Goal: Task Accomplishment & Management: Manage account settings

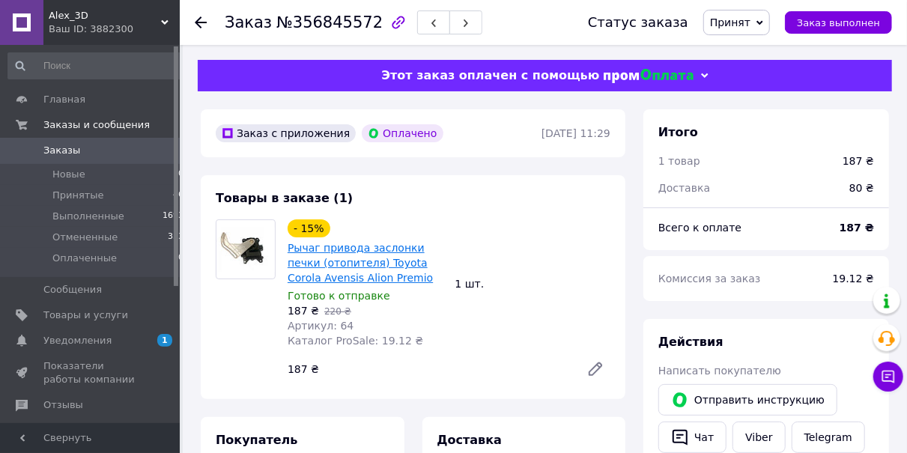
click at [342, 256] on link "Рычаг привода заслонки печки (отопителя) Toyota Corola Avensis Alion Premio" at bounding box center [360, 263] width 145 height 42
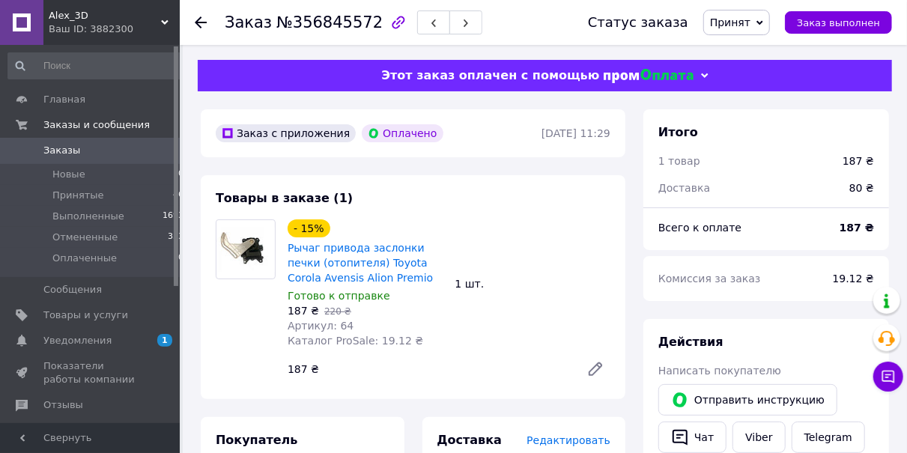
click at [200, 18] on use at bounding box center [201, 22] width 12 height 12
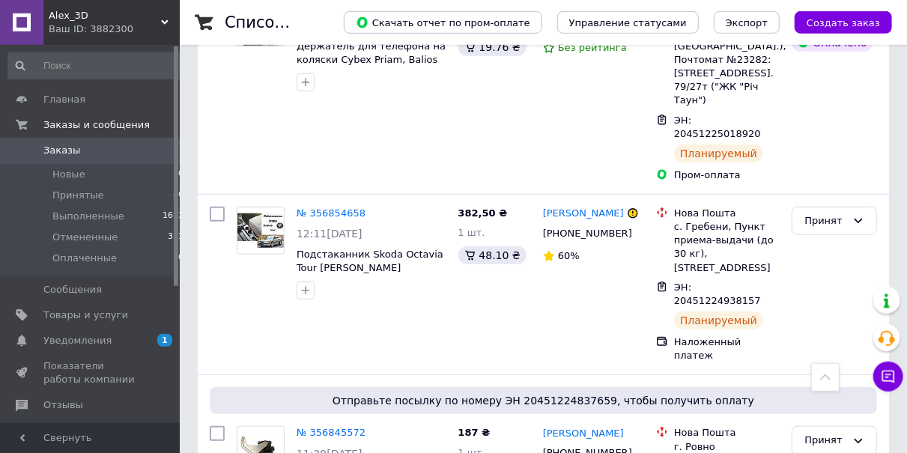
scroll to position [545, 0]
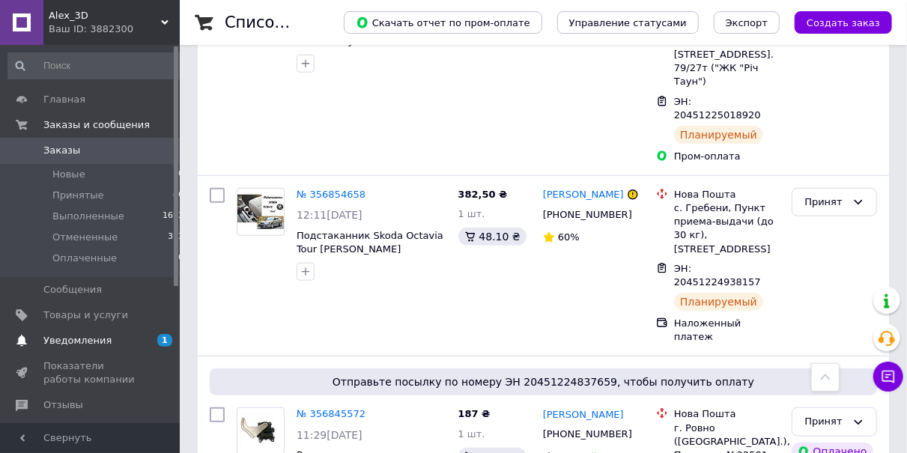
click at [162, 339] on span "1" at bounding box center [164, 340] width 15 height 13
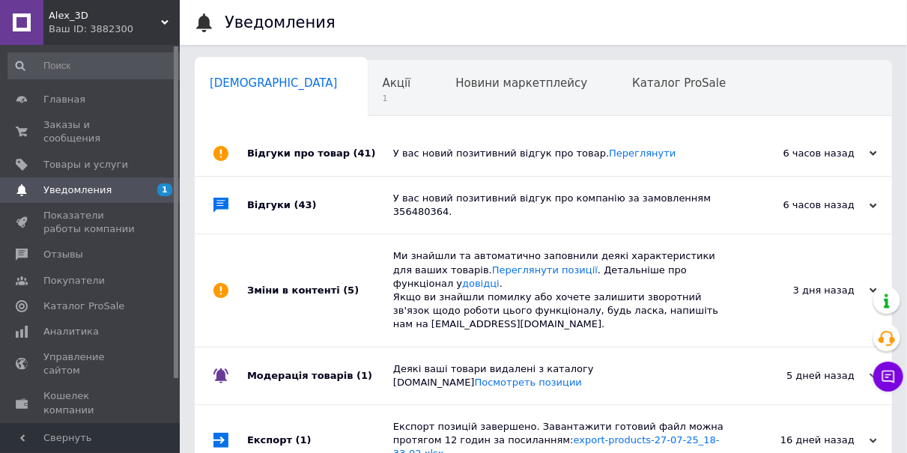
scroll to position [0, 7]
click at [99, 123] on span "Заказы и сообщения" at bounding box center [90, 131] width 95 height 27
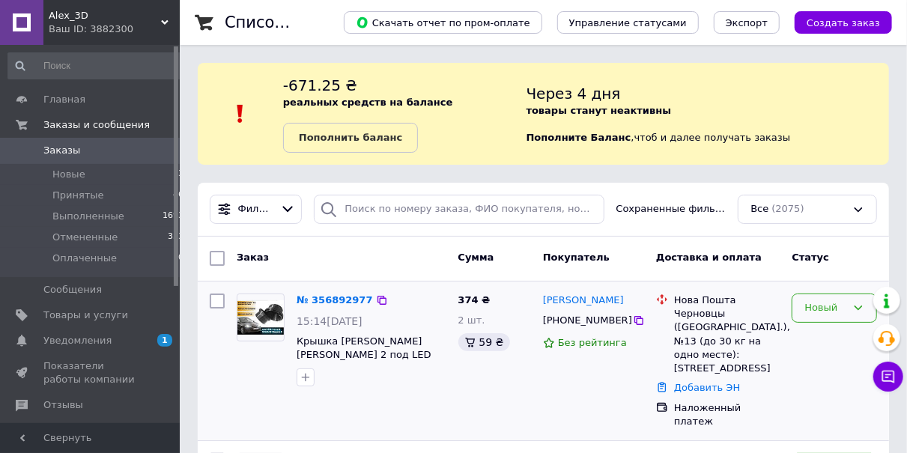
click at [825, 305] on div "Новый" at bounding box center [825, 308] width 42 height 16
click at [821, 339] on li "Принят" at bounding box center [834, 340] width 84 height 28
click at [342, 299] on link "№ 356892977" at bounding box center [331, 299] width 69 height 11
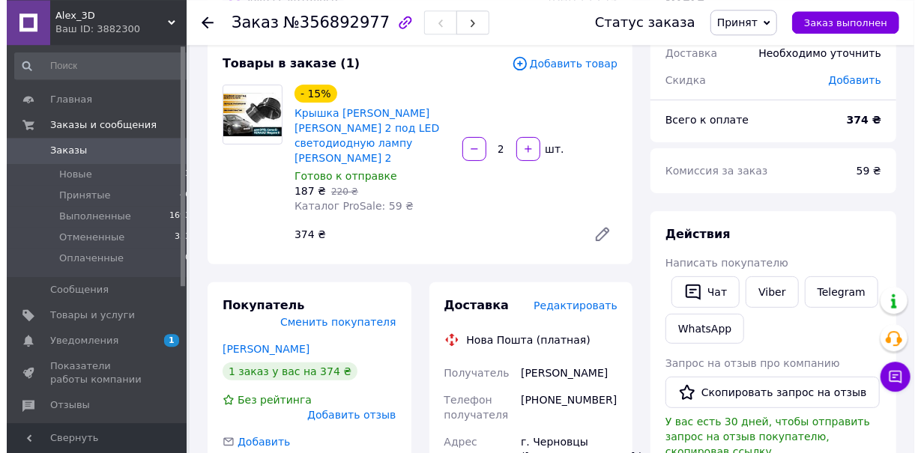
scroll to position [156, 0]
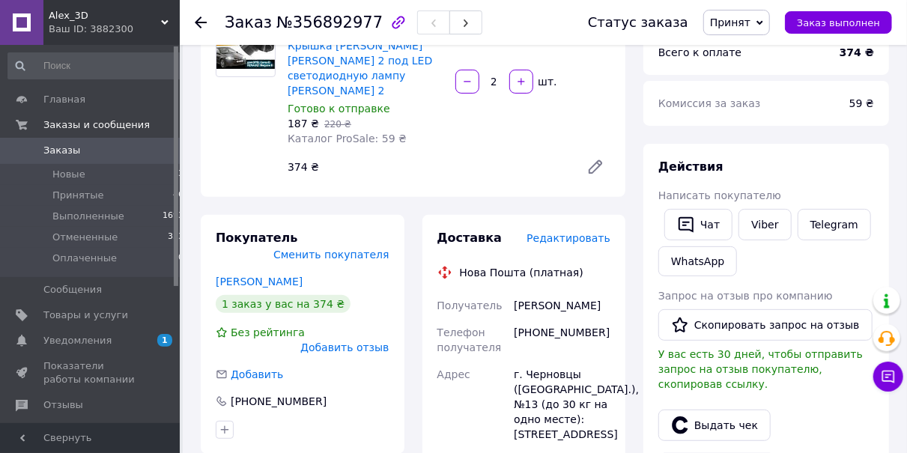
click at [580, 232] on span "Редактировать" at bounding box center [569, 238] width 84 height 12
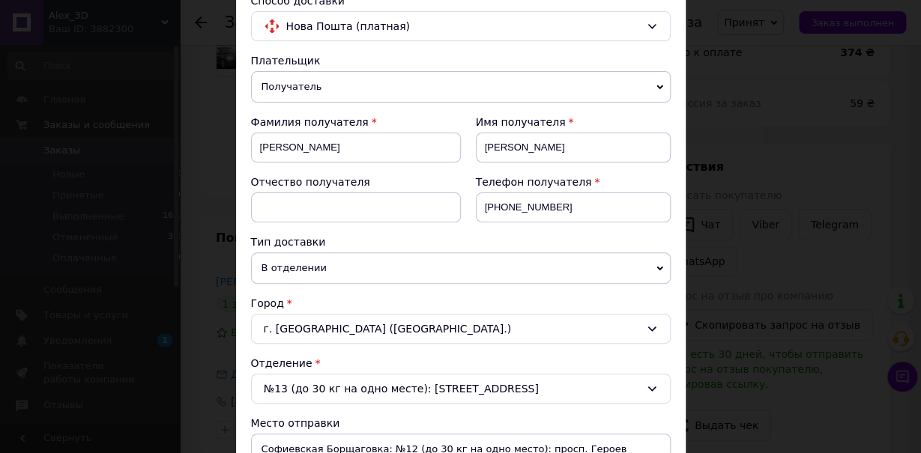
scroll to position [336, 0]
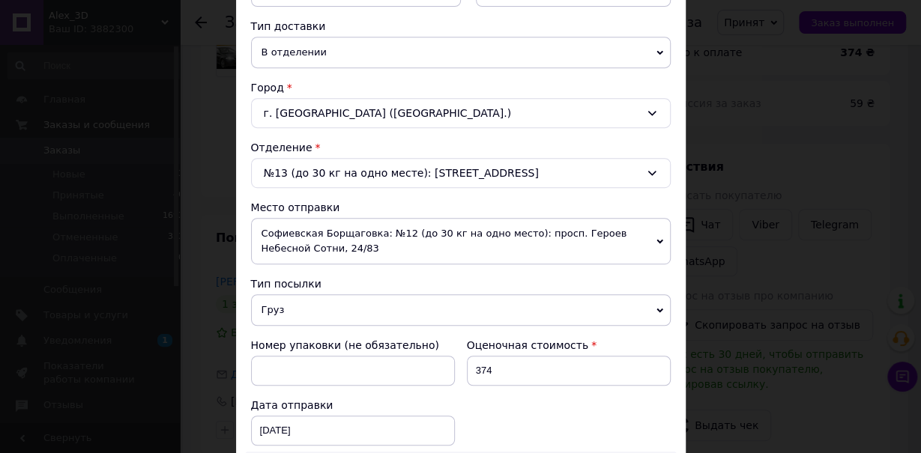
click at [298, 228] on span "Софиевская Борщаговка: №12 (до 30 кг на одно место): просп. Героев Небесной Сот…" at bounding box center [460, 241] width 419 height 46
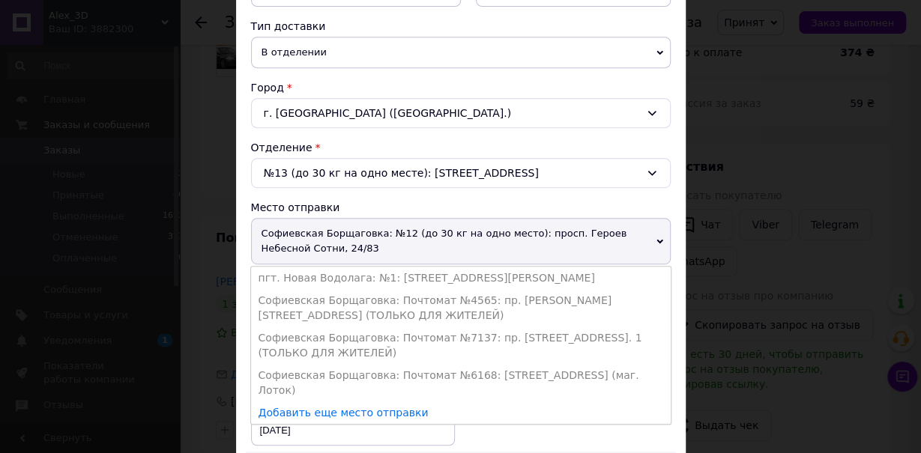
click at [288, 275] on li "пгт. Новая Водолага: №1: [STREET_ADDRESS][PERSON_NAME]" at bounding box center [460, 278] width 419 height 22
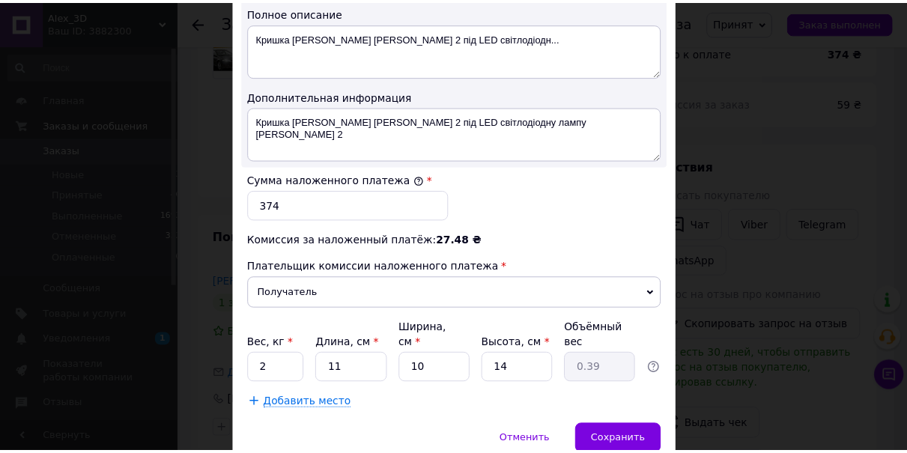
scroll to position [839, 0]
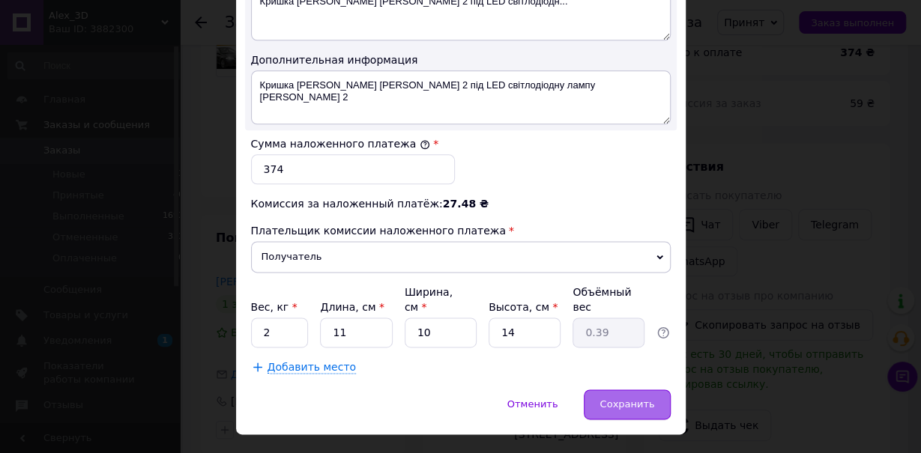
click at [630, 398] on span "Сохранить" at bounding box center [626, 403] width 55 height 11
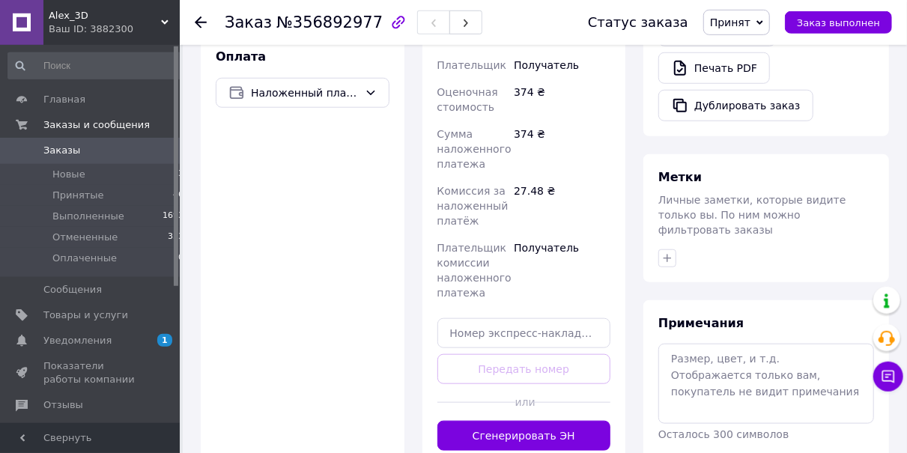
scroll to position [623, 0]
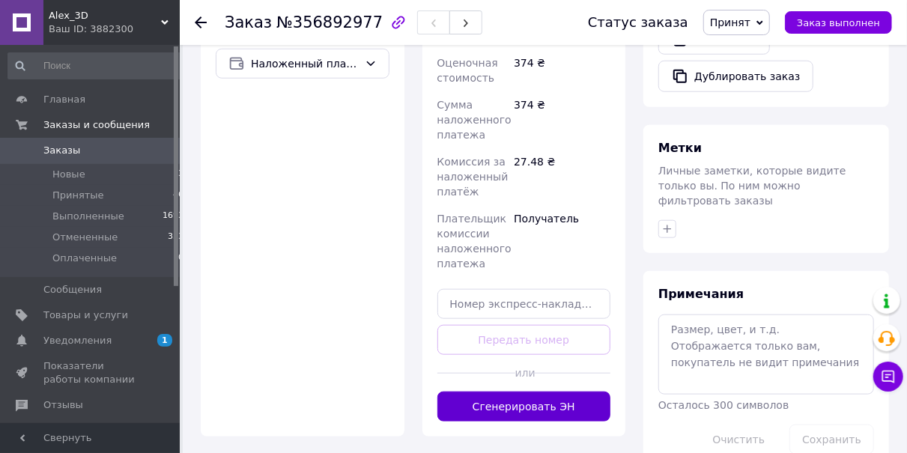
click at [540, 392] on button "Сгенерировать ЭН" at bounding box center [524, 407] width 174 height 30
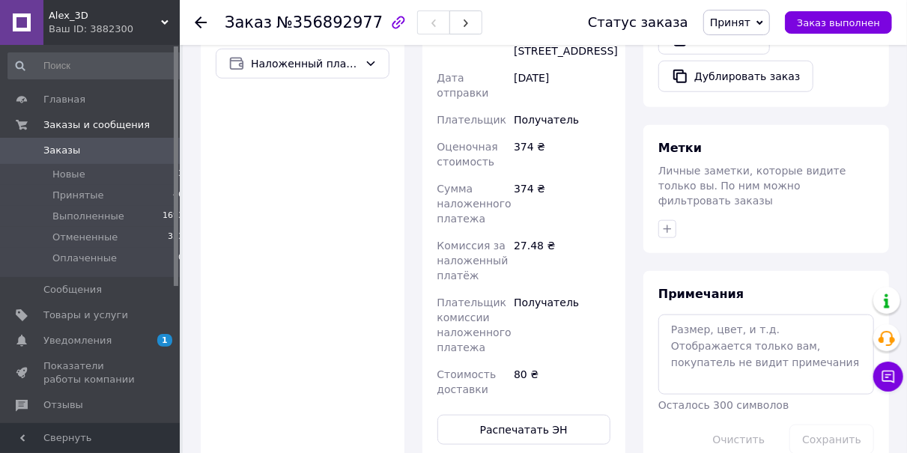
click at [199, 20] on use at bounding box center [201, 22] width 12 height 12
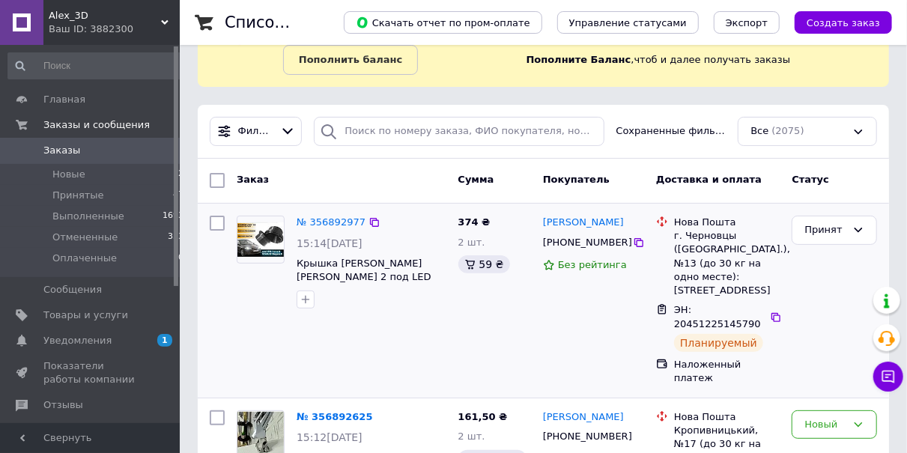
scroll to position [234, 0]
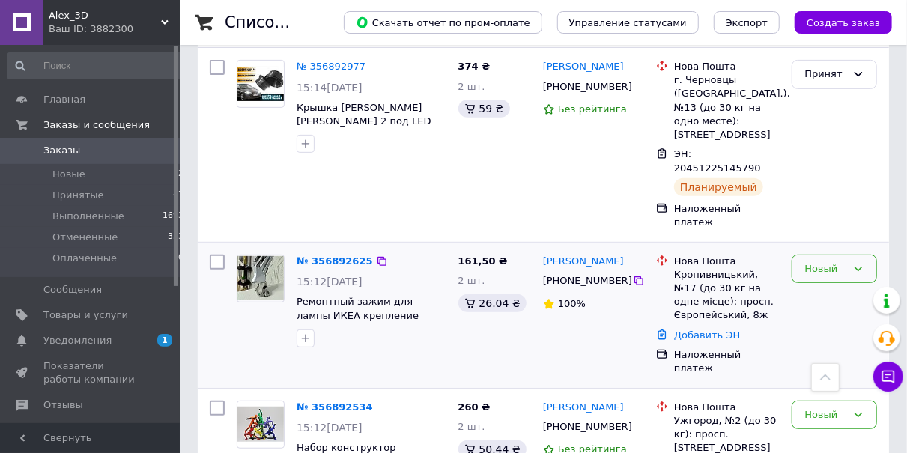
click at [829, 261] on div "Новый" at bounding box center [825, 269] width 42 height 16
click at [825, 286] on li "Принят" at bounding box center [834, 300] width 84 height 28
click at [343, 255] on link "№ 356892625" at bounding box center [331, 260] width 69 height 11
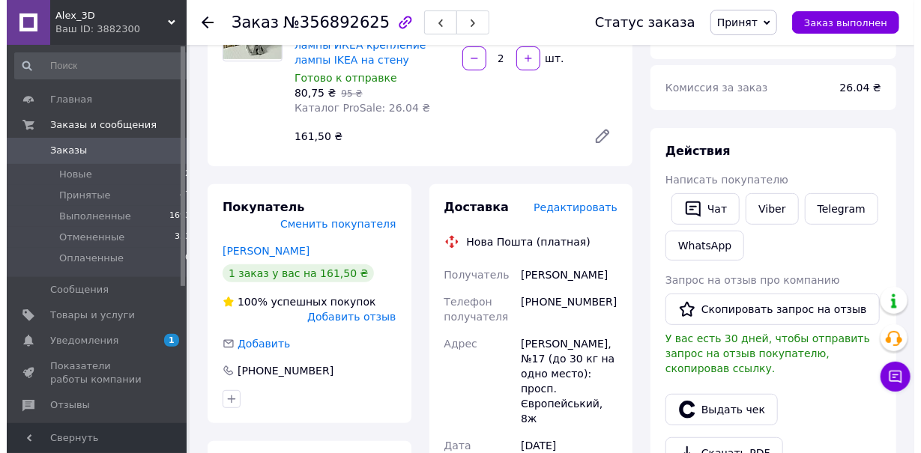
scroll to position [154, 0]
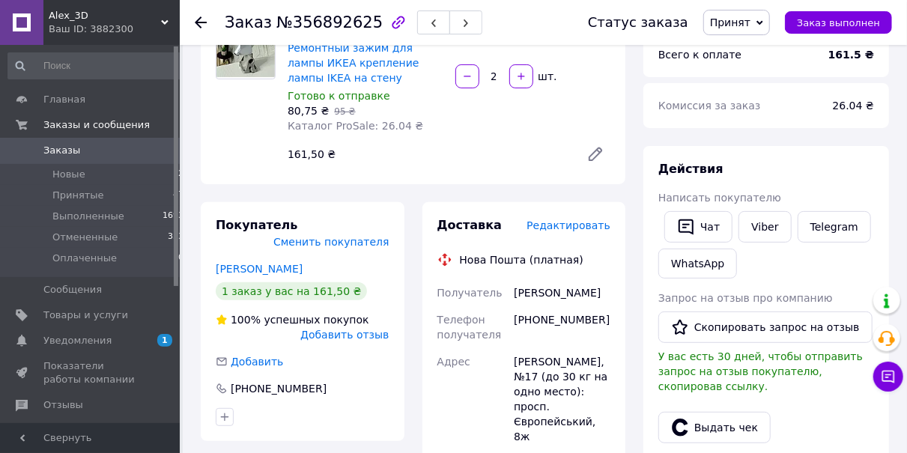
click at [598, 224] on span "Редактировать" at bounding box center [569, 225] width 84 height 12
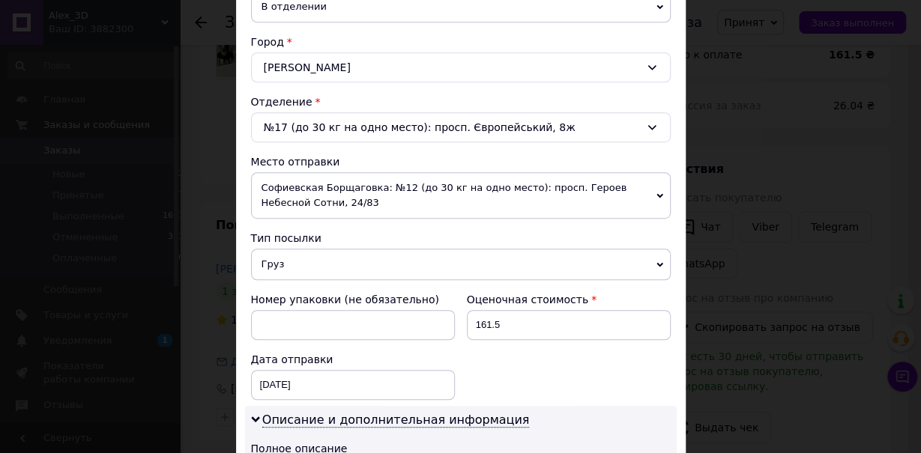
scroll to position [419, 0]
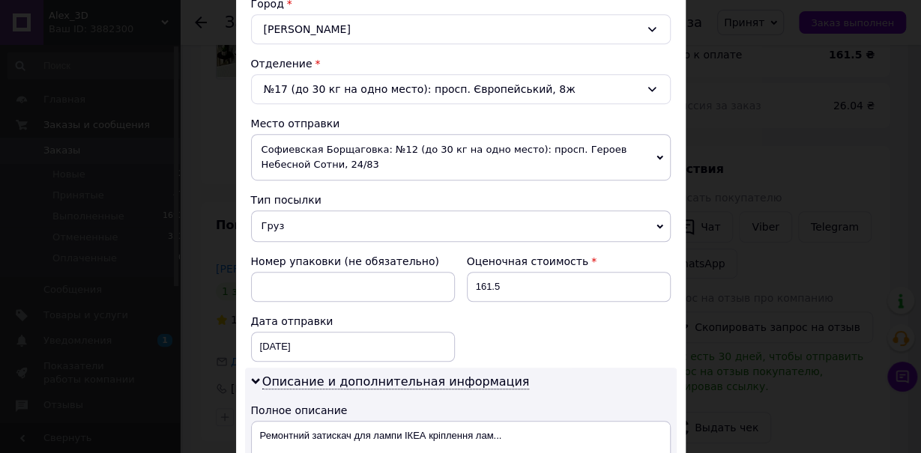
click at [318, 146] on span "Софиевская Борщаговка: №12 (до 30 кг на одно место): просп. Героев Небесной Сот…" at bounding box center [460, 157] width 419 height 46
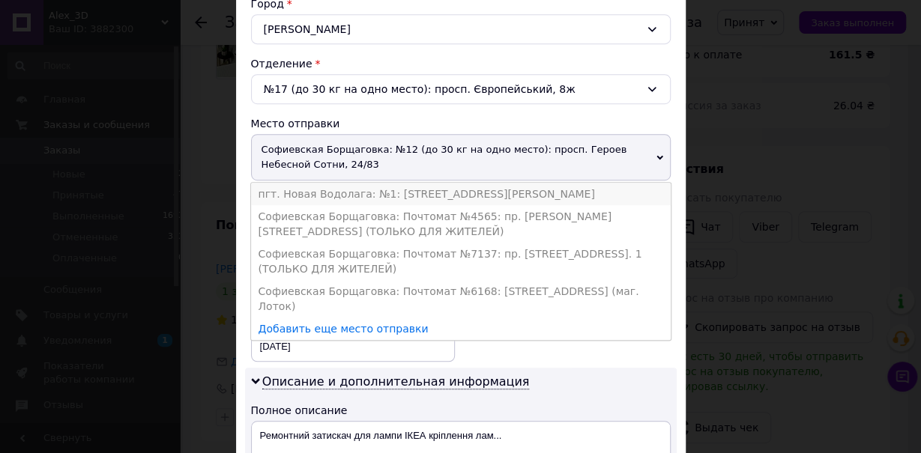
click at [302, 188] on li "пгт. Новая Водолага: №1: [STREET_ADDRESS][PERSON_NAME]" at bounding box center [460, 194] width 419 height 22
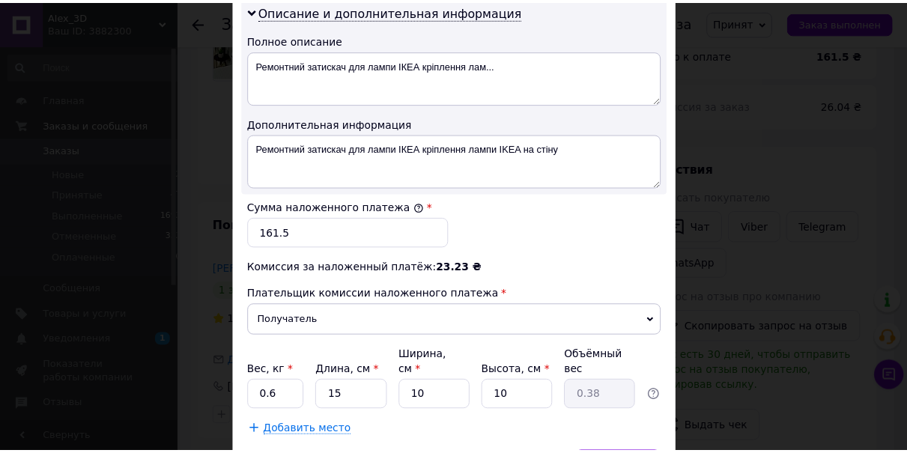
scroll to position [839, 0]
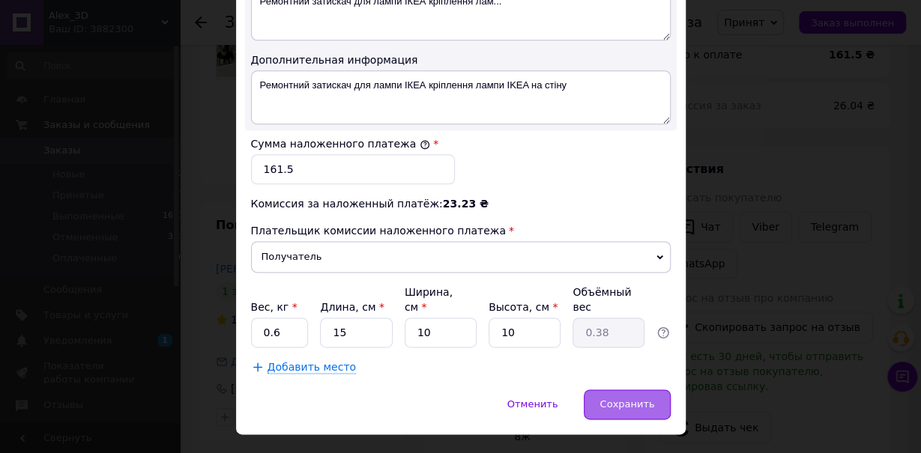
click at [639, 398] on span "Сохранить" at bounding box center [626, 403] width 55 height 11
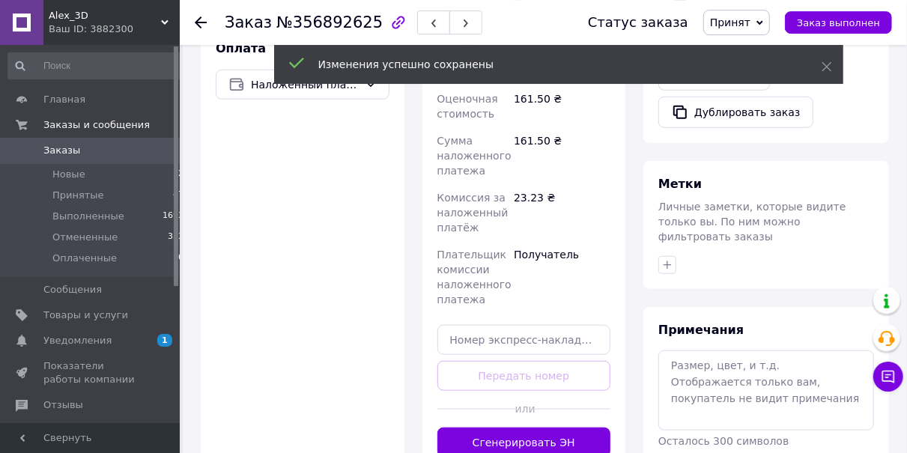
scroll to position [621, 0]
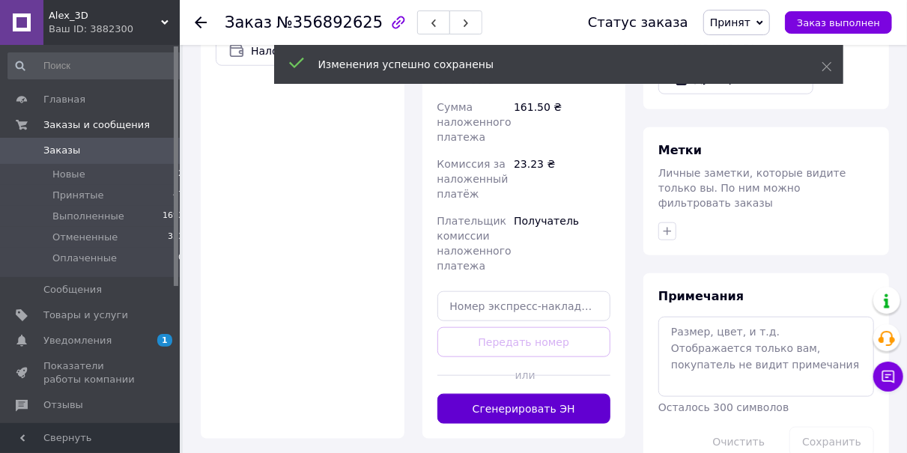
click at [534, 394] on button "Сгенерировать ЭН" at bounding box center [524, 409] width 174 height 30
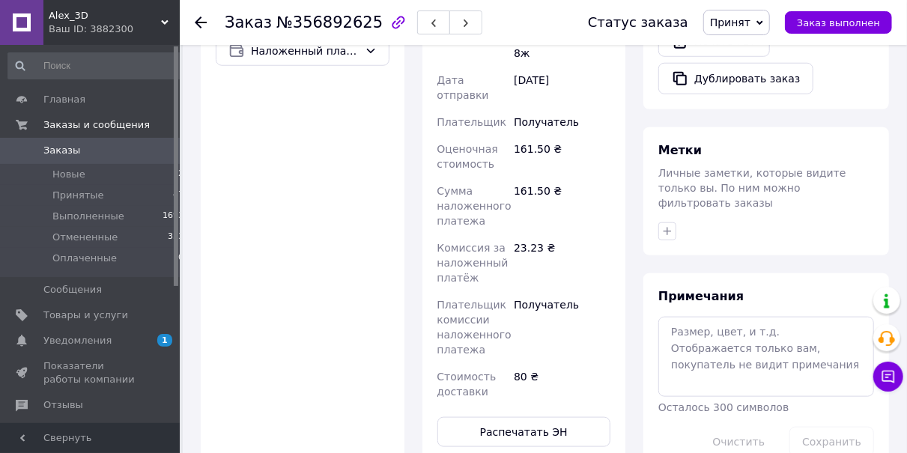
click at [202, 28] on icon at bounding box center [201, 22] width 12 height 12
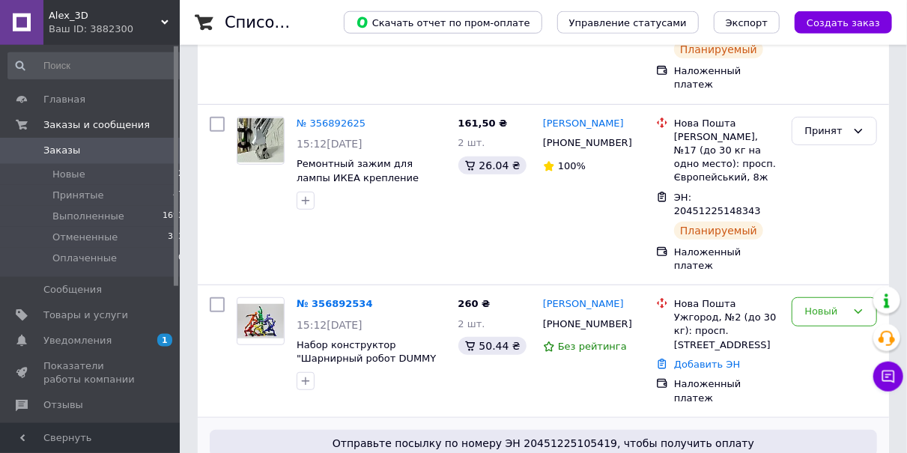
scroll to position [389, 0]
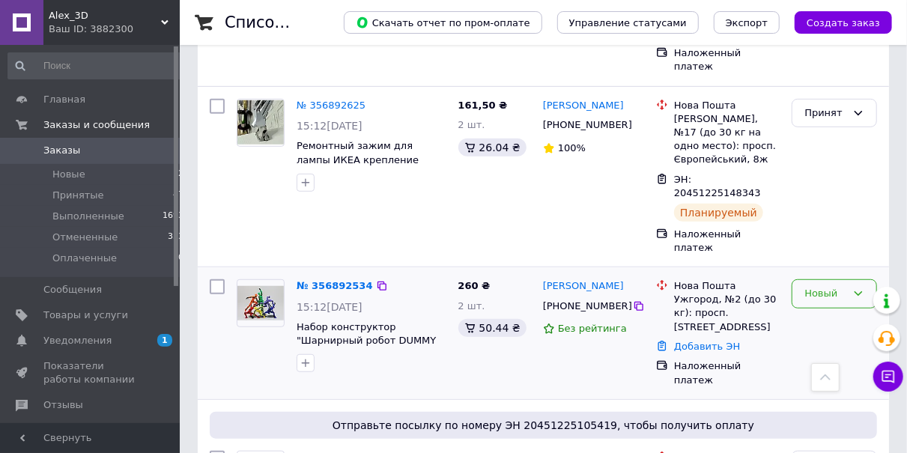
click at [832, 286] on div "Новый" at bounding box center [825, 294] width 42 height 16
click at [825, 312] on li "Принят" at bounding box center [834, 326] width 84 height 28
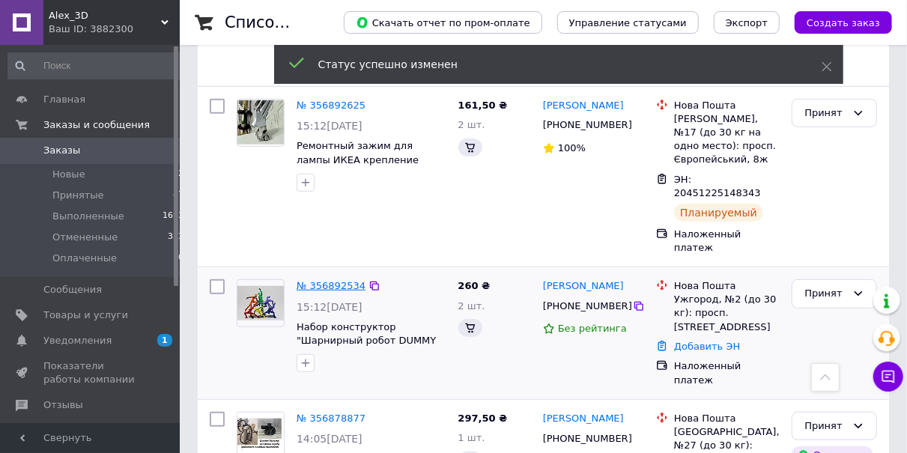
click at [344, 280] on link "№ 356892534" at bounding box center [331, 285] width 69 height 11
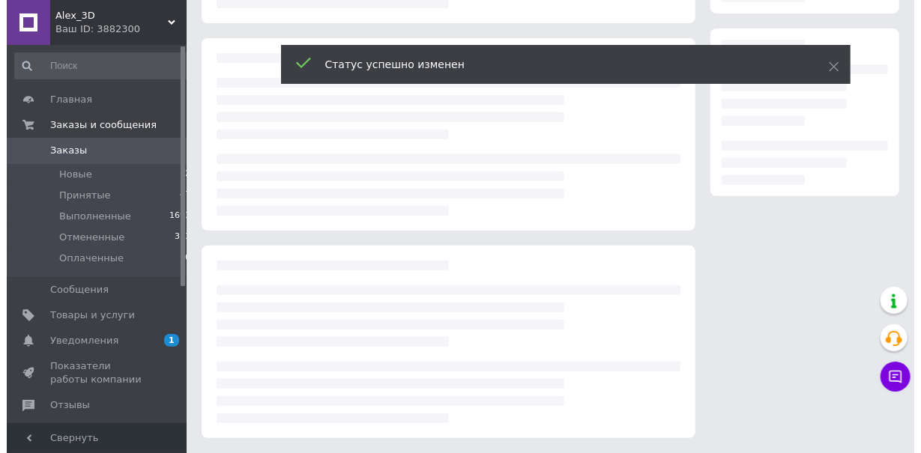
scroll to position [231, 0]
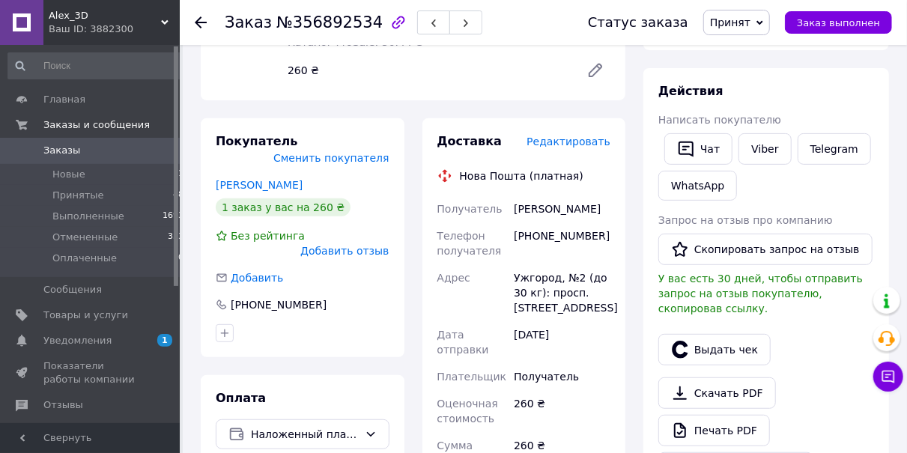
click at [586, 136] on span "Редактировать" at bounding box center [569, 142] width 84 height 12
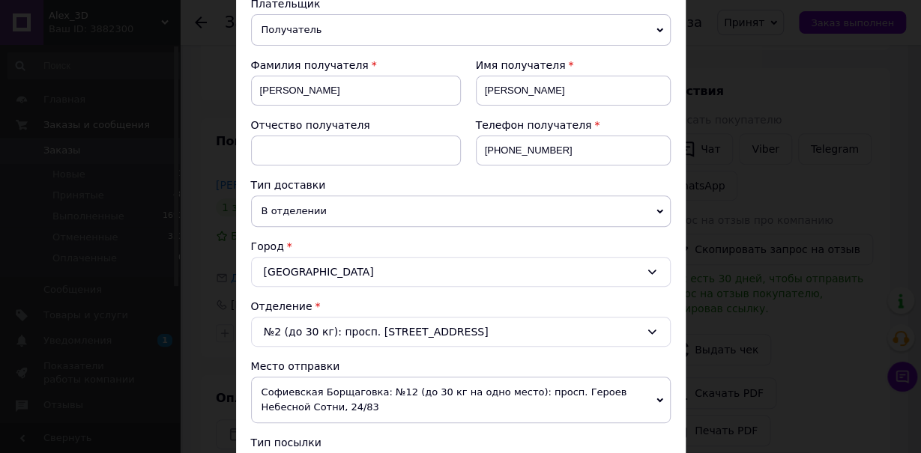
scroll to position [252, 0]
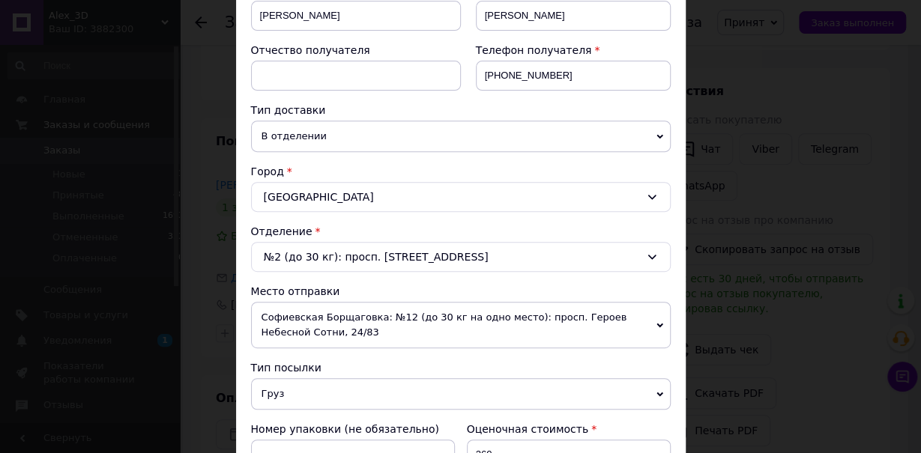
click at [330, 313] on span "Софиевская Борщаговка: №12 (до 30 кг на одно место): просп. Героев Небесной Сот…" at bounding box center [460, 325] width 419 height 46
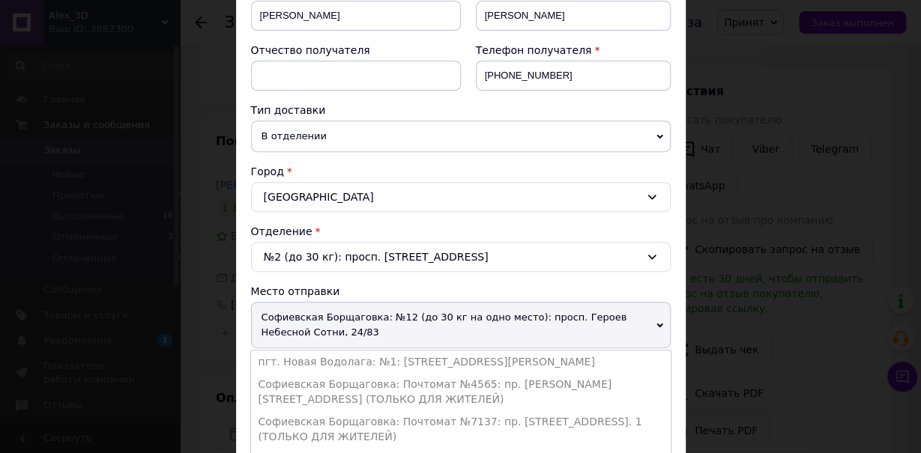
click at [304, 356] on li "пгт. Новая Водолага: №1: [STREET_ADDRESS][PERSON_NAME]" at bounding box center [460, 362] width 419 height 22
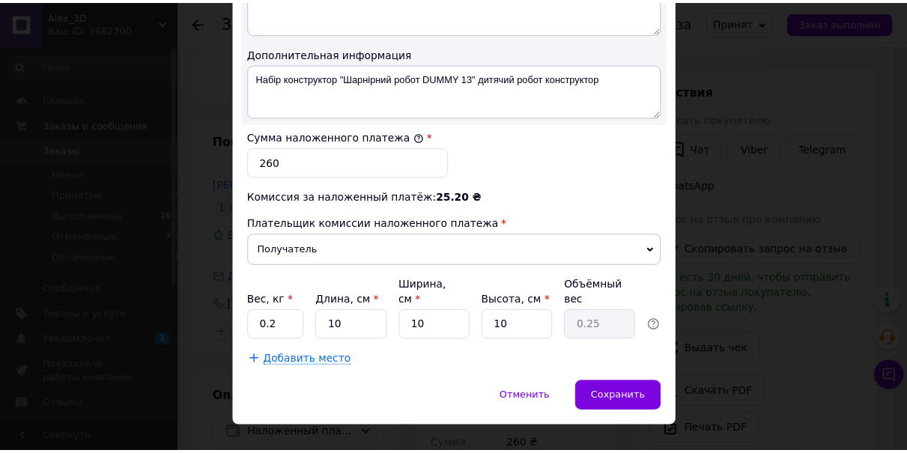
scroll to position [849, 0]
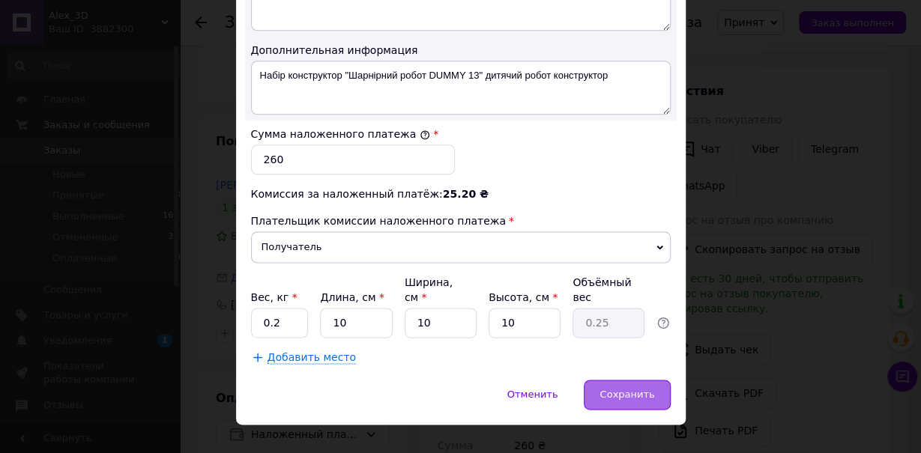
click at [628, 389] on span "Сохранить" at bounding box center [626, 394] width 55 height 11
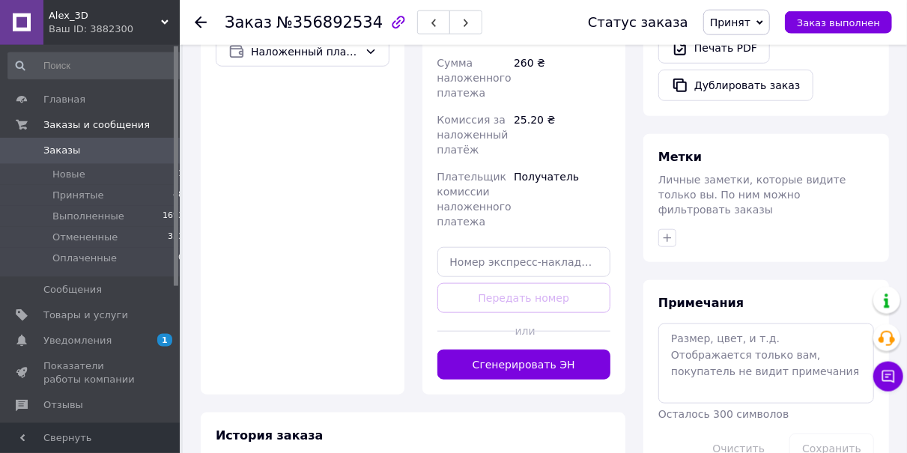
scroll to position [621, 0]
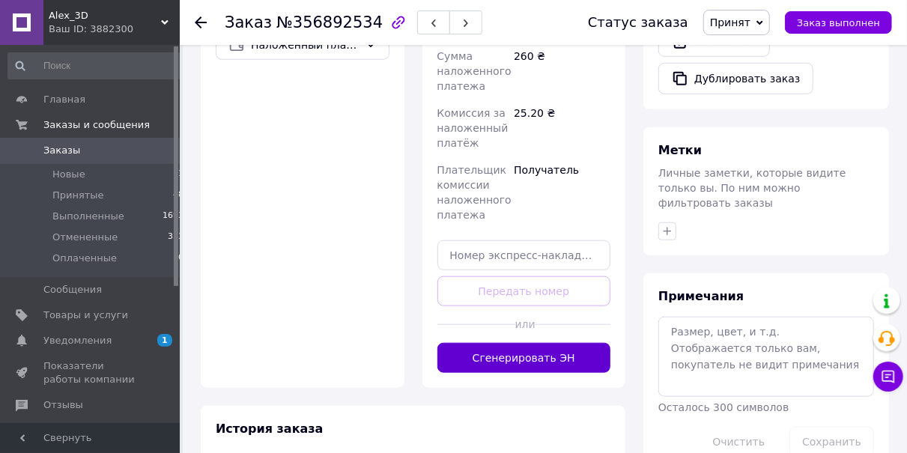
click at [550, 343] on button "Сгенерировать ЭН" at bounding box center [524, 358] width 174 height 30
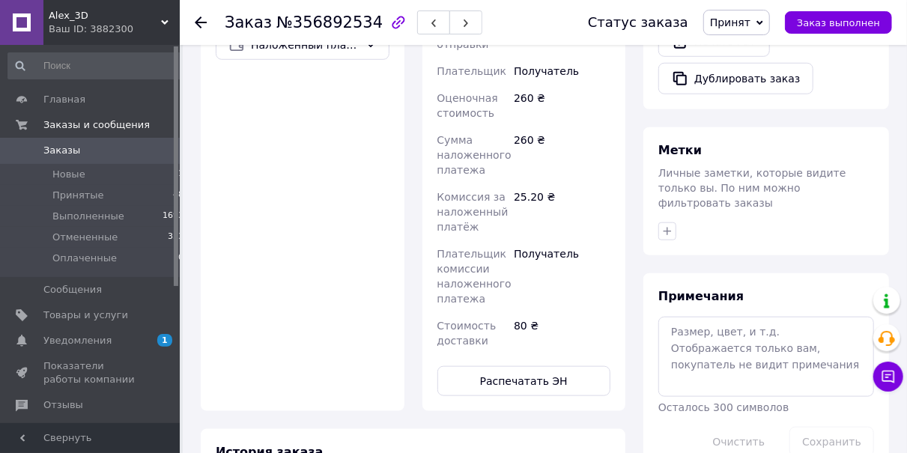
click at [202, 26] on icon at bounding box center [201, 22] width 12 height 12
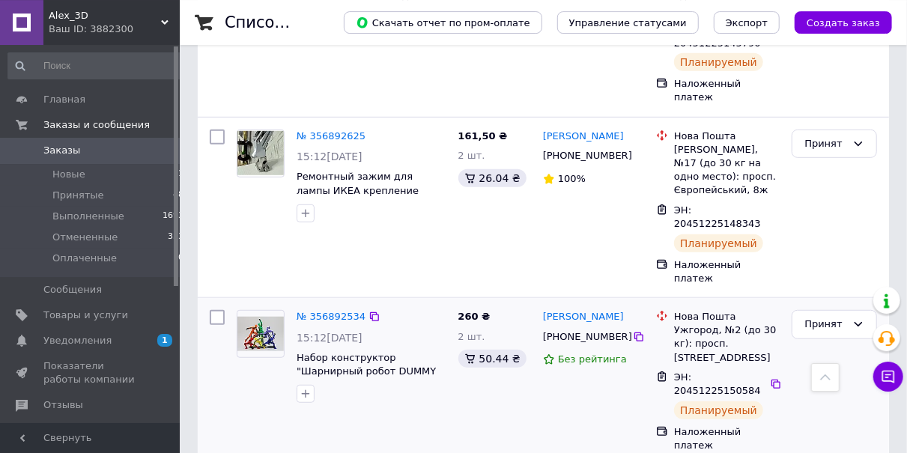
scroll to position [389, 0]
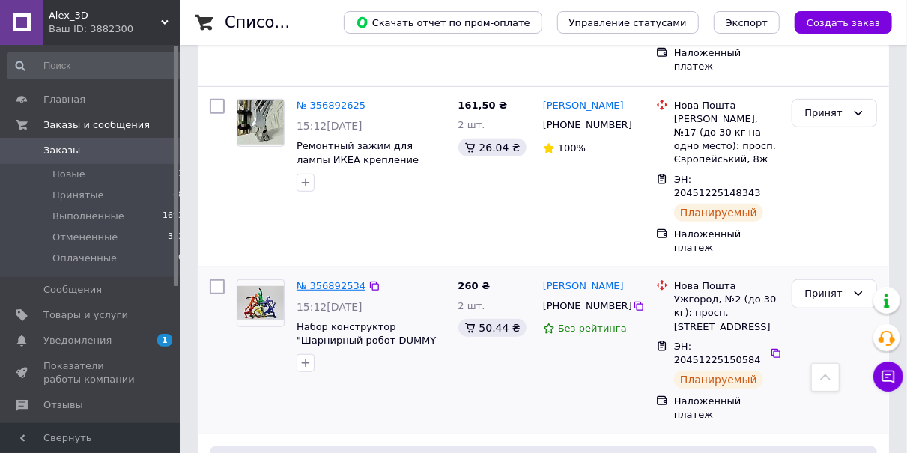
click at [332, 280] on link "№ 356892534" at bounding box center [331, 285] width 69 height 11
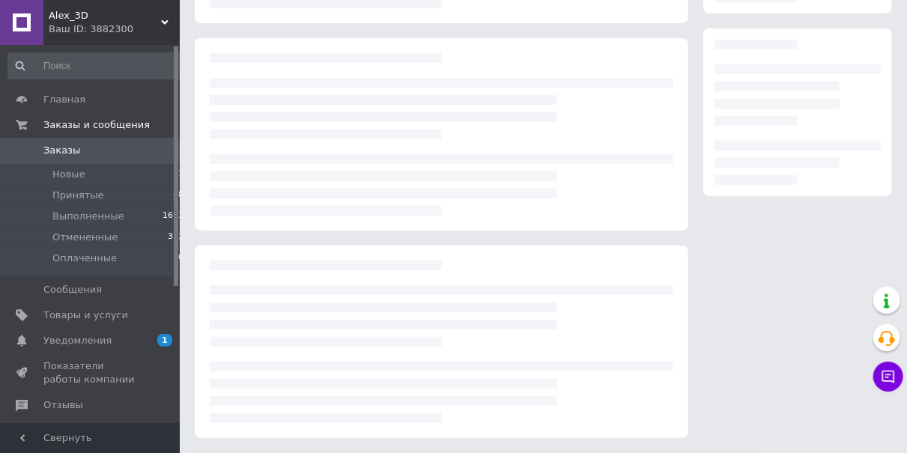
scroll to position [231, 0]
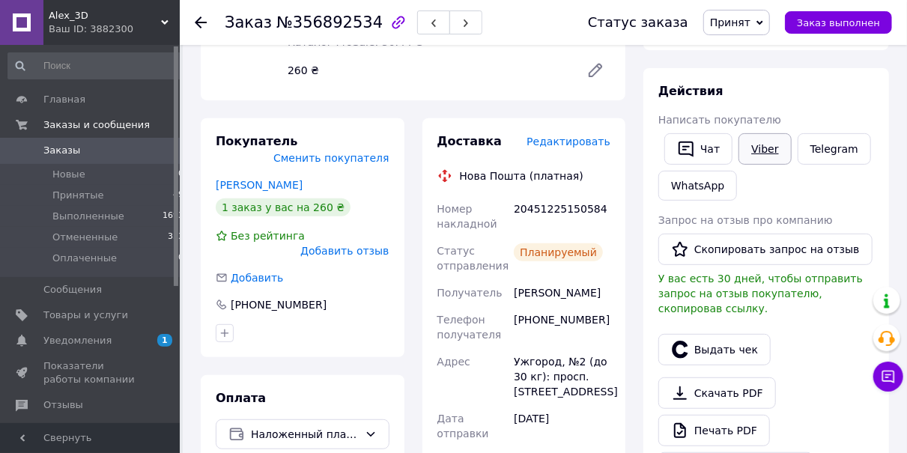
click at [761, 143] on link "Viber" at bounding box center [765, 148] width 52 height 31
click at [201, 22] on icon at bounding box center [201, 22] width 12 height 12
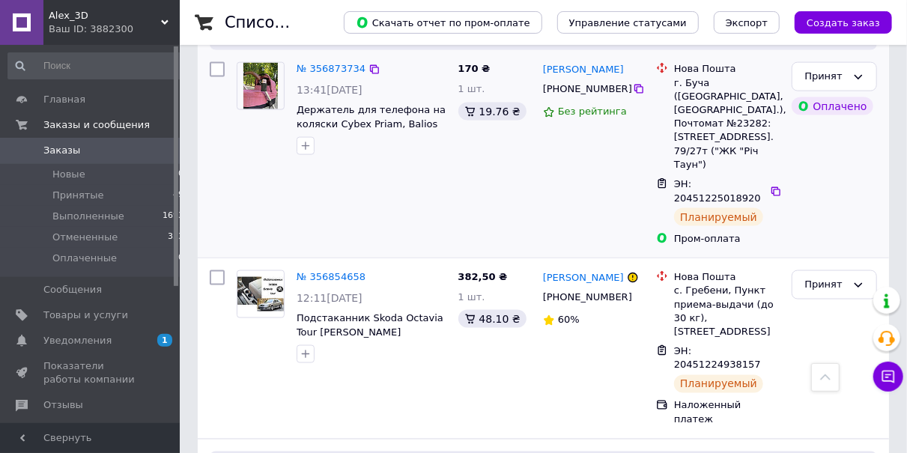
scroll to position [1013, 0]
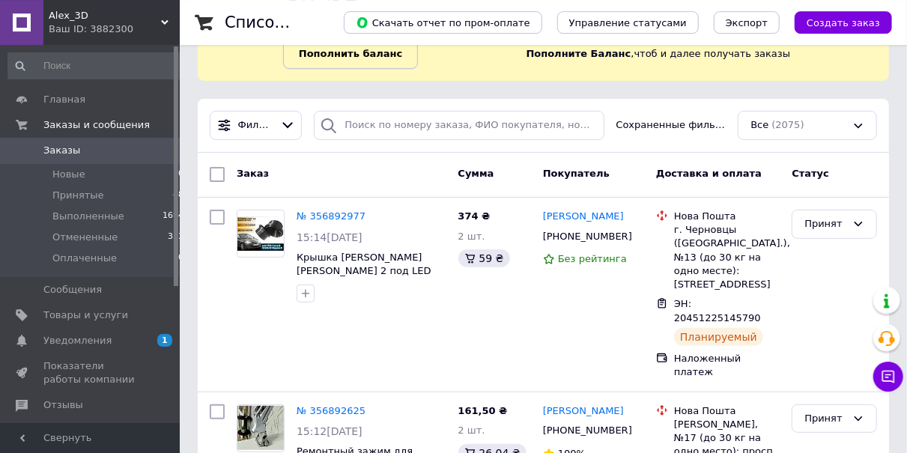
scroll to position [234, 0]
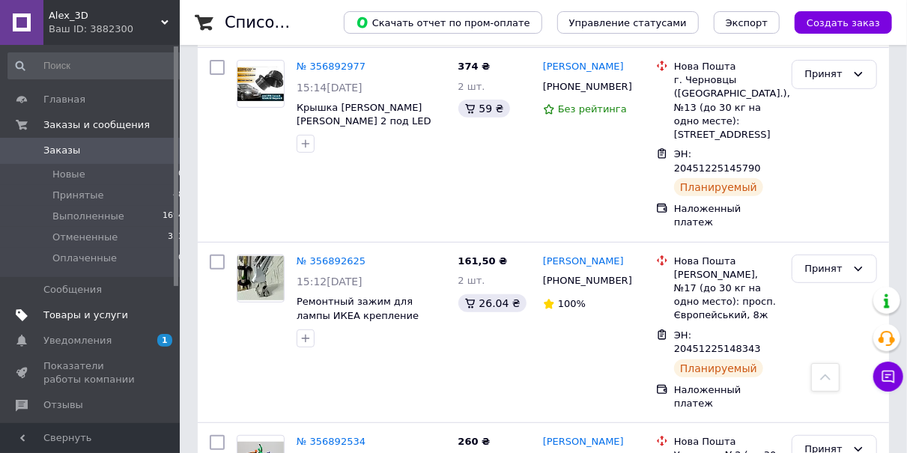
click at [97, 317] on span "Товары и услуги" at bounding box center [85, 315] width 85 height 13
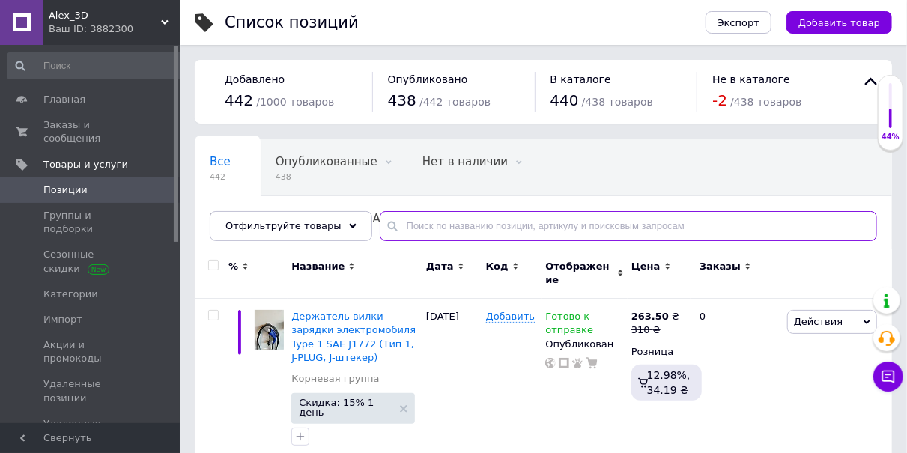
click at [407, 228] on input "text" at bounding box center [628, 226] width 497 height 30
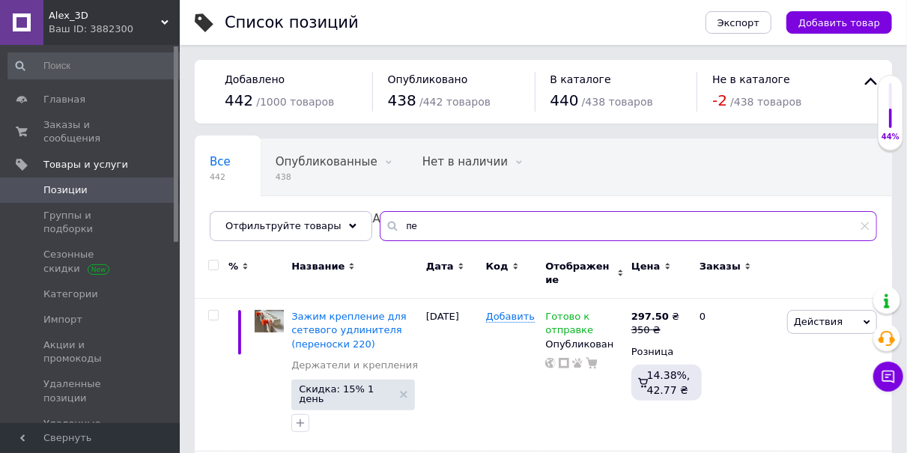
type input "п"
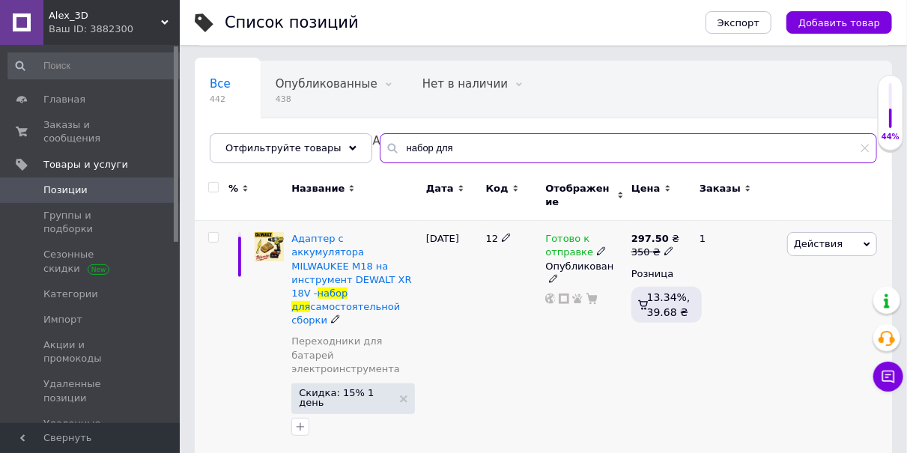
scroll to position [156, 0]
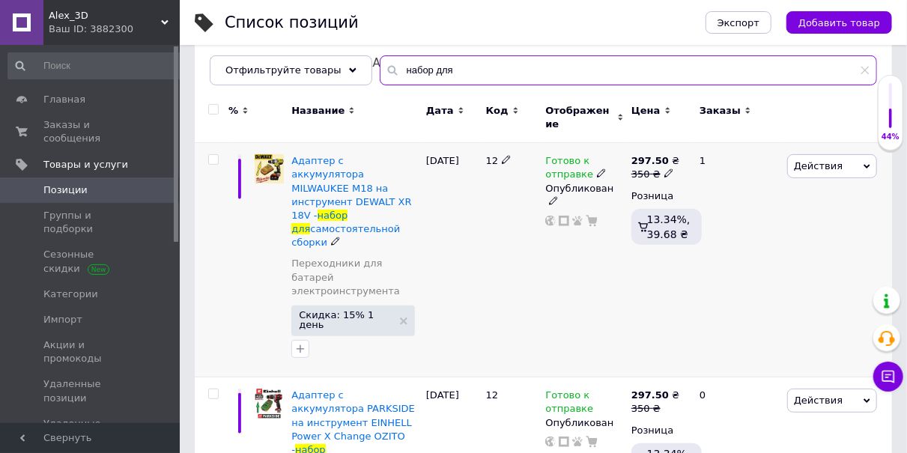
type input "набор для"
click at [210, 155] on input "checkbox" at bounding box center [213, 160] width 10 height 10
checkbox input "true"
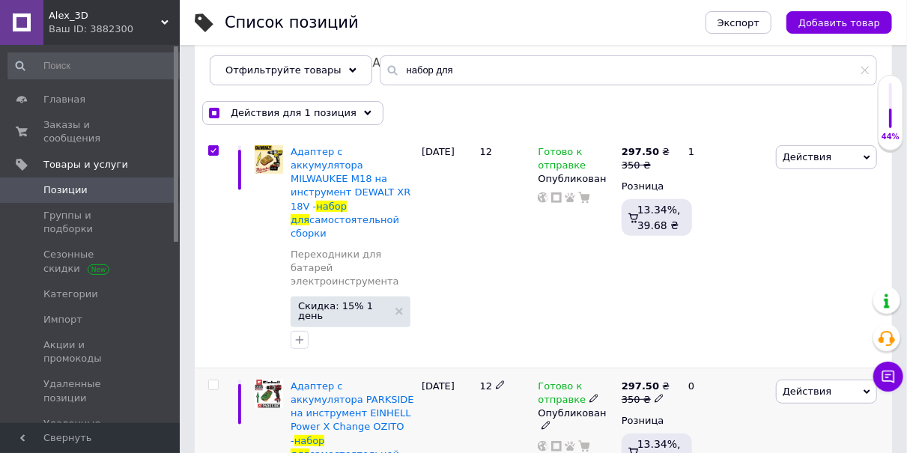
click at [214, 380] on input "checkbox" at bounding box center [213, 385] width 10 height 10
checkbox input "true"
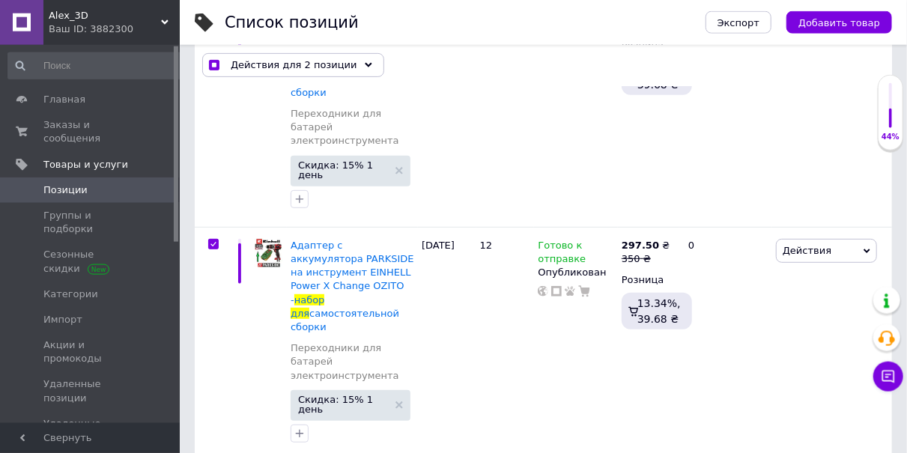
scroll to position [467, 0]
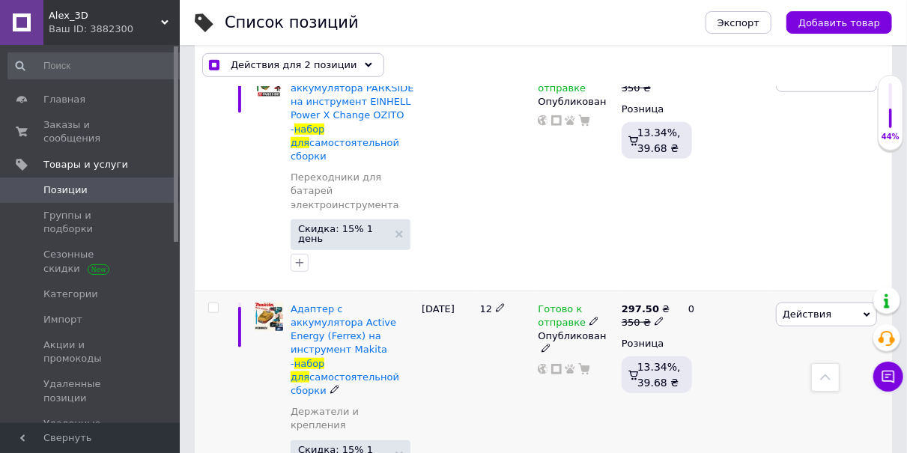
click at [212, 303] on input "checkbox" at bounding box center [213, 308] width 10 height 10
checkbox input "true"
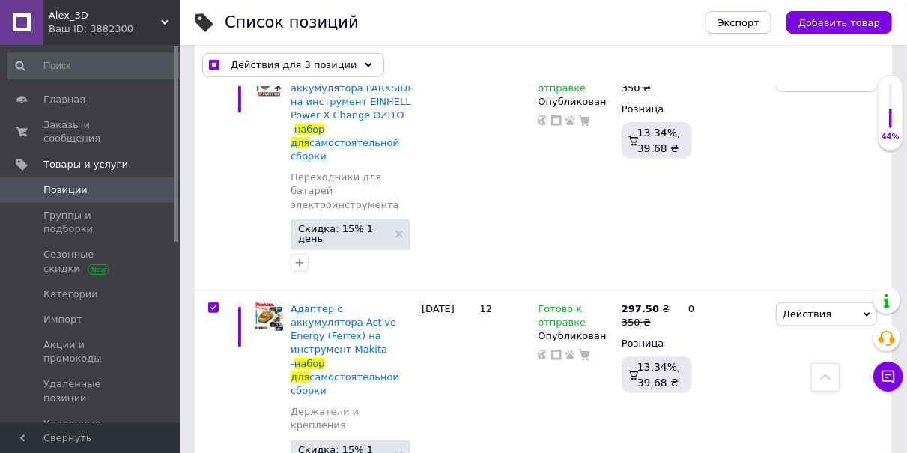
checkbox input "true"
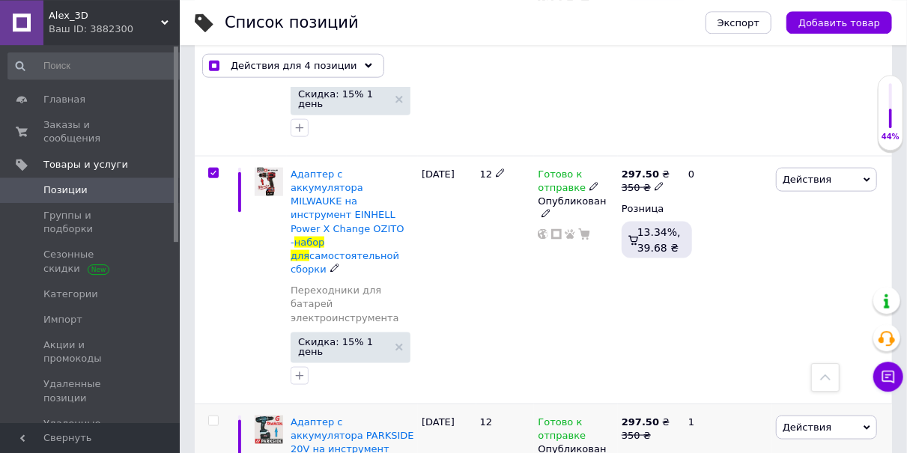
scroll to position [857, 0]
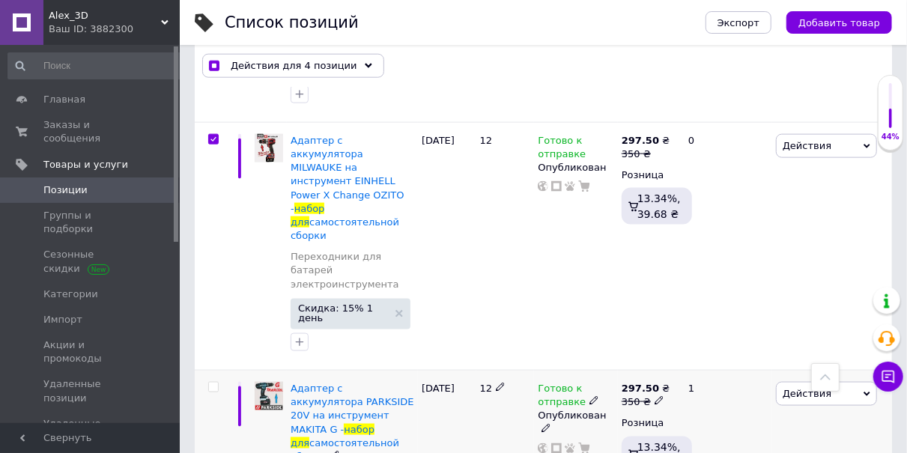
click at [216, 383] on input "checkbox" at bounding box center [213, 388] width 10 height 10
checkbox input "true"
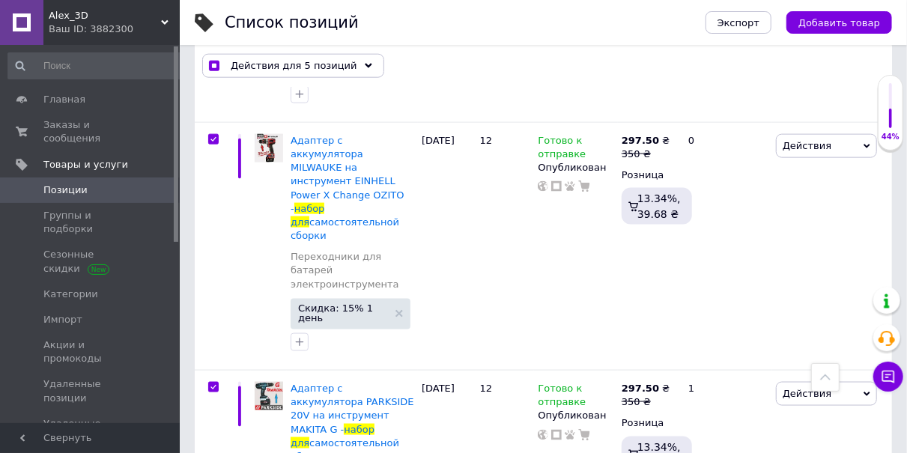
checkbox input "true"
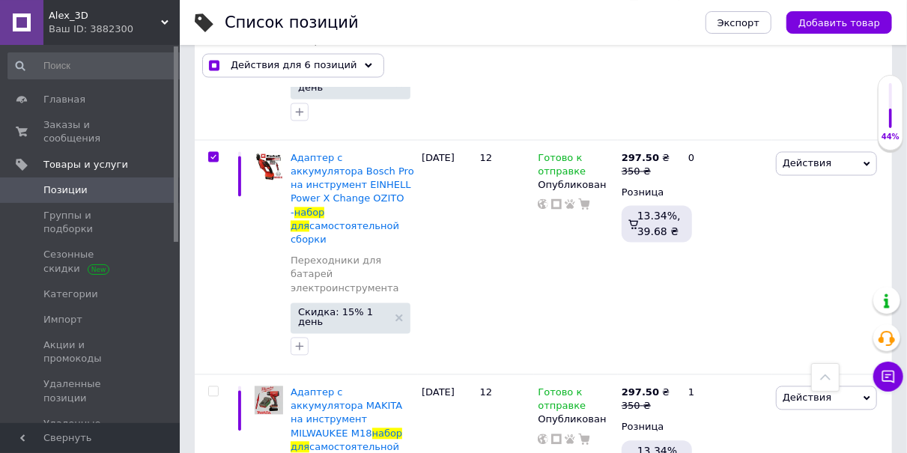
scroll to position [1324, 0]
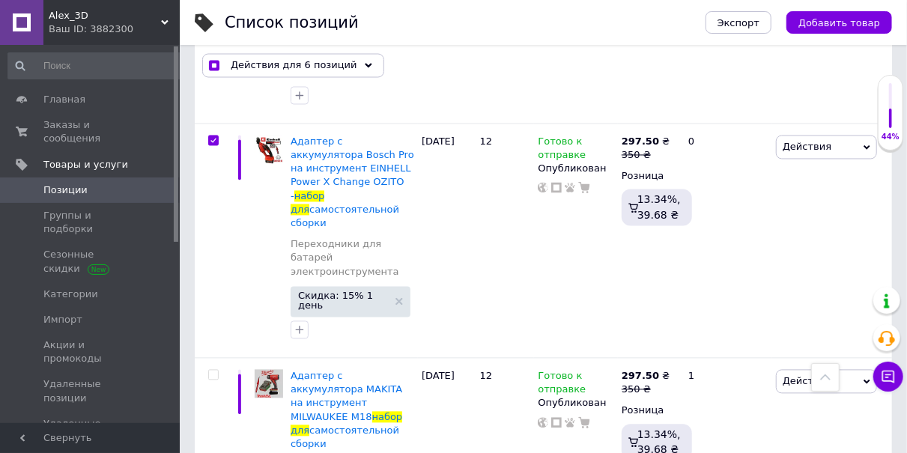
checkbox input "true"
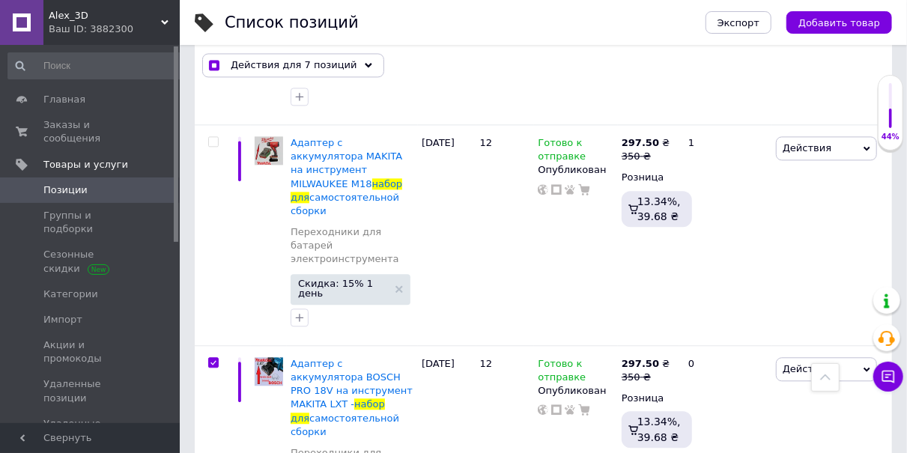
scroll to position [1714, 0]
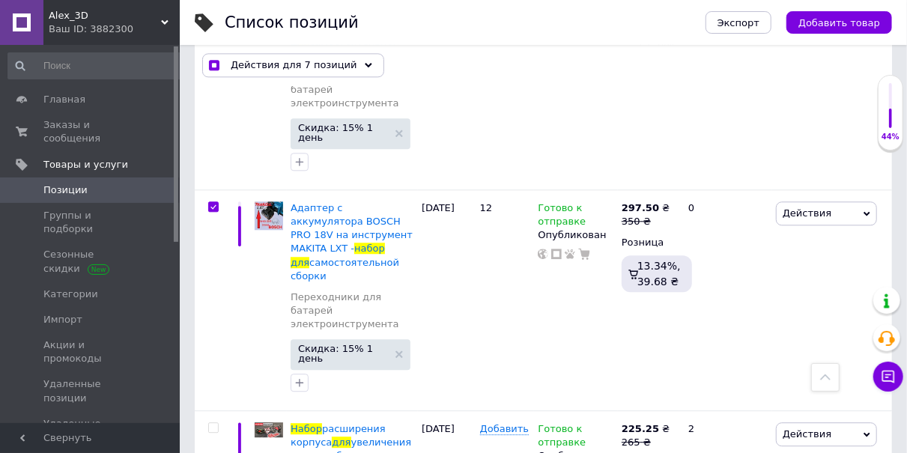
checkbox input "true"
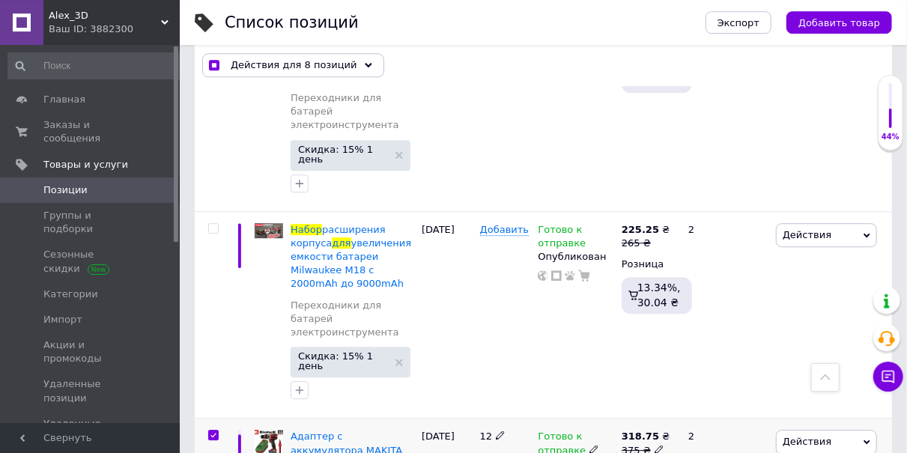
scroll to position [1947, 0]
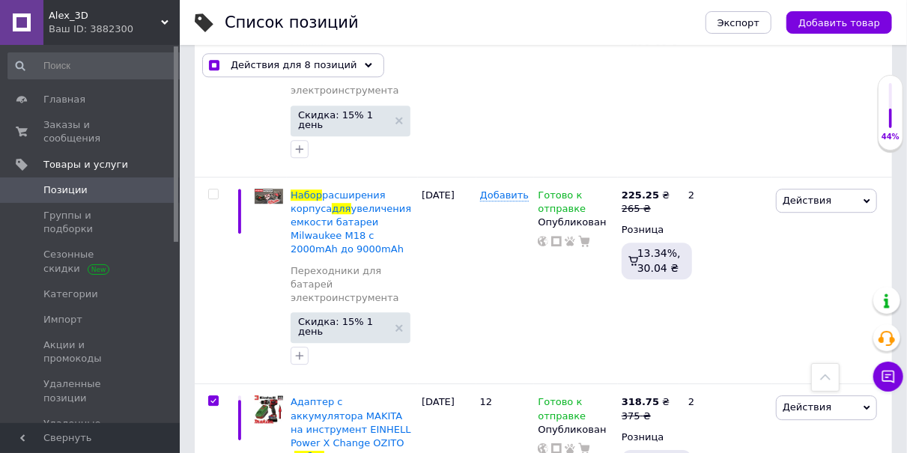
checkbox input "true"
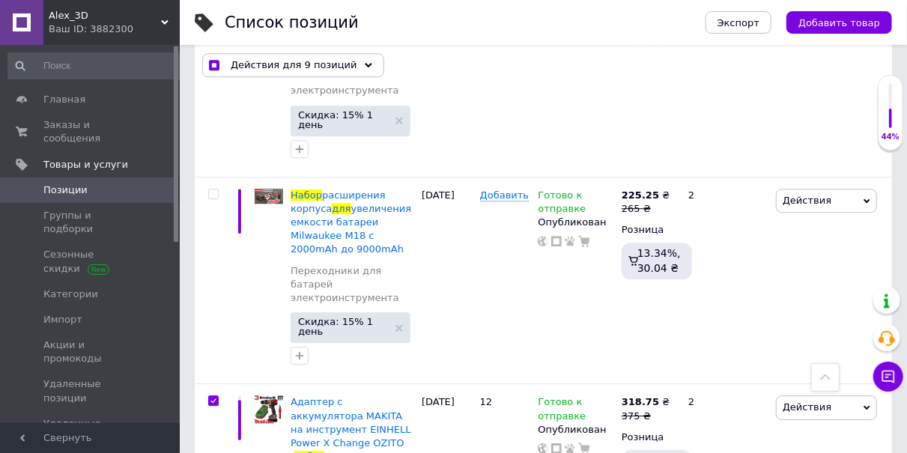
checkbox input "true"
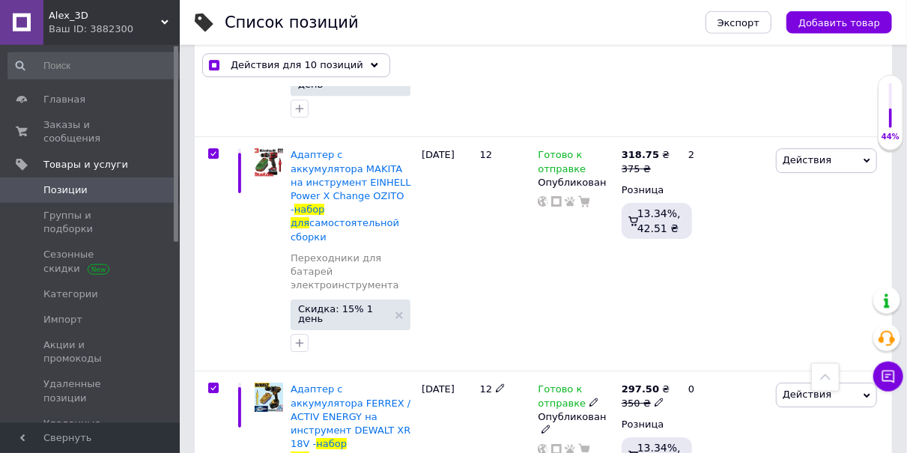
scroll to position [2259, 0]
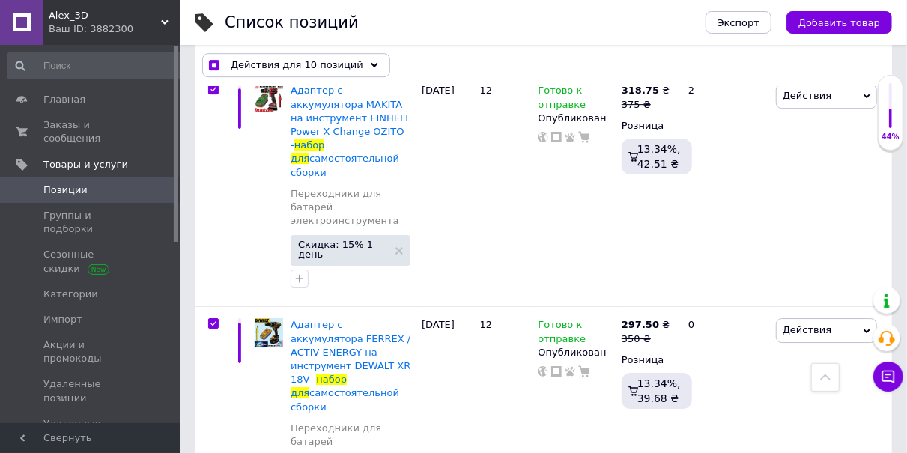
checkbox input "true"
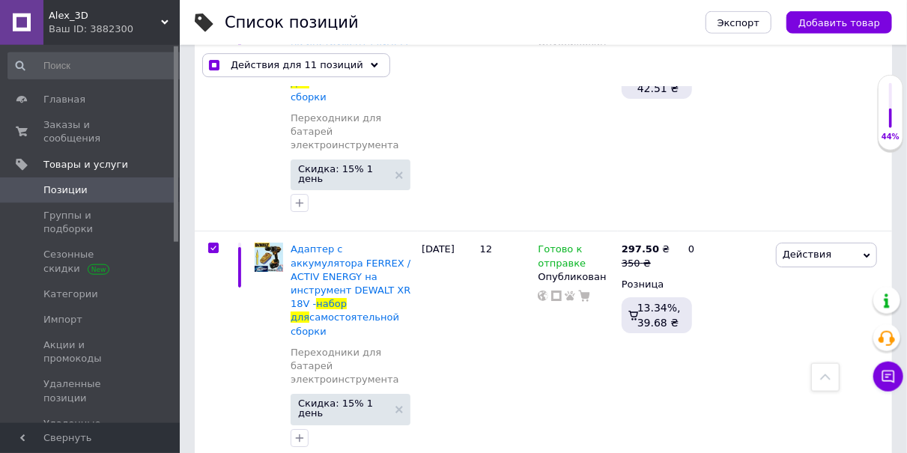
scroll to position [2571, 0]
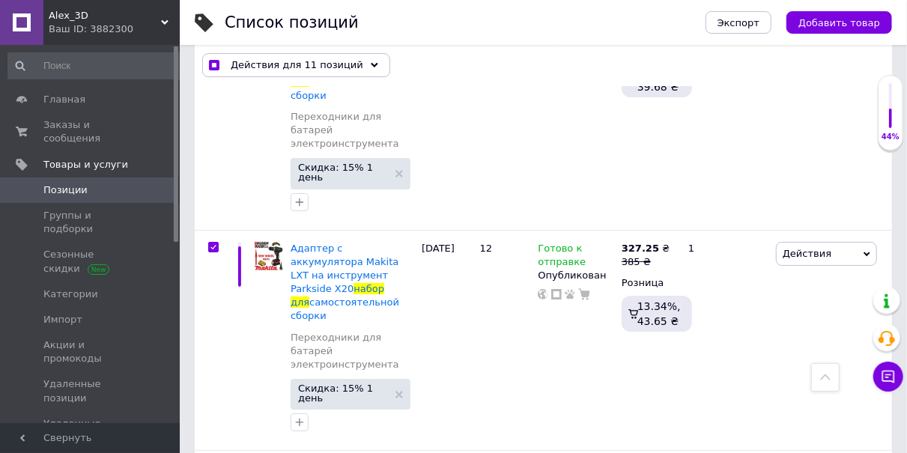
checkbox input "true"
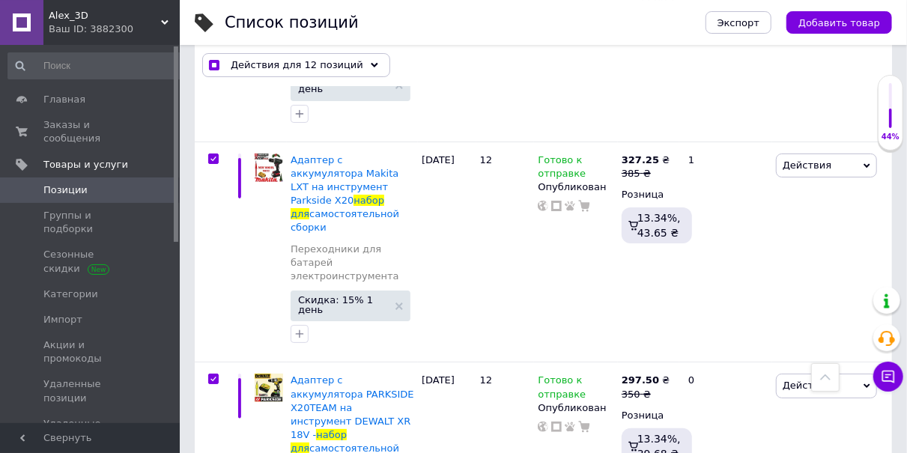
scroll to position [2726, 0]
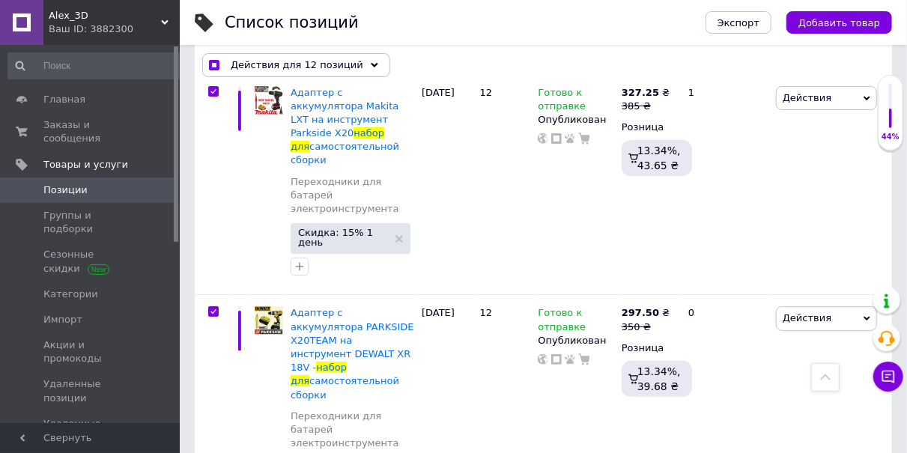
checkbox input "true"
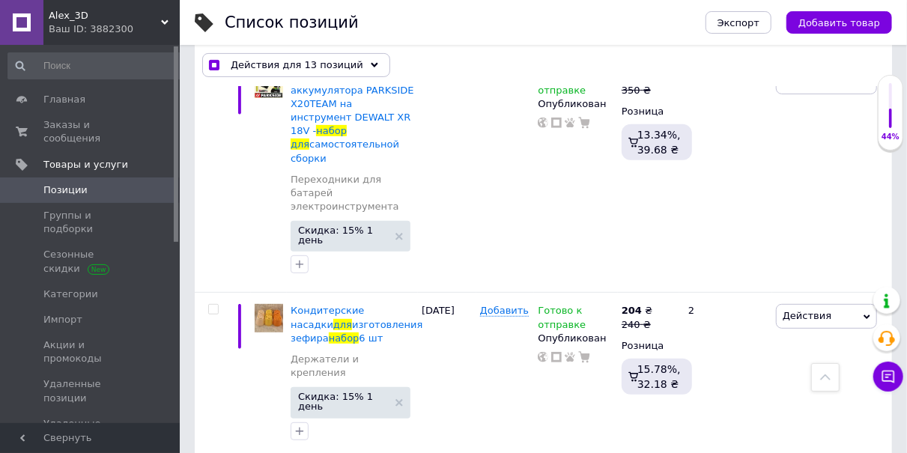
scroll to position [3038, 0]
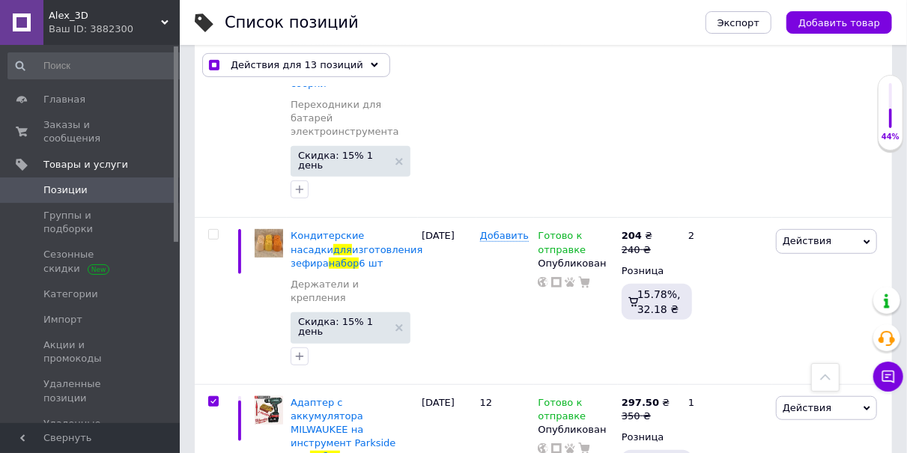
checkbox input "true"
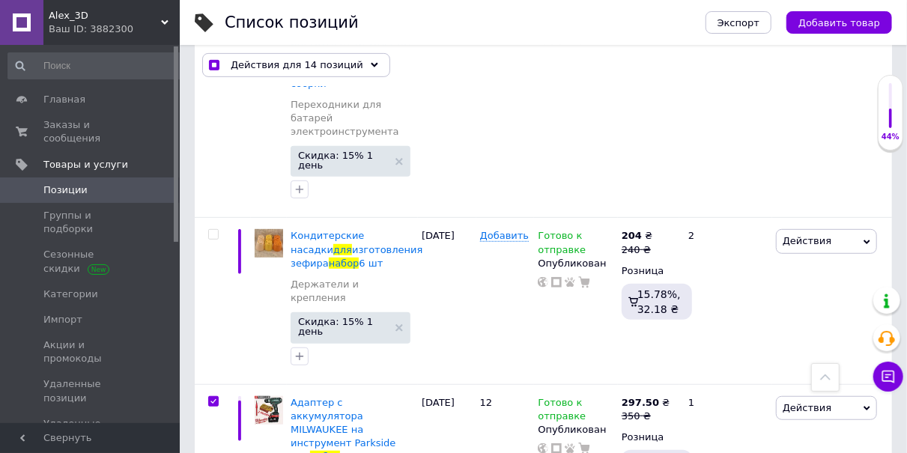
checkbox input "true"
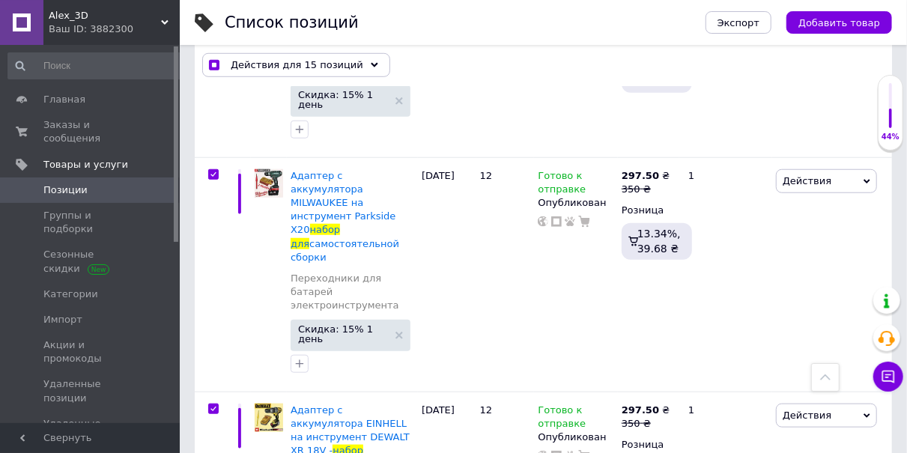
scroll to position [3272, 0]
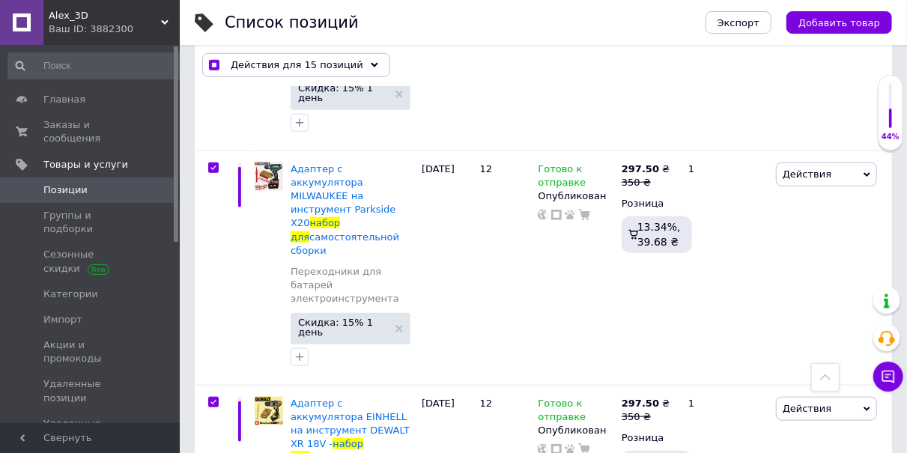
checkbox input "true"
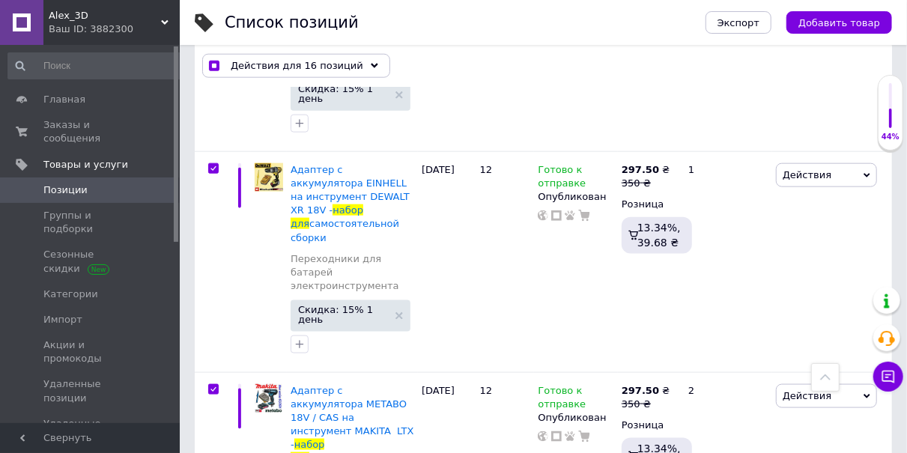
checkbox input "true"
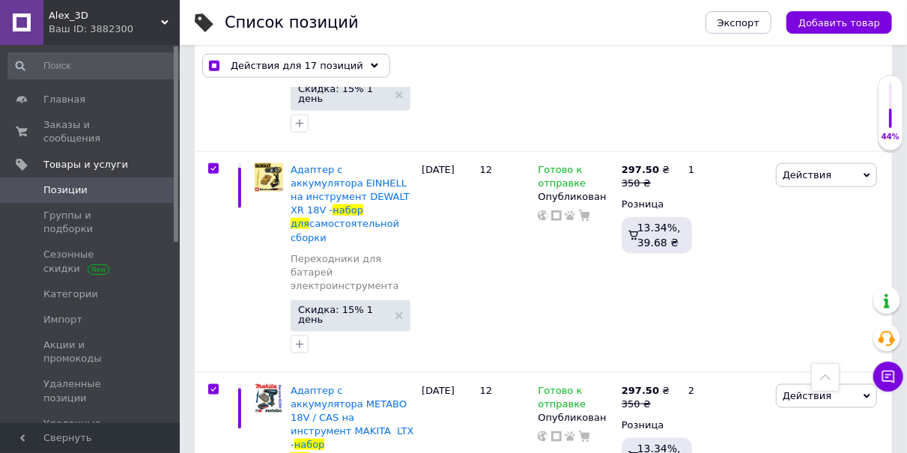
checkbox input "true"
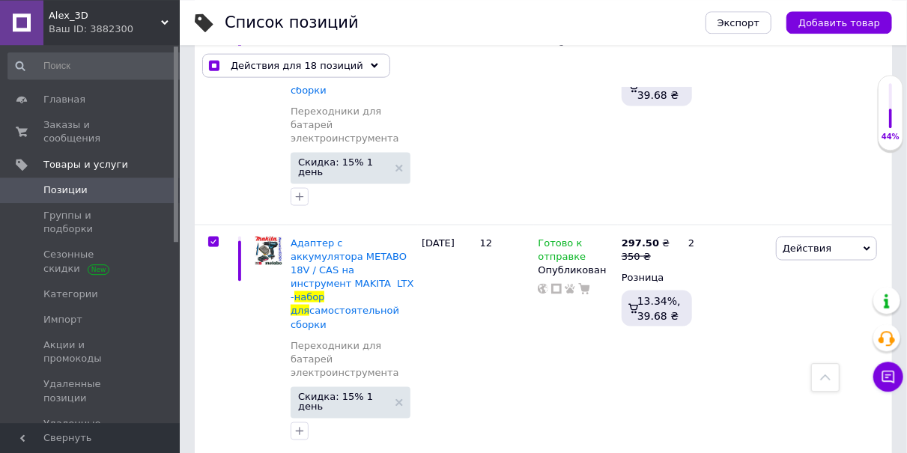
scroll to position [3817, 0]
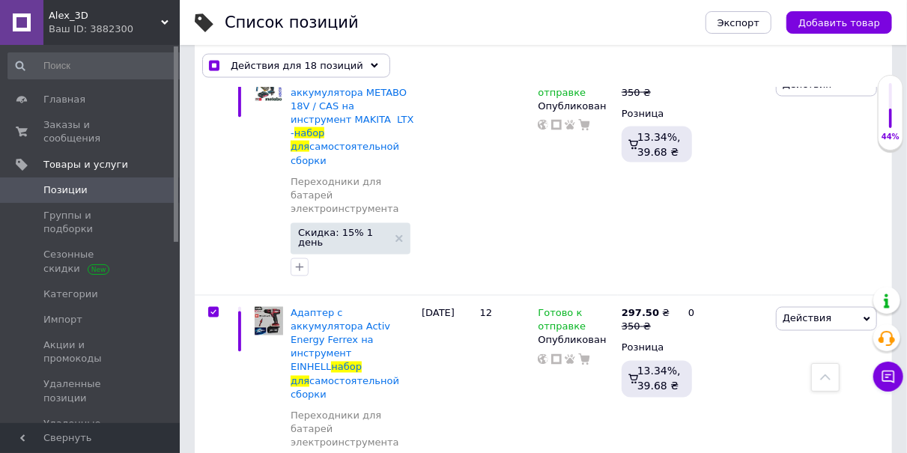
checkbox input "true"
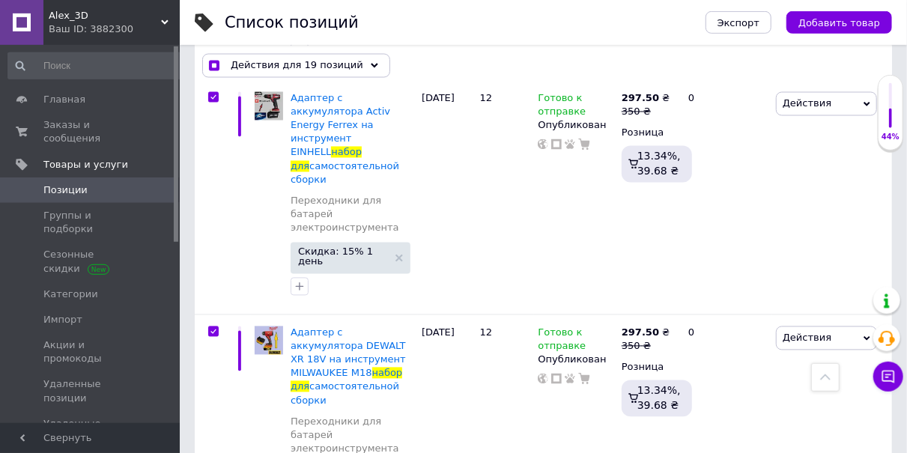
scroll to position [4051, 0]
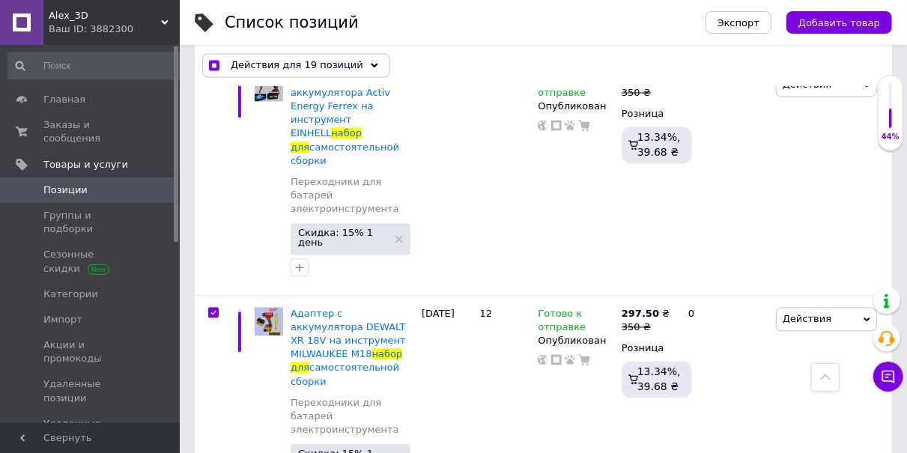
checkbox input "true"
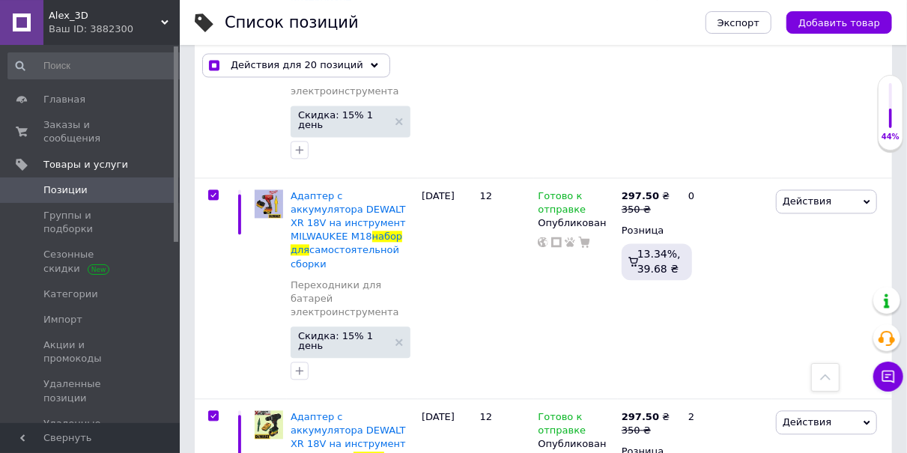
scroll to position [4362, 0]
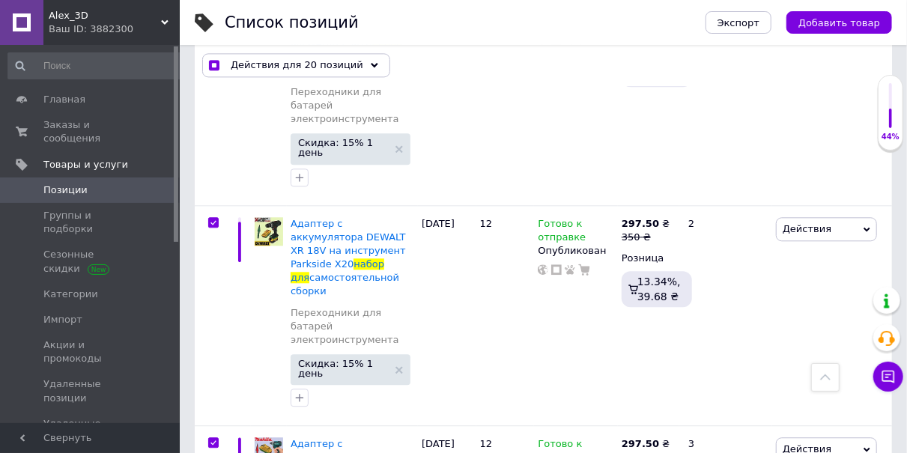
checkbox input "true"
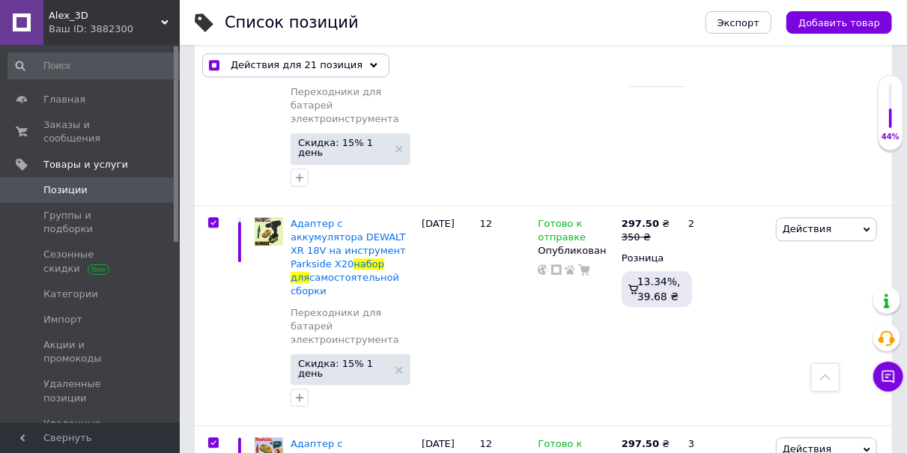
checkbox input "true"
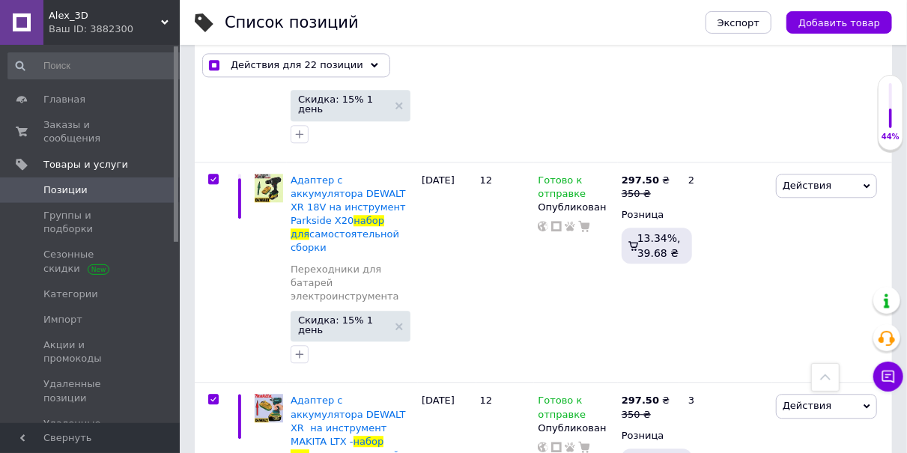
scroll to position [4596, 0]
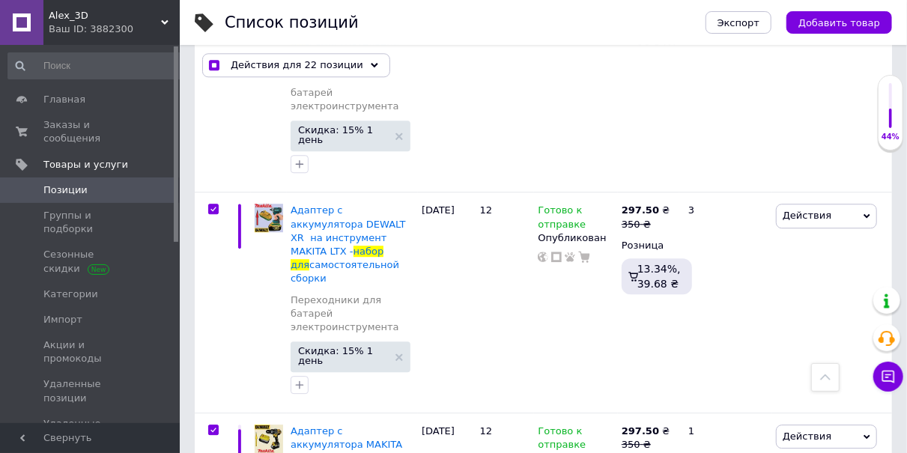
checkbox input "true"
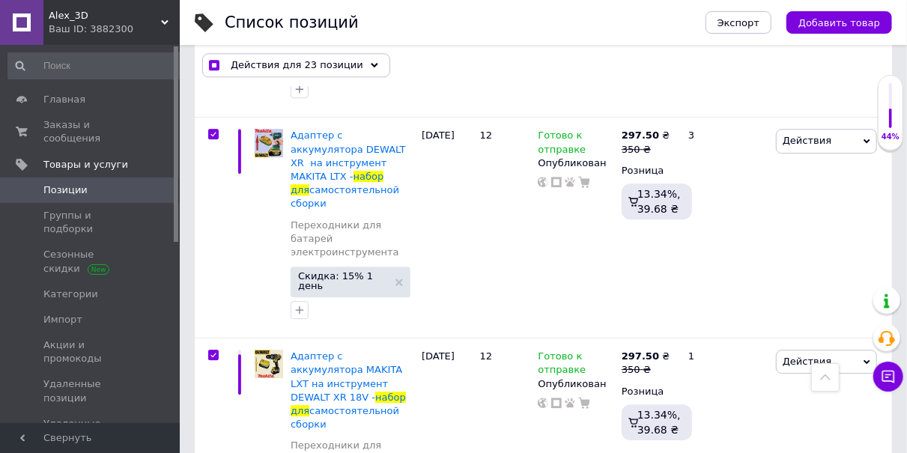
scroll to position [4752, 0]
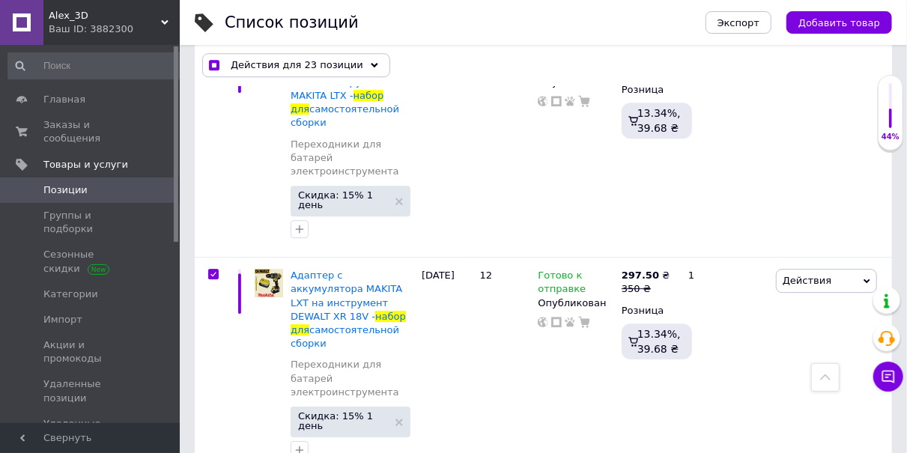
checkbox input "true"
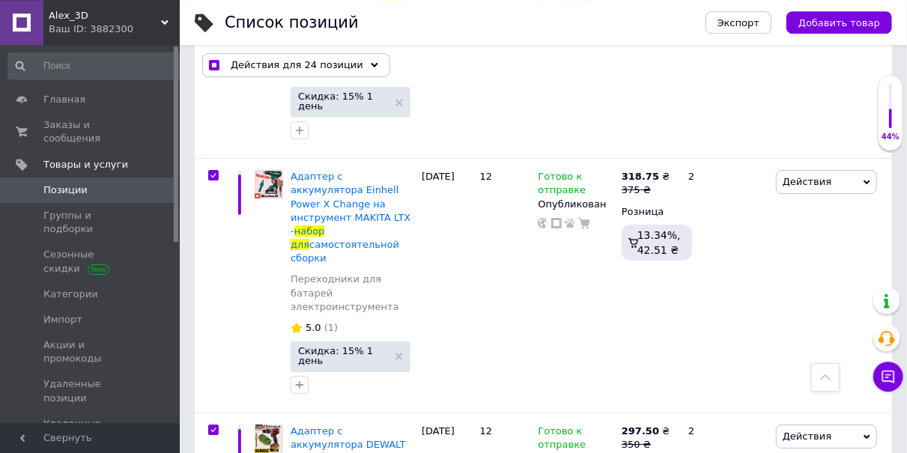
scroll to position [5063, 0]
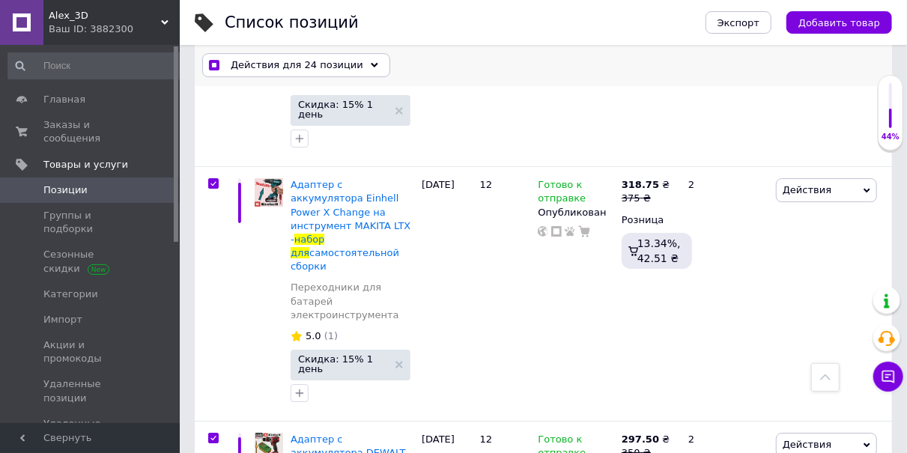
click at [350, 65] on div "Действия для 24 позиции" at bounding box center [296, 66] width 188 height 24
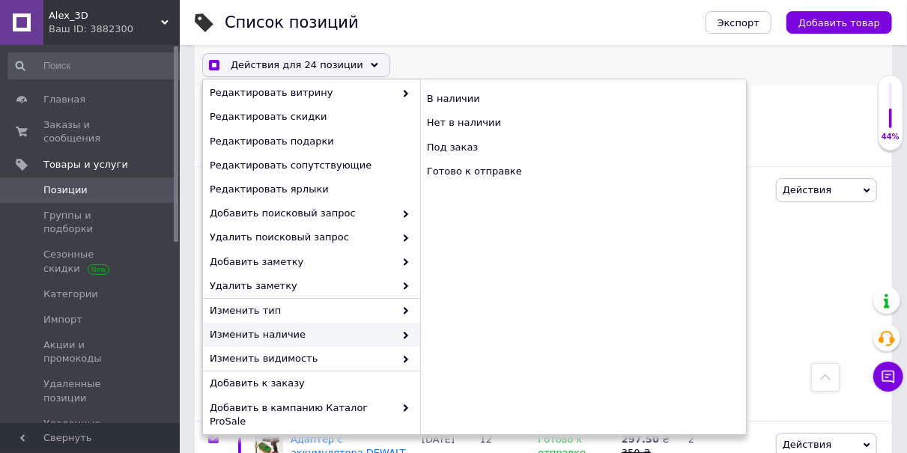
scroll to position [197, 0]
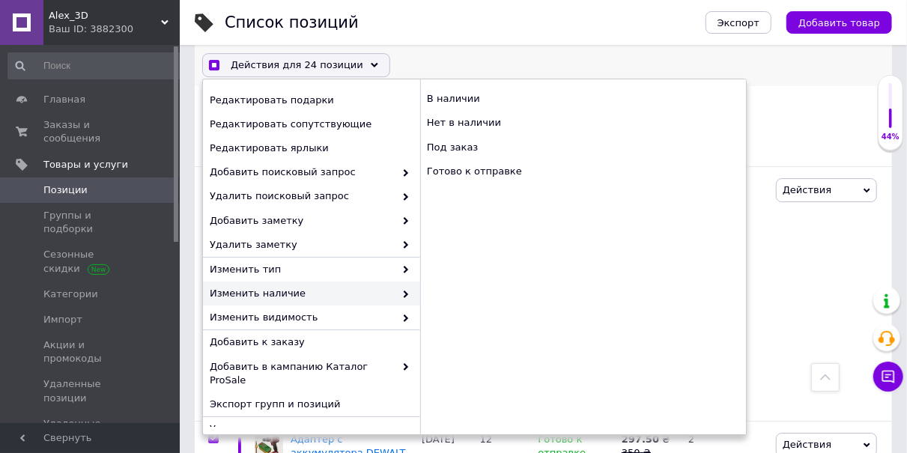
click at [318, 290] on span "Изменить наличие" at bounding box center [302, 293] width 185 height 13
checkbox input "true"
click at [472, 123] on div "Нет в наличии" at bounding box center [583, 124] width 326 height 24
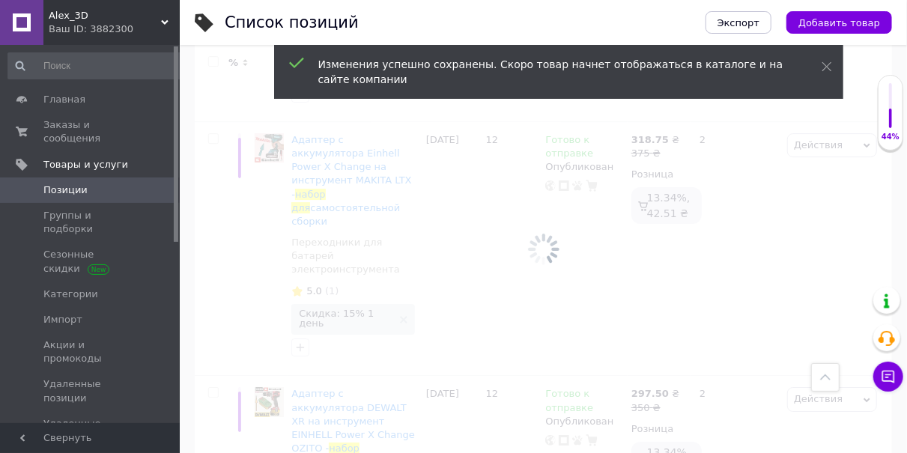
checkbox input "false"
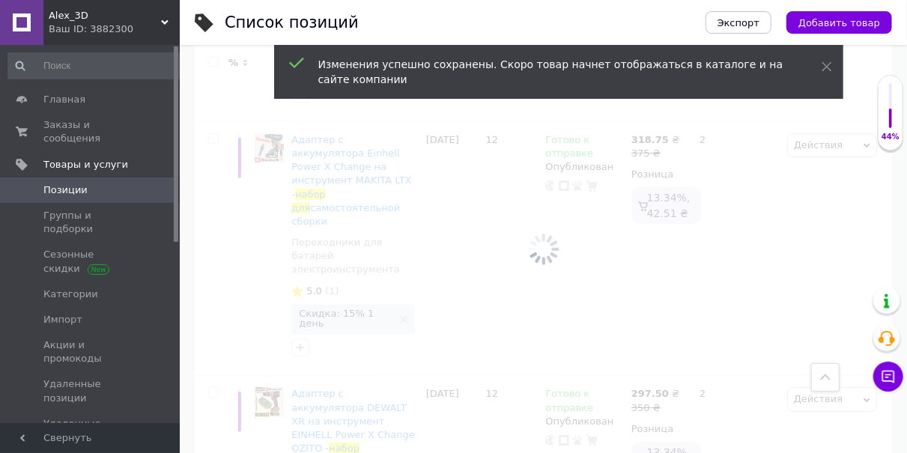
checkbox input "false"
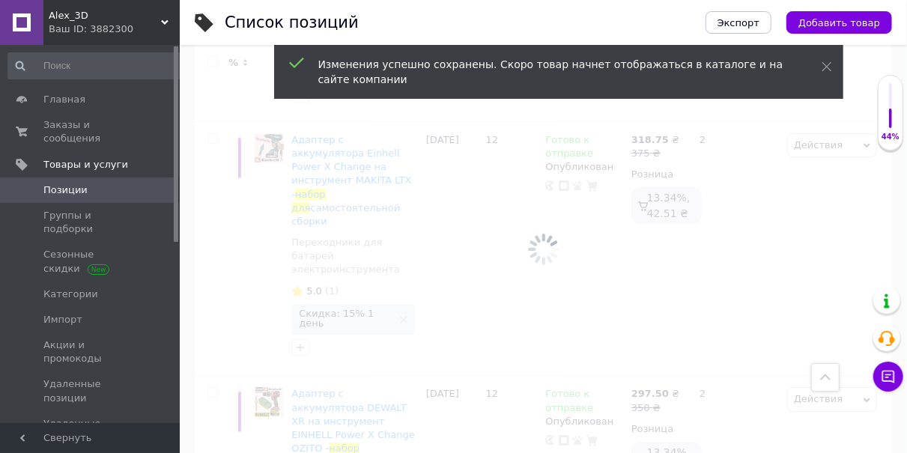
checkbox input "false"
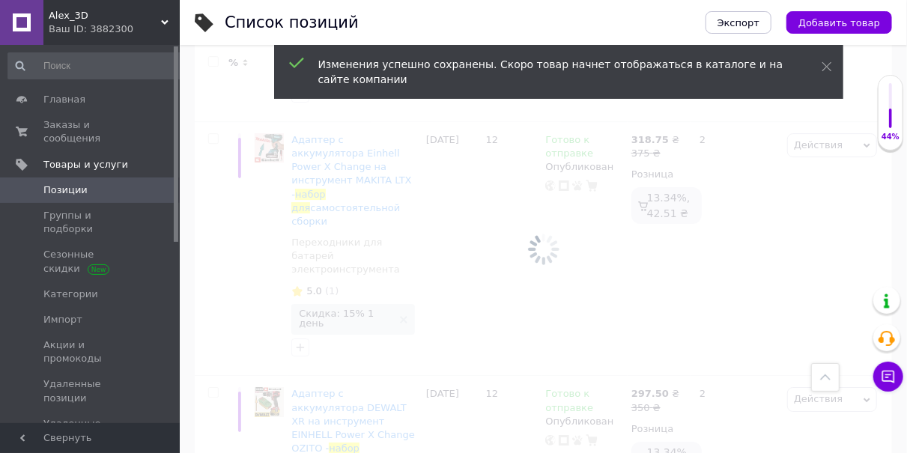
checkbox input "false"
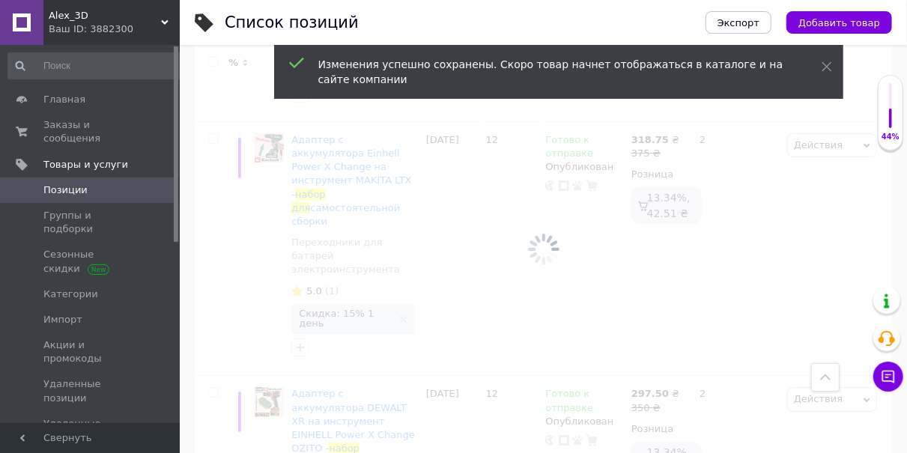
checkbox input "false"
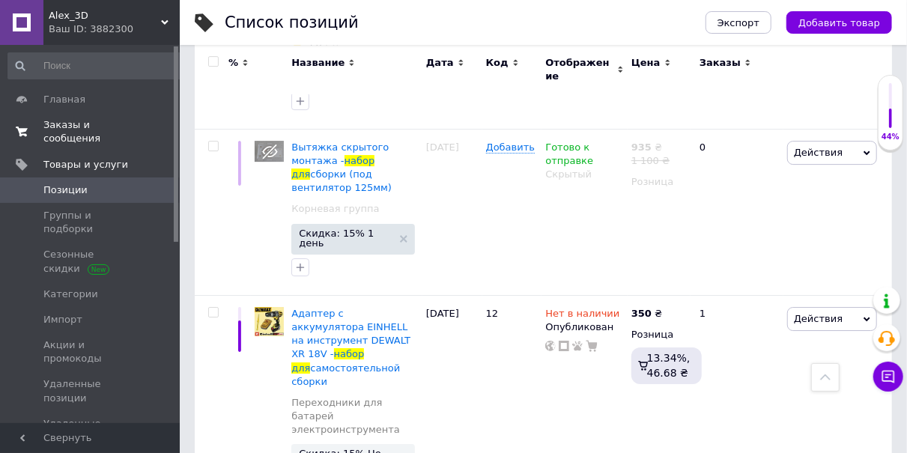
click at [80, 126] on span "Заказы и сообщения" at bounding box center [90, 131] width 95 height 27
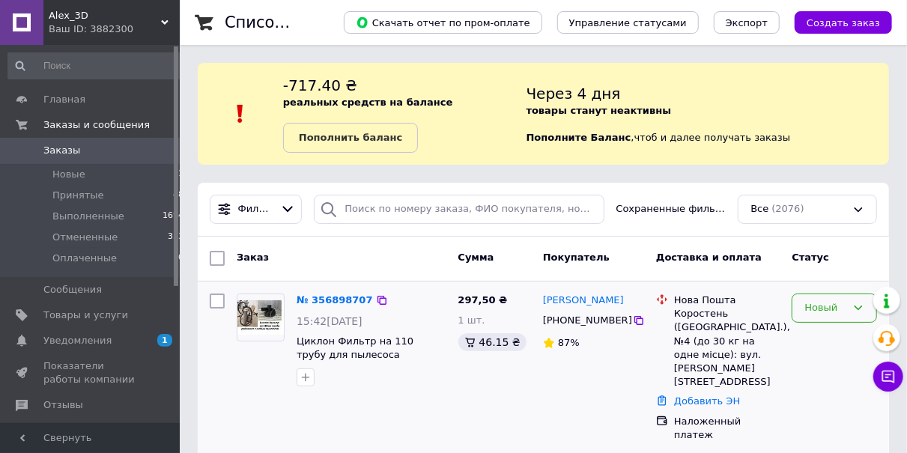
click at [828, 306] on div "Новый" at bounding box center [825, 308] width 42 height 16
click at [822, 336] on li "Принят" at bounding box center [834, 340] width 84 height 28
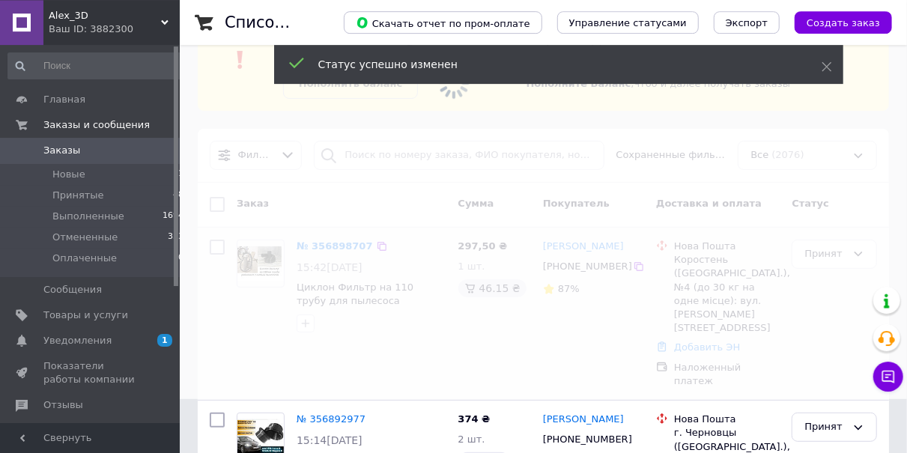
scroll to position [78, 0]
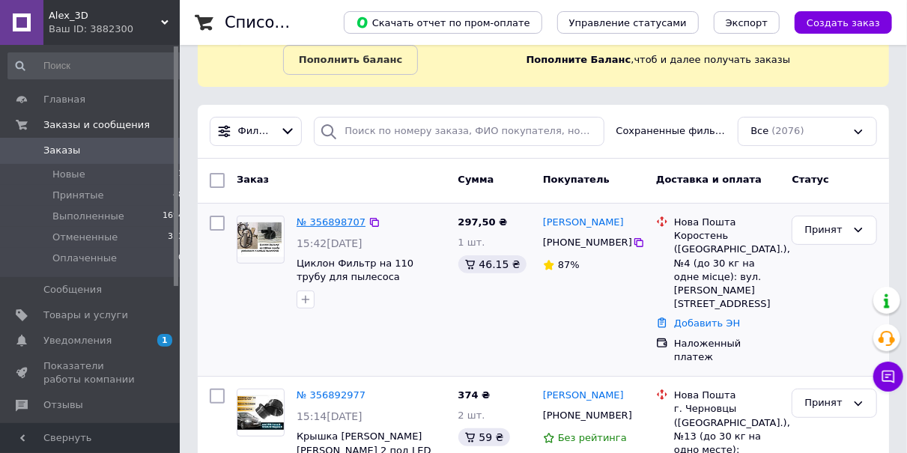
click at [341, 220] on link "№ 356898707" at bounding box center [331, 221] width 69 height 11
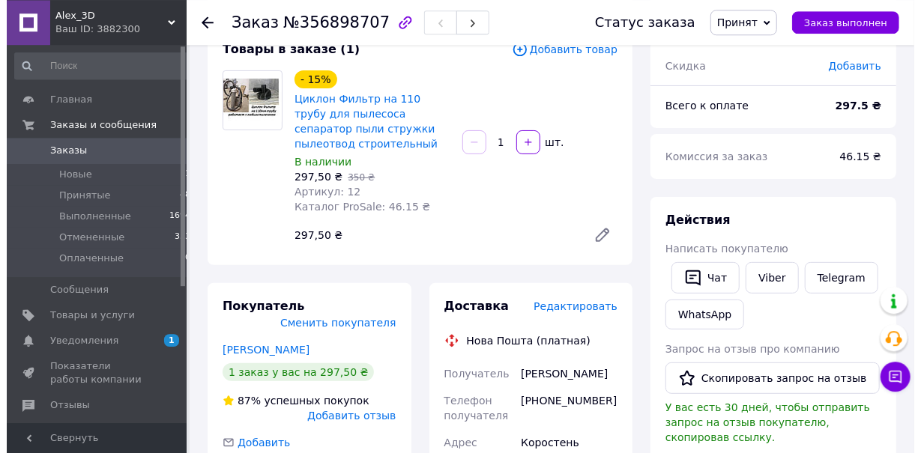
scroll to position [234, 0]
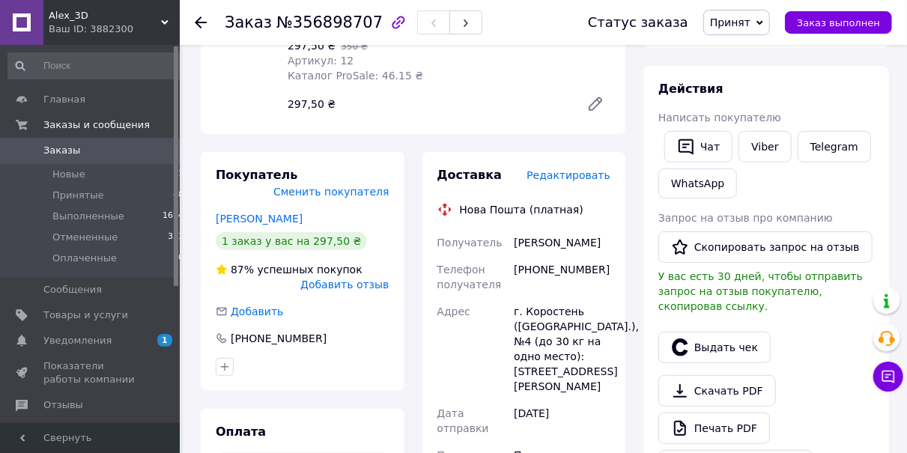
click at [592, 177] on span "Редактировать" at bounding box center [569, 175] width 84 height 12
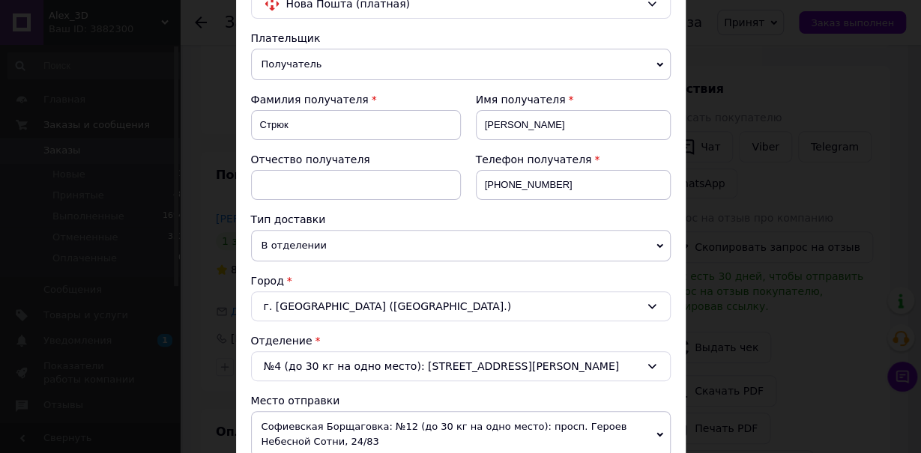
scroll to position [252, 0]
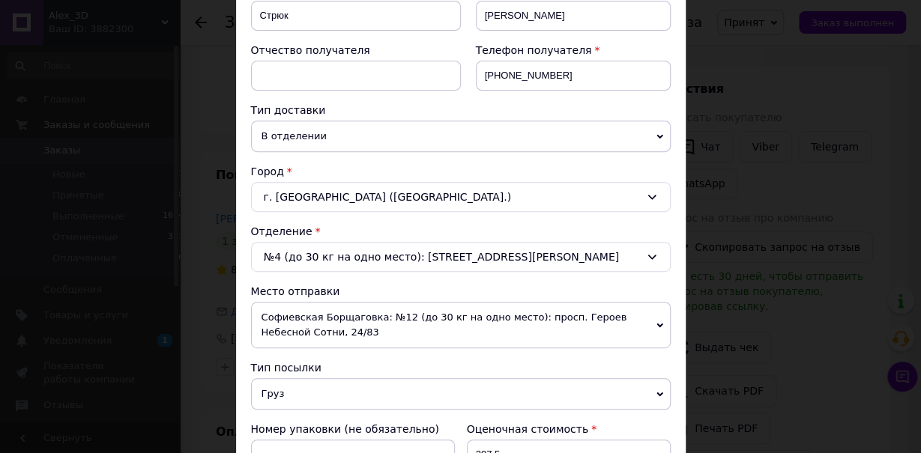
click at [300, 314] on span "Софиевская Борщаговка: №12 (до 30 кг на одно место): просп. Героев Небесной Сот…" at bounding box center [460, 325] width 419 height 46
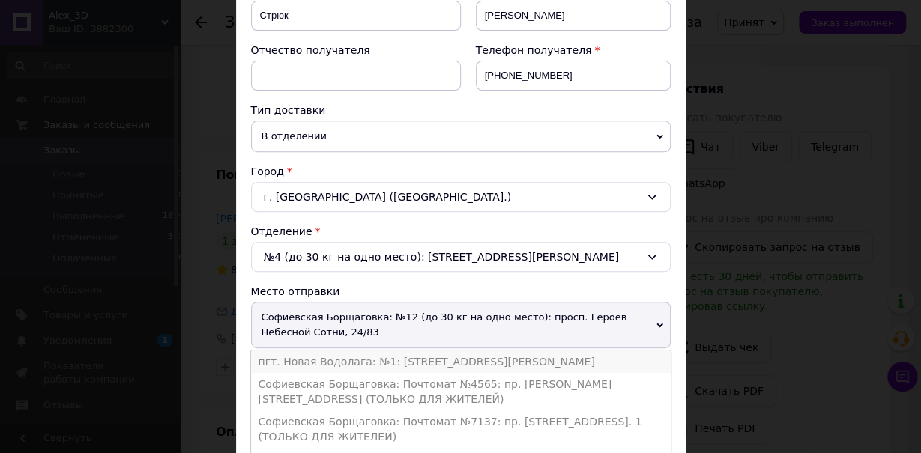
click at [392, 358] on li "пгт. Новая Водолага: №1: [STREET_ADDRESS][PERSON_NAME]" at bounding box center [460, 362] width 419 height 22
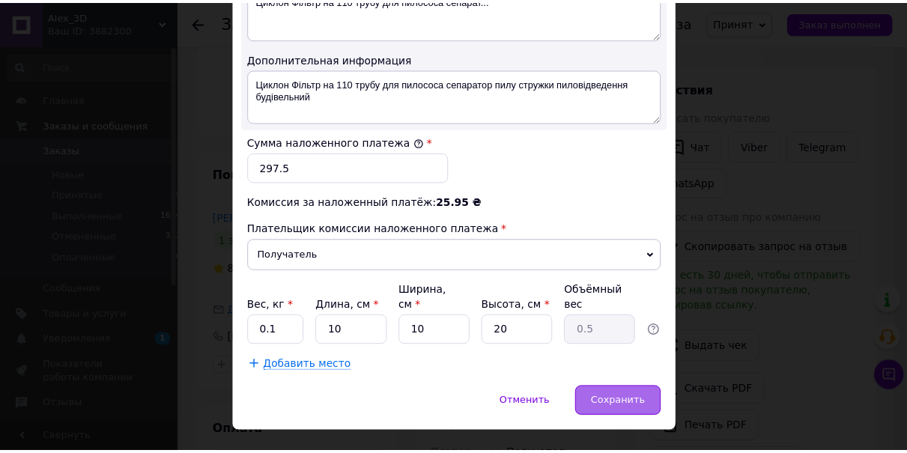
scroll to position [849, 0]
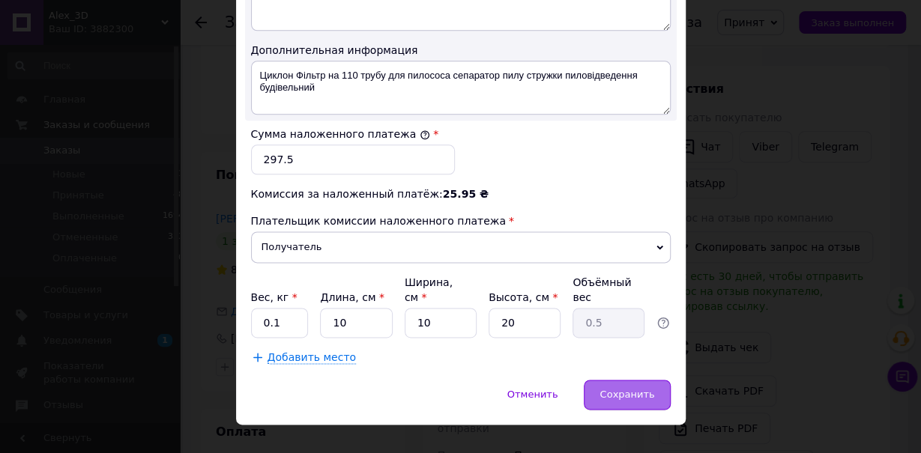
click at [634, 389] on span "Сохранить" at bounding box center [626, 394] width 55 height 11
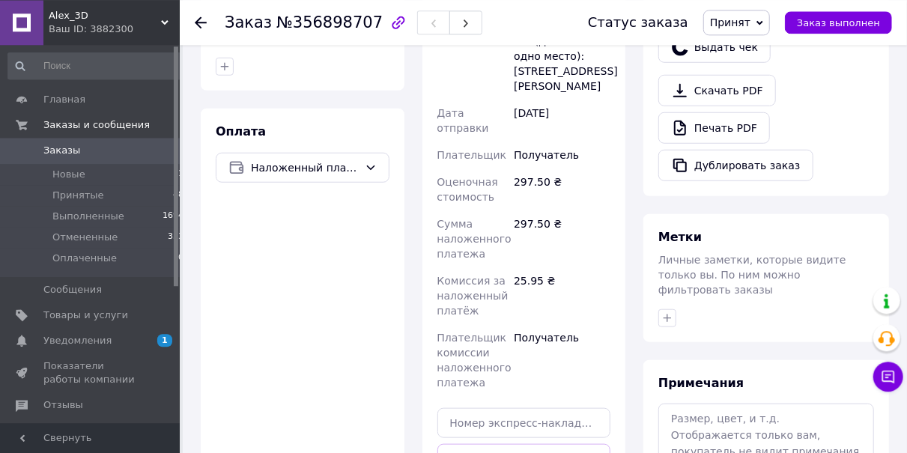
scroll to position [623, 0]
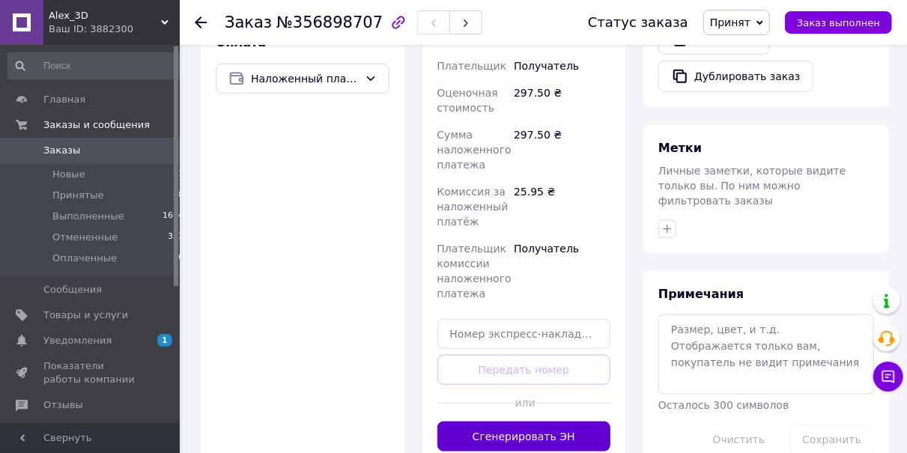
click at [528, 422] on button "Сгенерировать ЭН" at bounding box center [524, 437] width 174 height 30
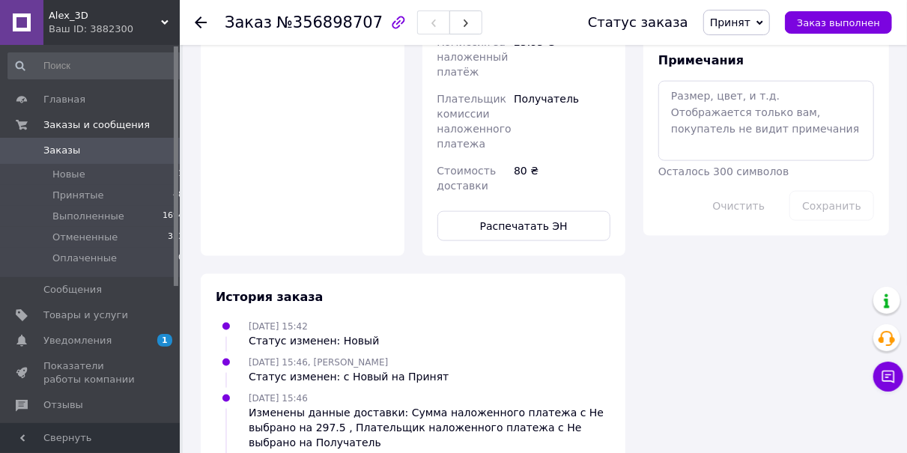
scroll to position [545, 0]
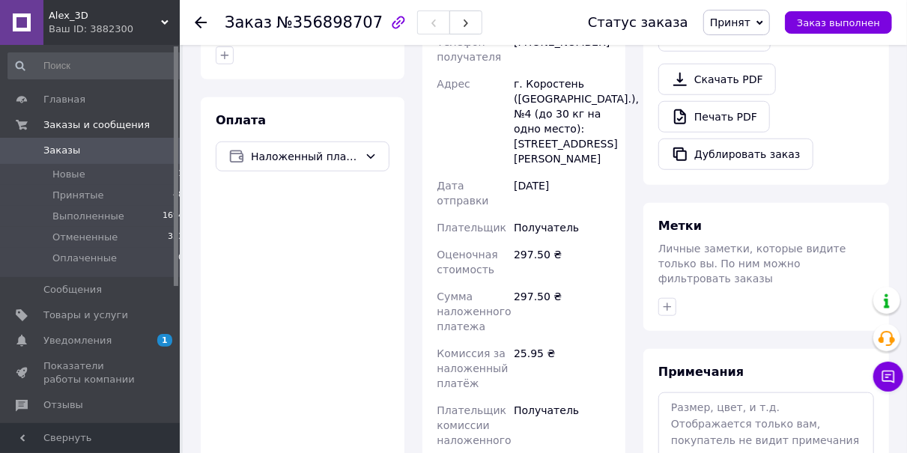
click at [200, 22] on use at bounding box center [201, 22] width 12 height 12
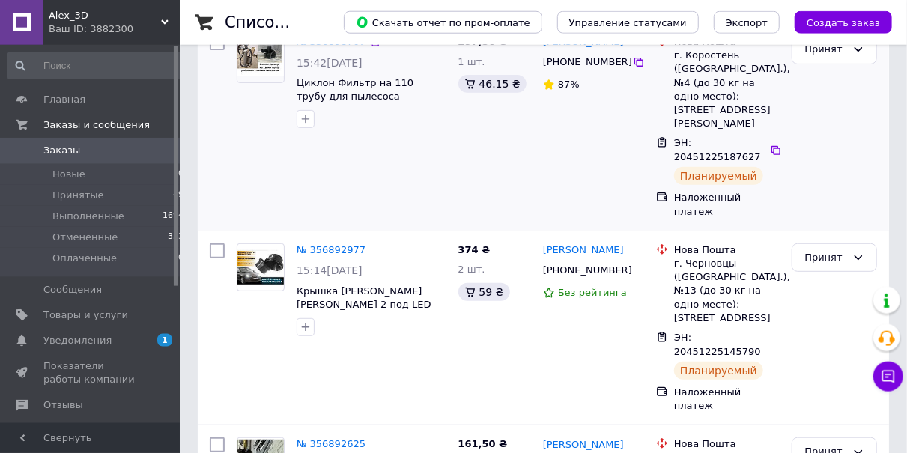
scroll to position [312, 0]
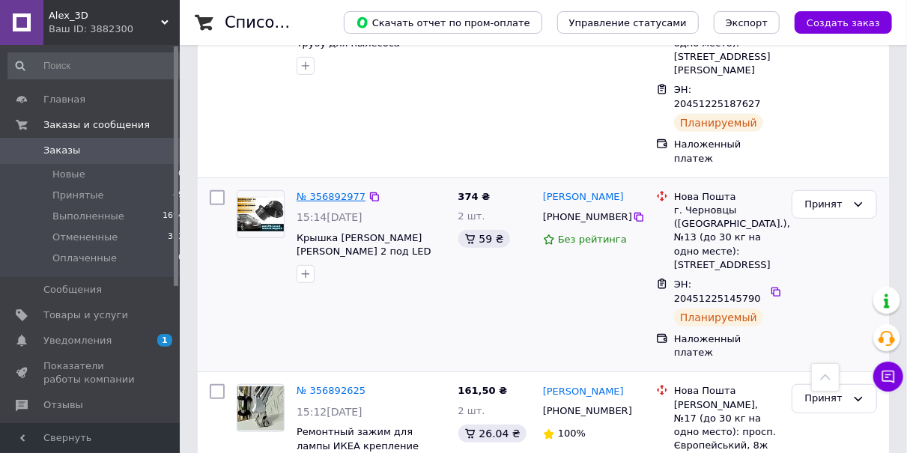
click at [351, 191] on link "№ 356892977" at bounding box center [331, 196] width 69 height 11
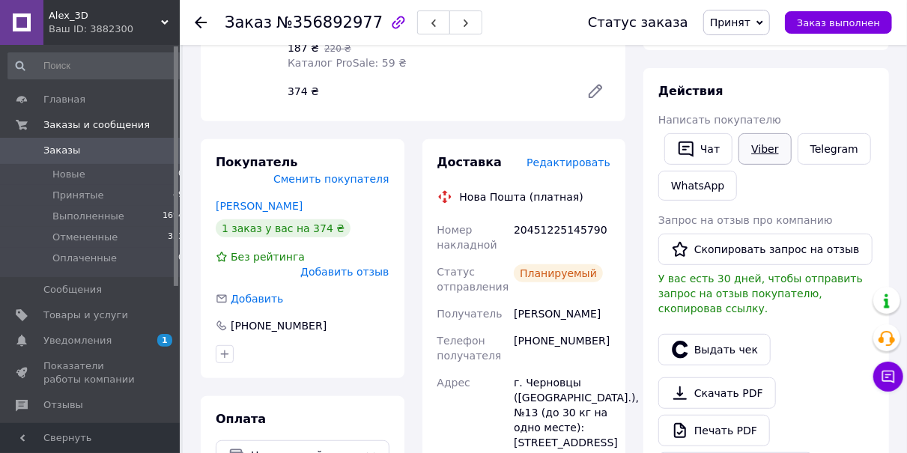
click at [768, 146] on link "Viber" at bounding box center [765, 148] width 52 height 31
click at [203, 23] on icon at bounding box center [201, 22] width 12 height 12
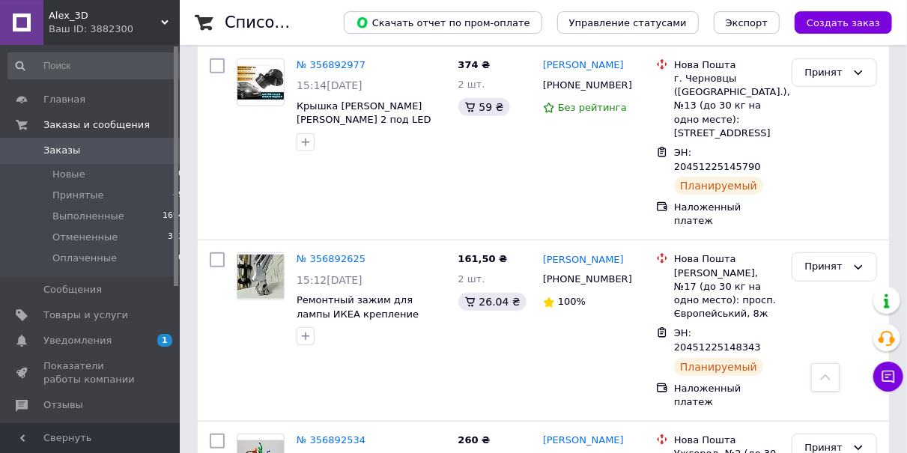
scroll to position [467, 0]
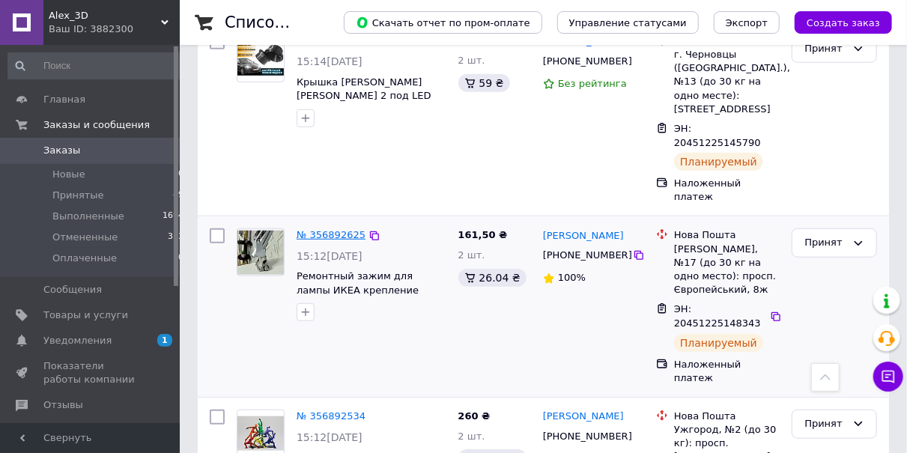
click at [333, 229] on link "№ 356892625" at bounding box center [331, 234] width 69 height 11
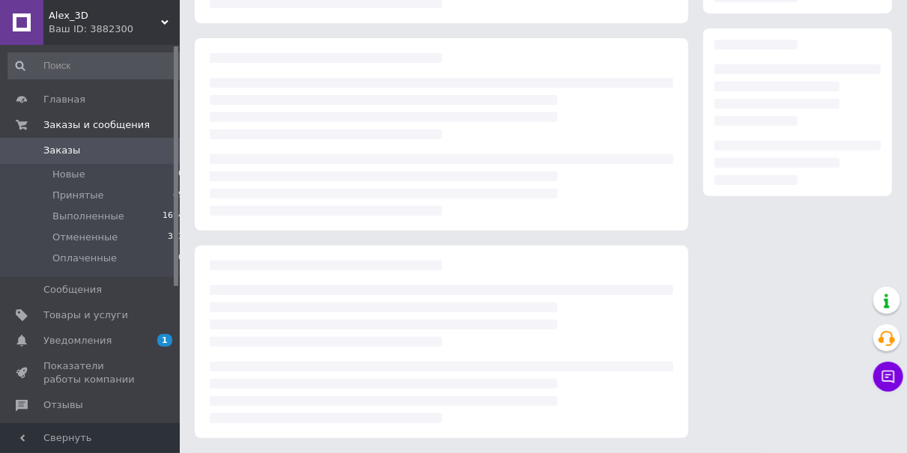
scroll to position [231, 0]
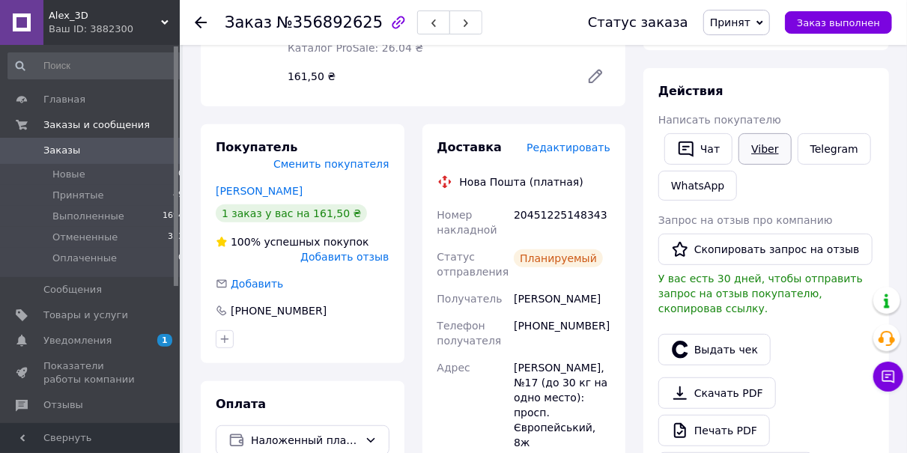
click at [759, 148] on link "Viber" at bounding box center [765, 148] width 52 height 31
click at [201, 22] on use at bounding box center [201, 22] width 12 height 12
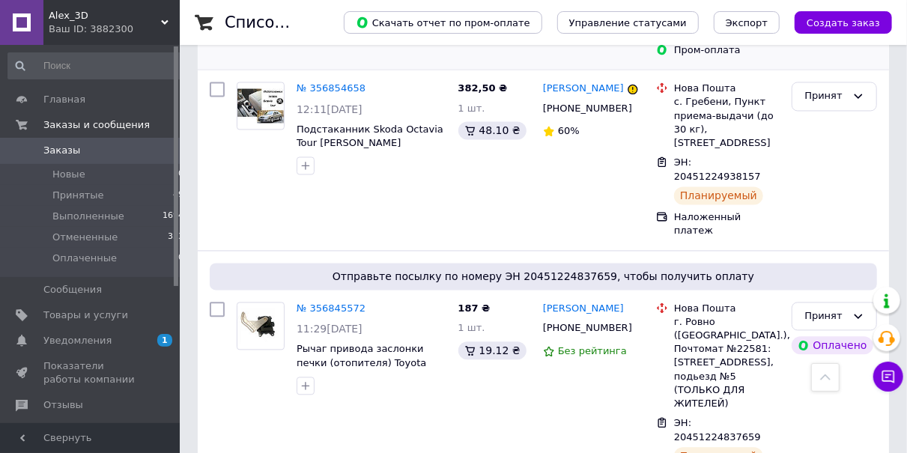
scroll to position [1636, 0]
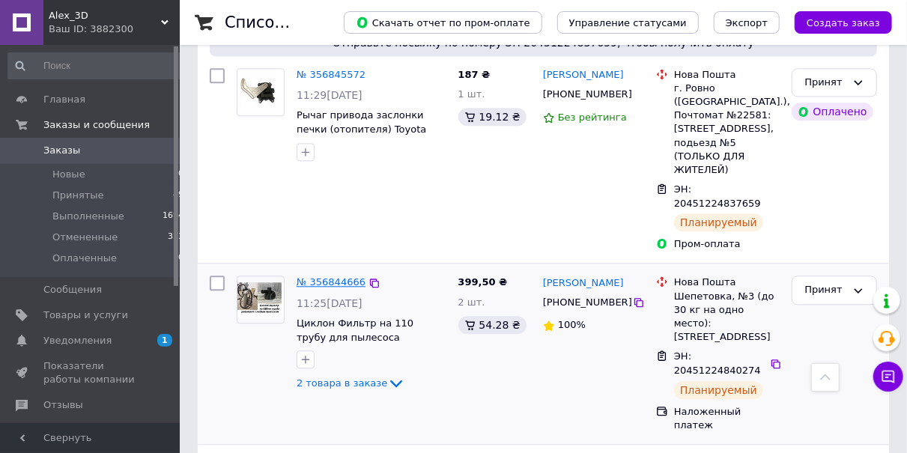
click at [341, 276] on link "№ 356844666" at bounding box center [331, 281] width 69 height 11
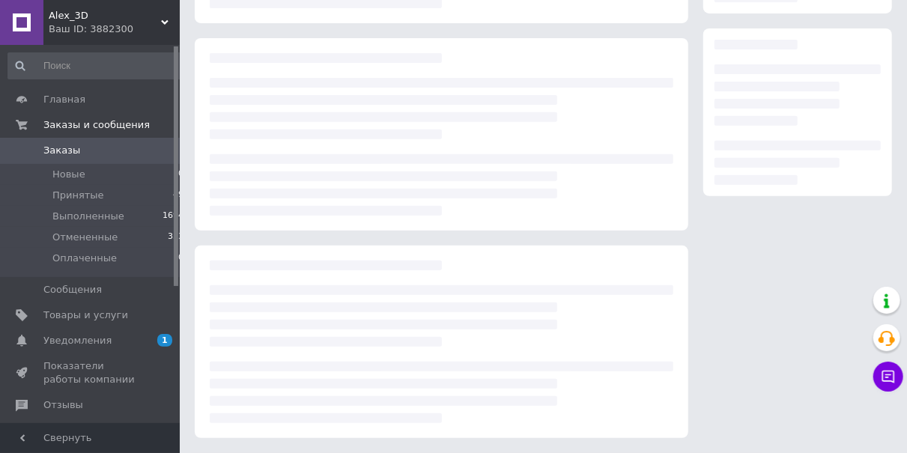
scroll to position [231, 0]
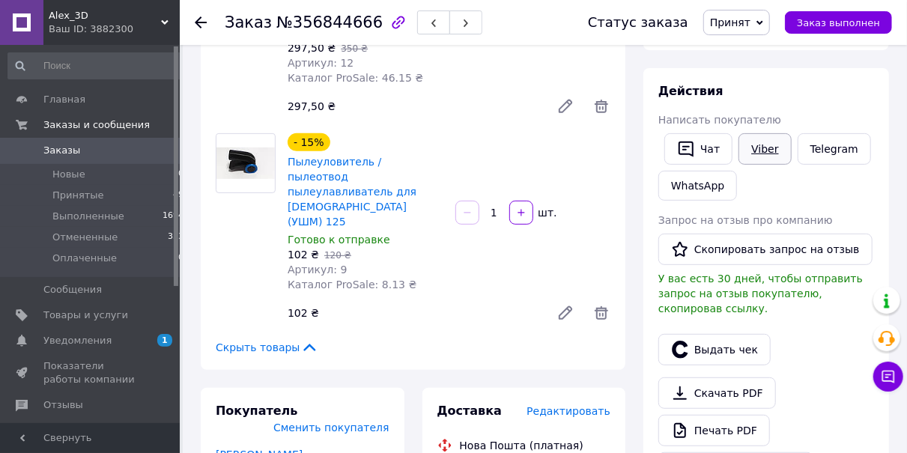
click at [755, 147] on link "Viber" at bounding box center [765, 148] width 52 height 31
click at [201, 20] on icon at bounding box center [201, 22] width 12 height 12
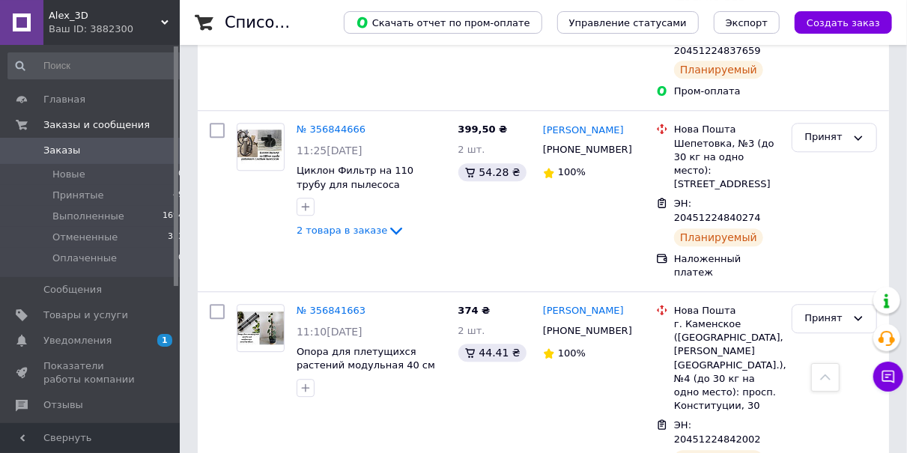
scroll to position [1792, 0]
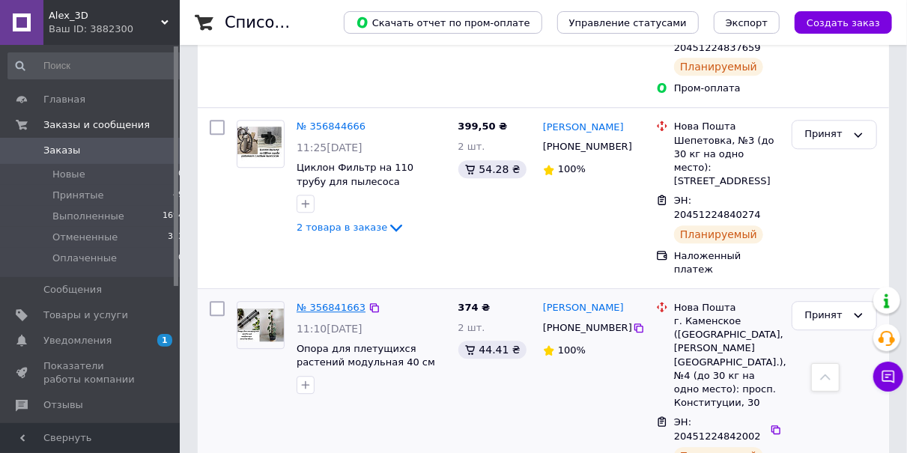
click at [336, 302] on link "№ 356841663" at bounding box center [331, 307] width 69 height 11
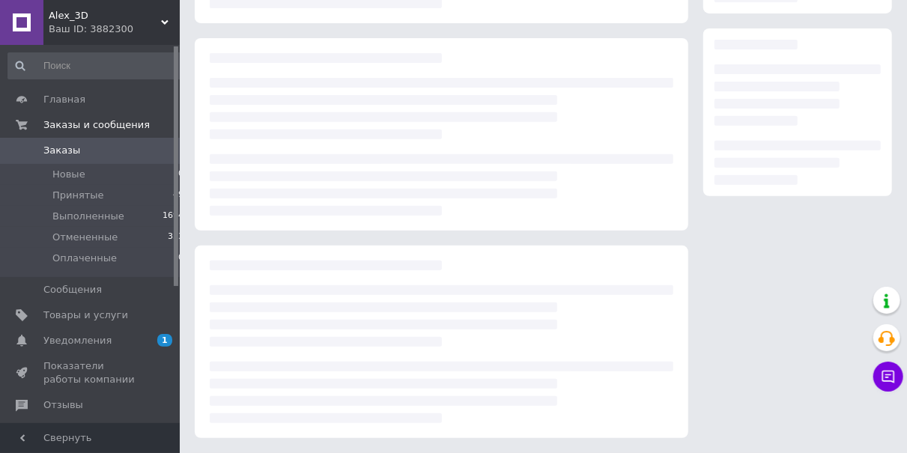
scroll to position [231, 0]
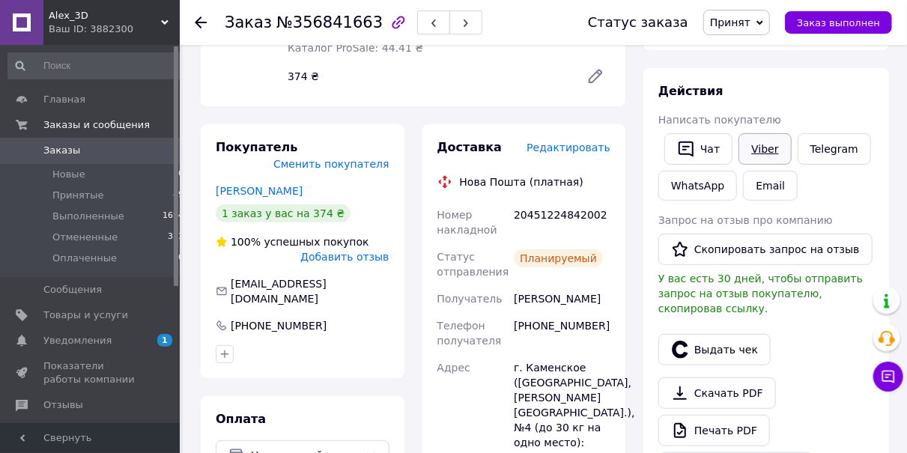
click at [760, 148] on link "Viber" at bounding box center [765, 148] width 52 height 31
click at [198, 19] on use at bounding box center [201, 22] width 12 height 12
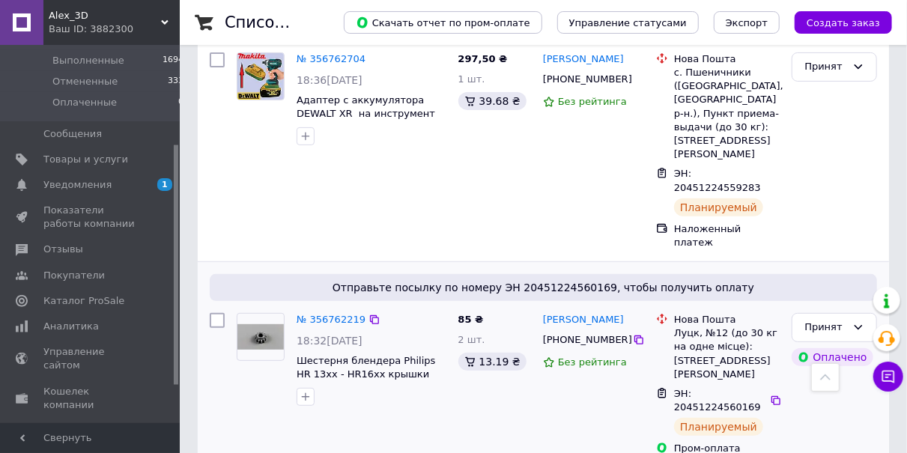
scroll to position [2960, 0]
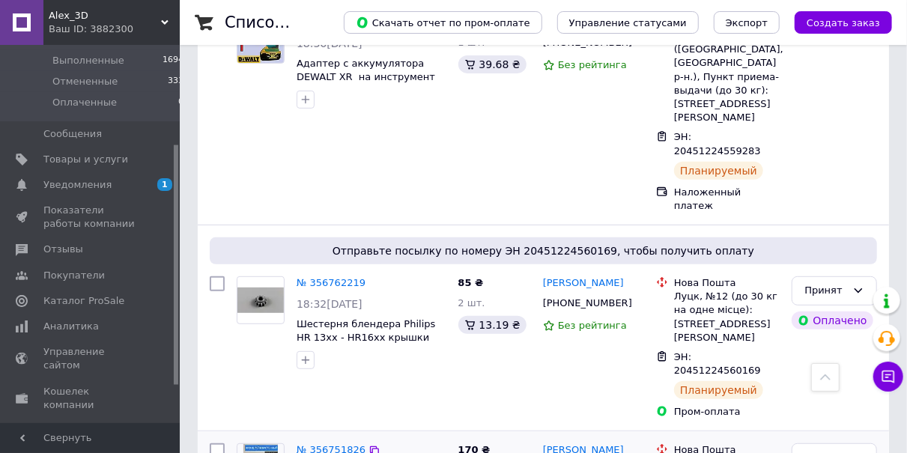
click at [337, 444] on link "№ 356751826" at bounding box center [331, 449] width 69 height 11
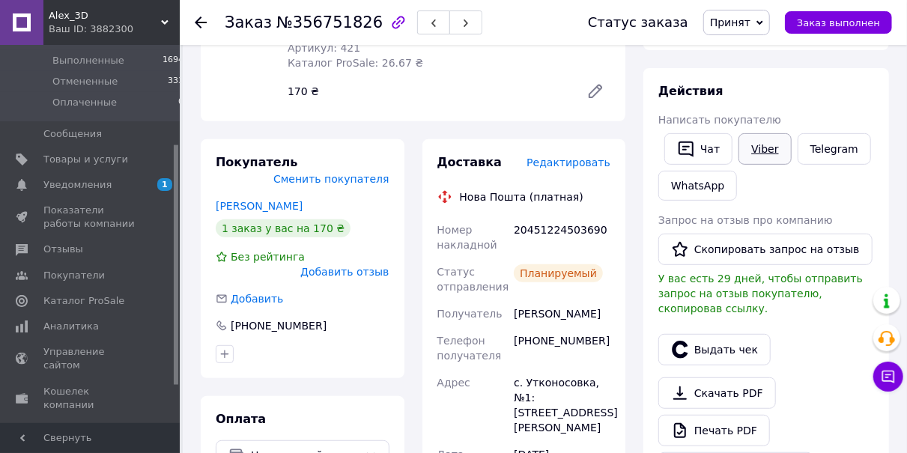
click at [759, 151] on link "Viber" at bounding box center [765, 148] width 52 height 31
click at [202, 20] on icon at bounding box center [201, 22] width 12 height 12
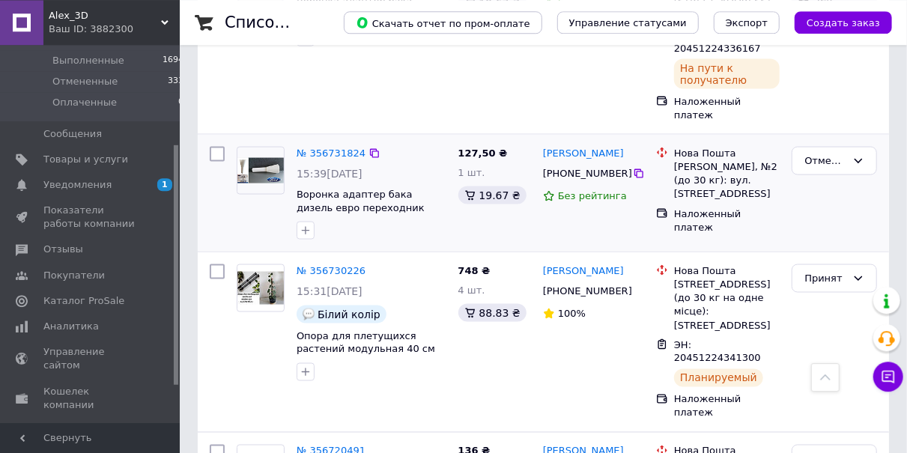
scroll to position [3739, 0]
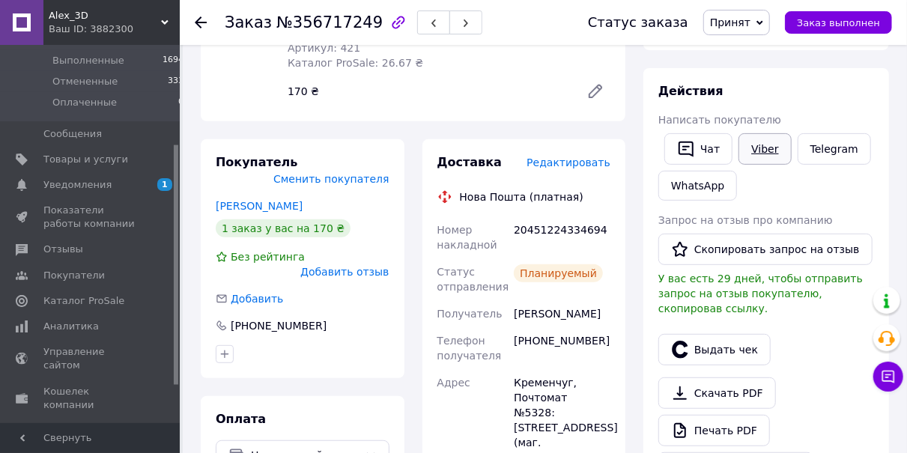
click at [750, 142] on link "Viber" at bounding box center [765, 148] width 52 height 31
click at [198, 22] on use at bounding box center [201, 22] width 12 height 12
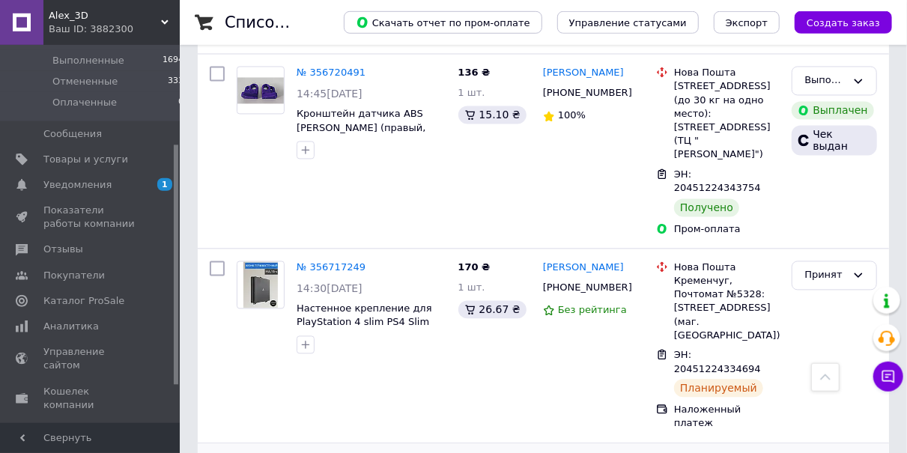
scroll to position [4128, 0]
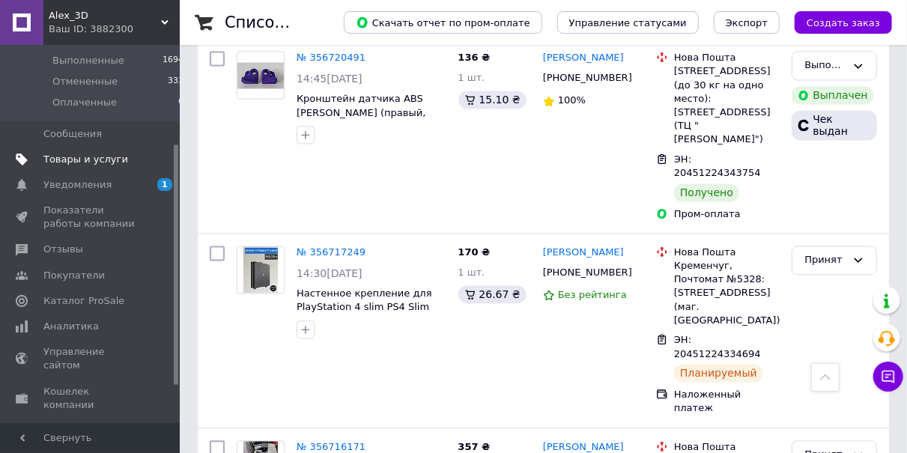
click at [103, 158] on span "Товары и услуги" at bounding box center [85, 159] width 85 height 13
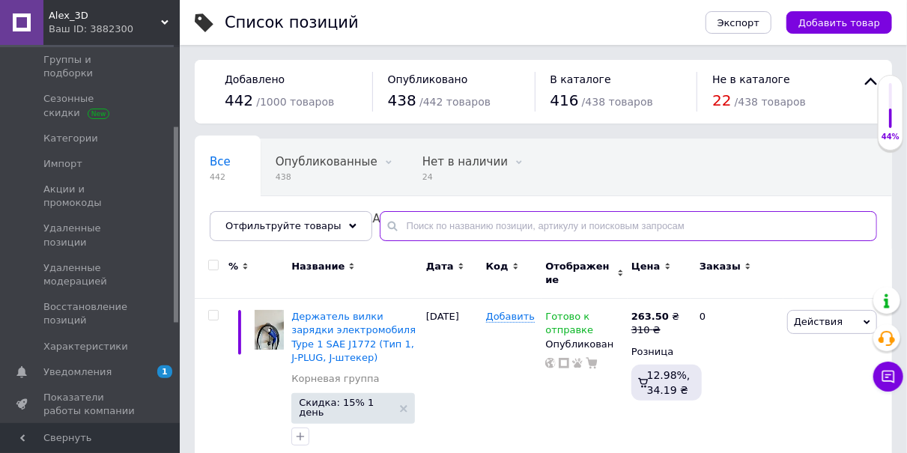
click at [432, 225] on input "text" at bounding box center [628, 226] width 497 height 30
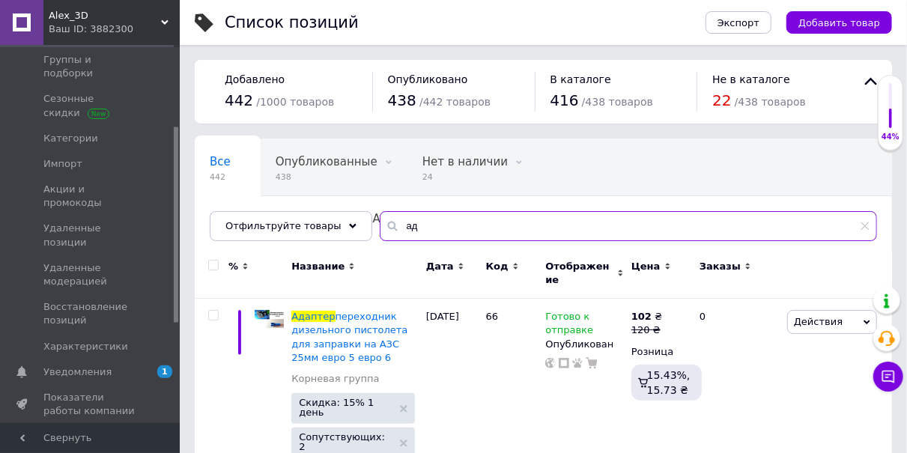
type input "а"
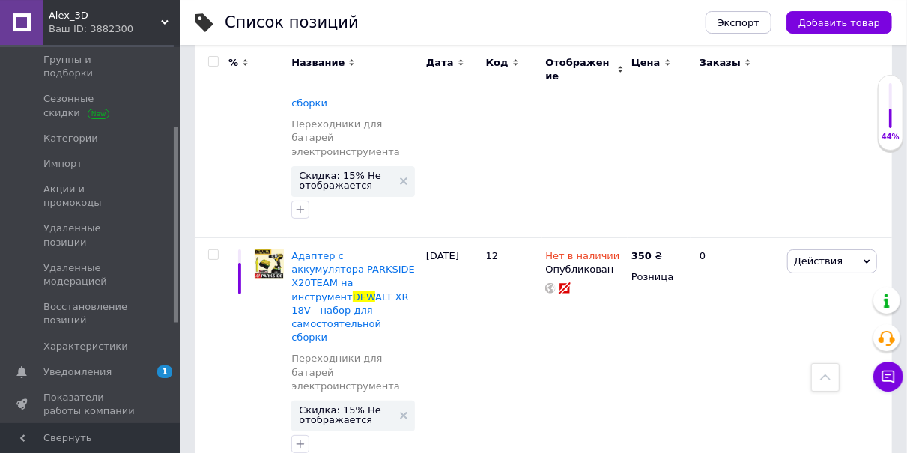
scroll to position [2804, 0]
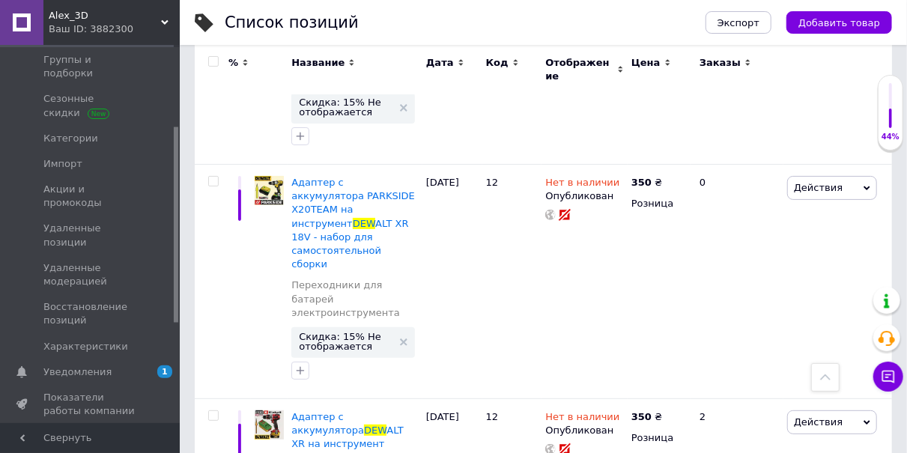
type input "DEW"
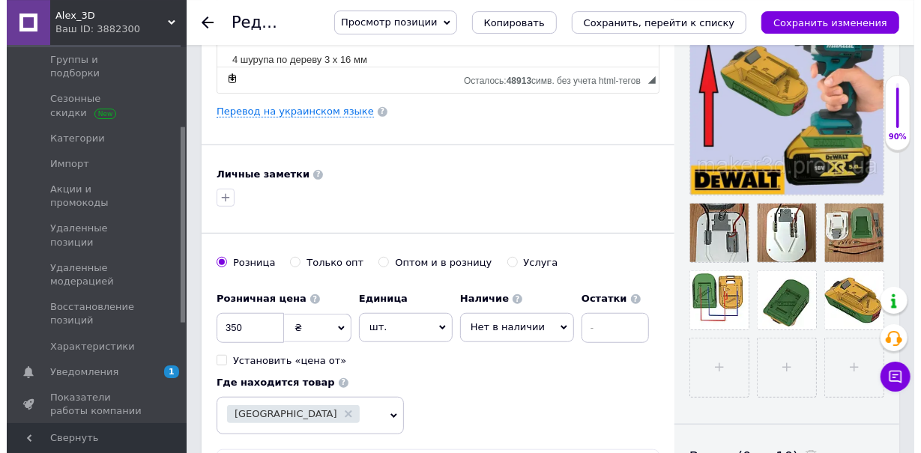
scroll to position [467, 0]
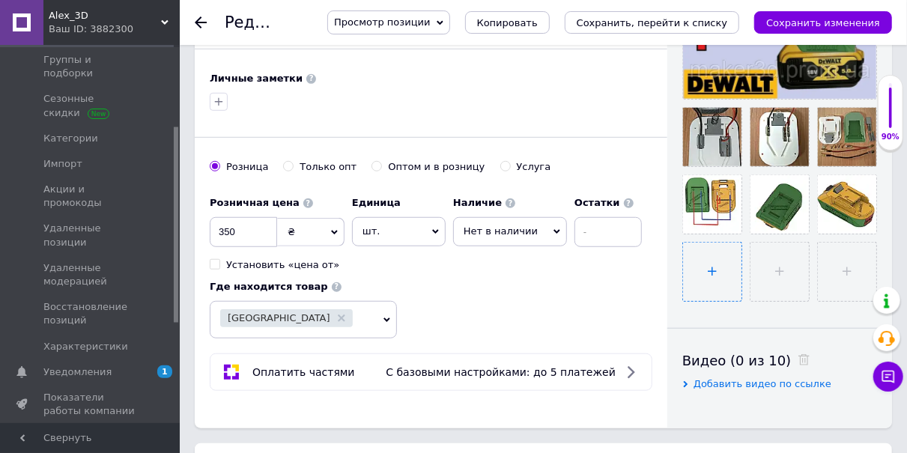
click at [715, 264] on input "file" at bounding box center [712, 272] width 58 height 58
type input "C:\fakepath\изображение_viber_2025-08-12_13-34-47-861.jpg"
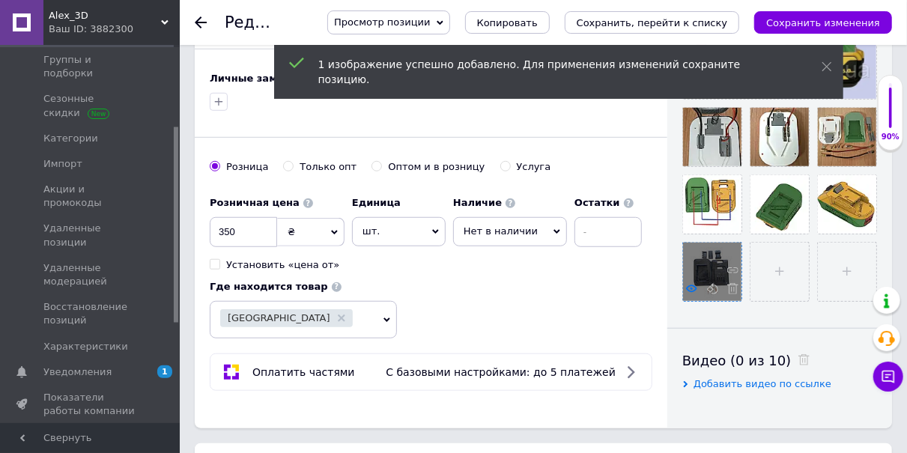
click at [694, 284] on icon at bounding box center [691, 288] width 11 height 11
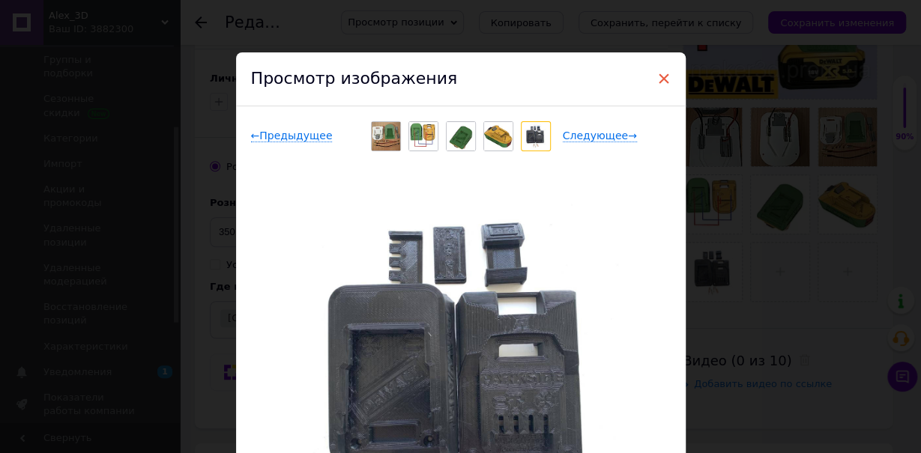
click at [658, 79] on span "×" at bounding box center [663, 78] width 13 height 25
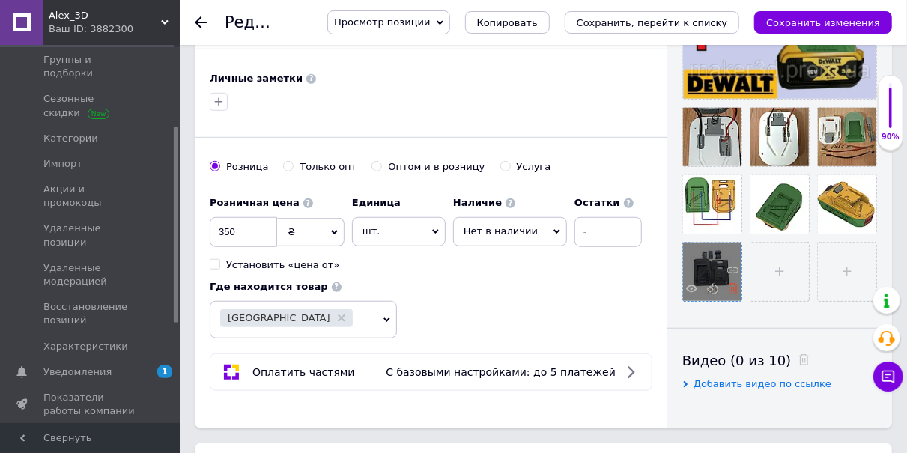
click at [733, 284] on icon at bounding box center [732, 288] width 11 height 11
click at [709, 268] on input "file" at bounding box center [712, 272] width 58 height 58
type input "C:\fakepath\изображение_viber_2025-08-12_13-34-48-720.jpg"
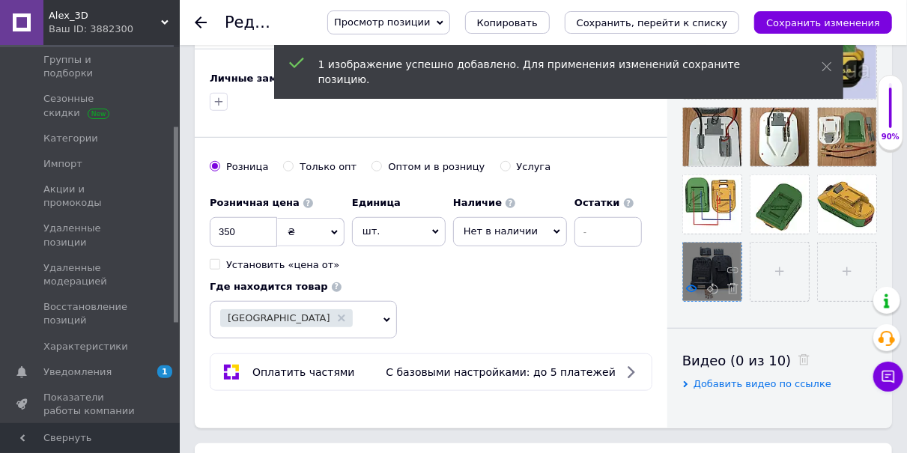
click at [694, 287] on icon at bounding box center [691, 288] width 11 height 11
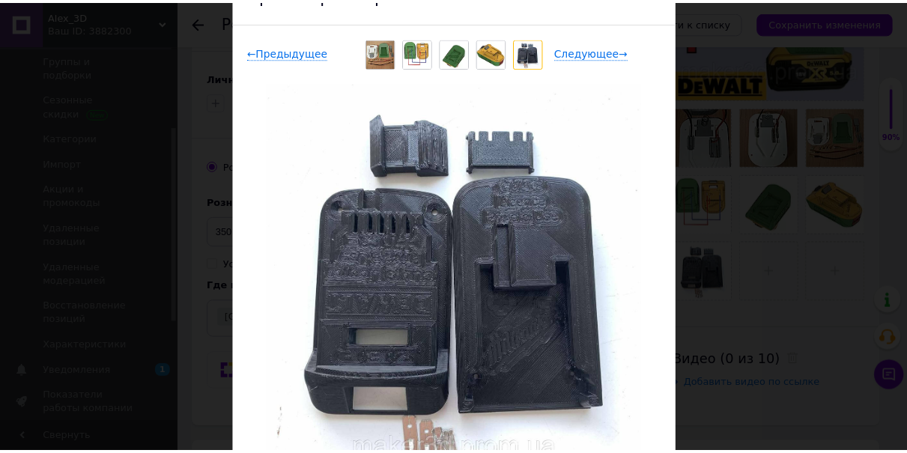
scroll to position [0, 0]
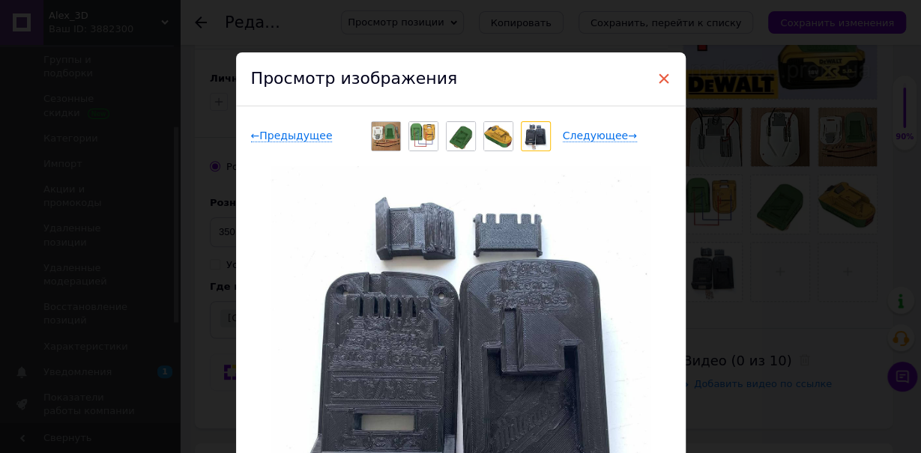
click at [657, 80] on span "×" at bounding box center [663, 78] width 13 height 25
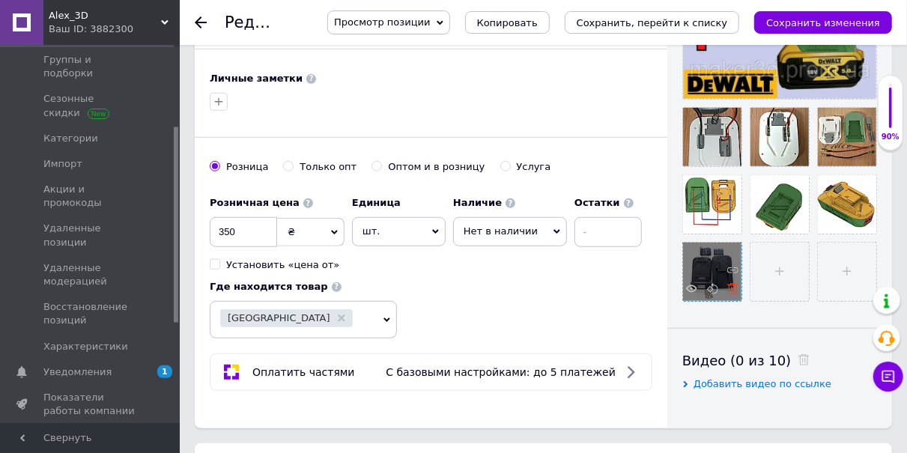
click at [733, 287] on icon at bounding box center [732, 288] width 11 height 11
click at [714, 269] on input "file" at bounding box center [712, 272] width 58 height 58
click at [833, 13] on button "Сохранить изменения" at bounding box center [823, 22] width 138 height 22
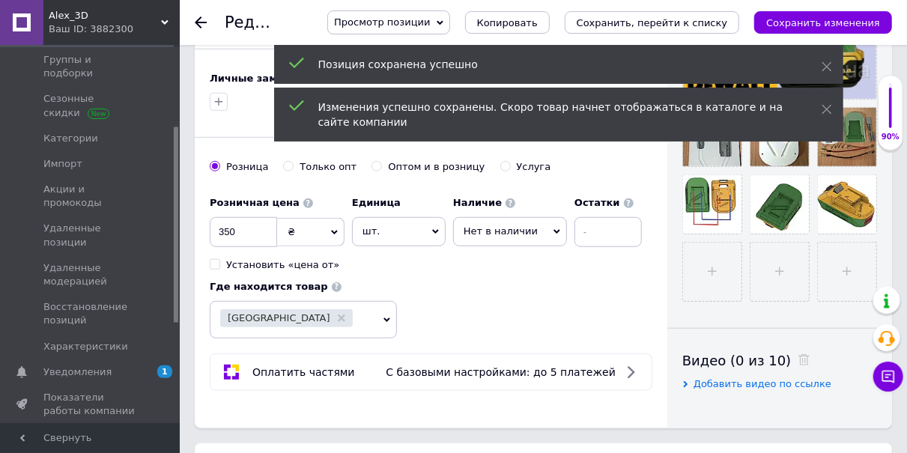
click at [202, 17] on icon at bounding box center [201, 22] width 12 height 12
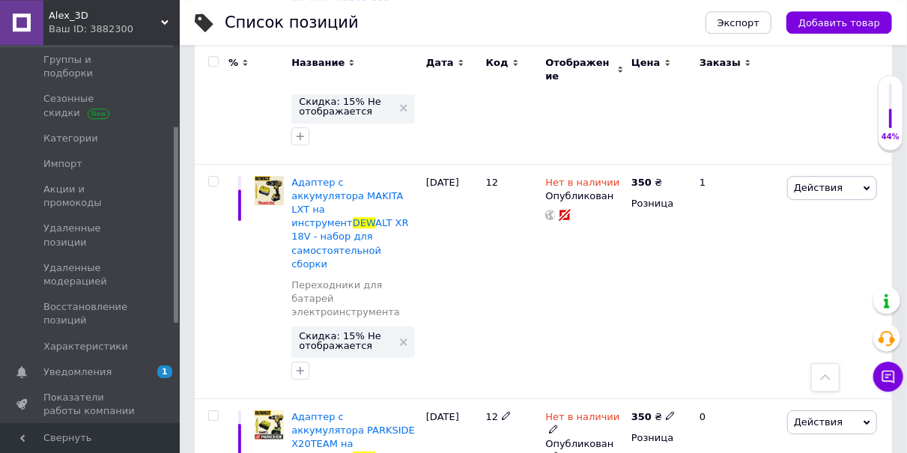
scroll to position [2181, 0]
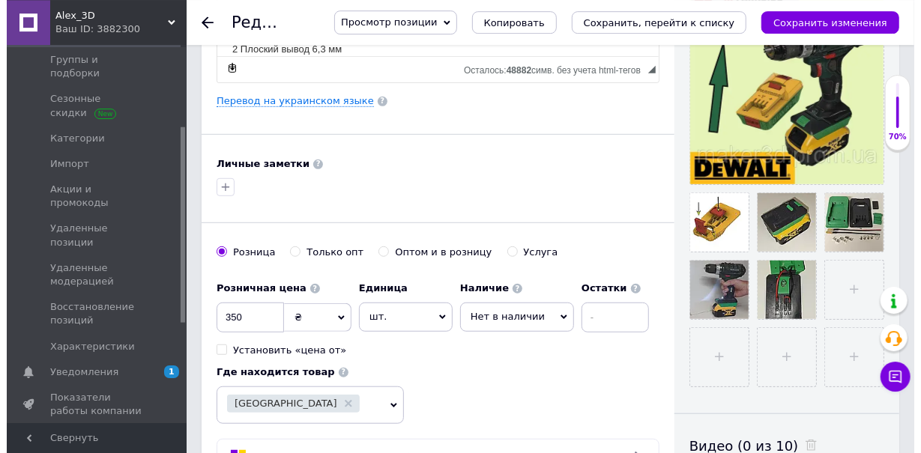
scroll to position [389, 0]
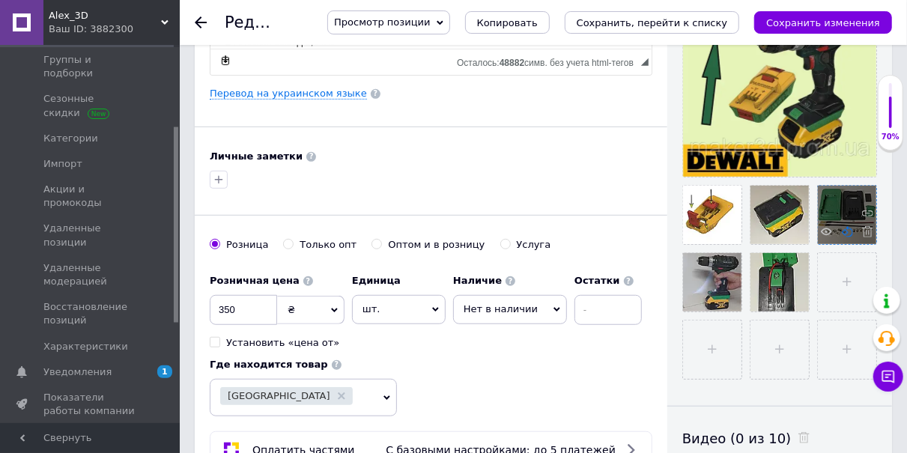
click at [843, 228] on icon at bounding box center [847, 231] width 11 height 11
click at [825, 230] on icon at bounding box center [826, 231] width 11 height 11
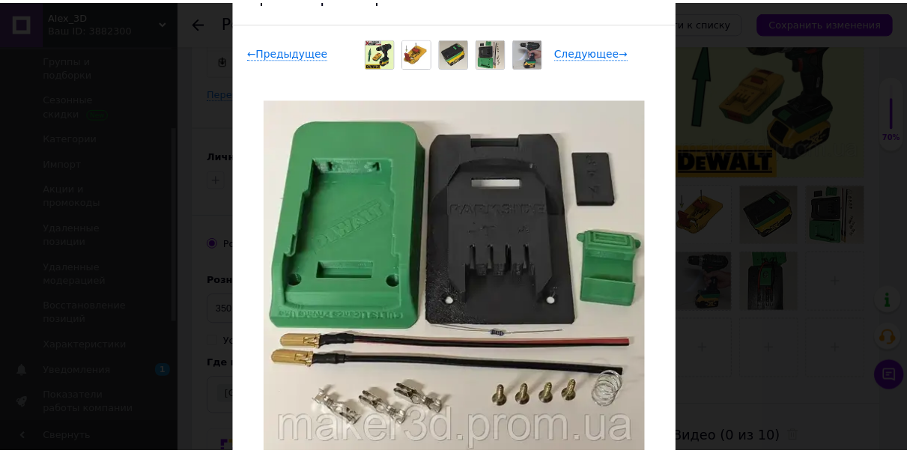
scroll to position [0, 0]
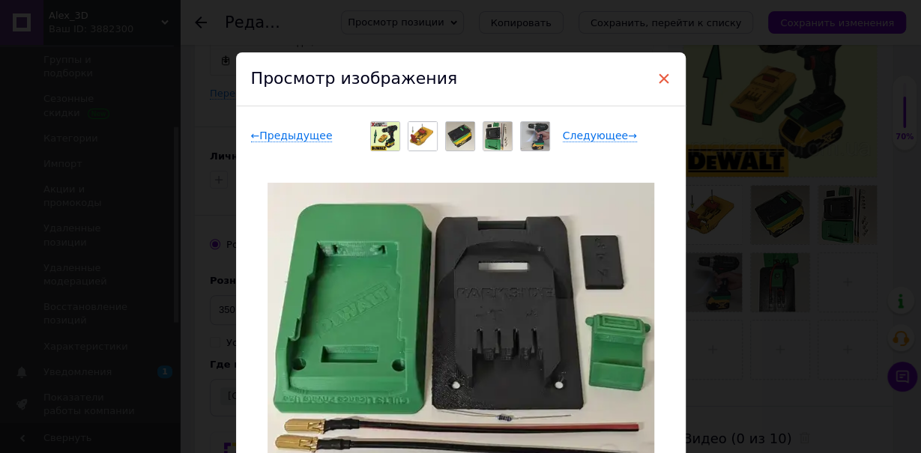
click at [657, 80] on span "×" at bounding box center [663, 78] width 13 height 25
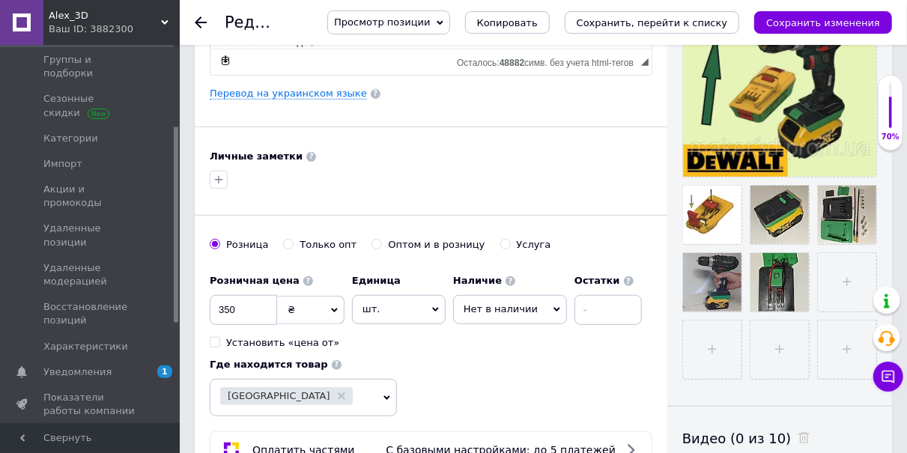
click at [203, 17] on div at bounding box center [210, 22] width 30 height 45
click at [203, 21] on icon at bounding box center [201, 22] width 12 height 12
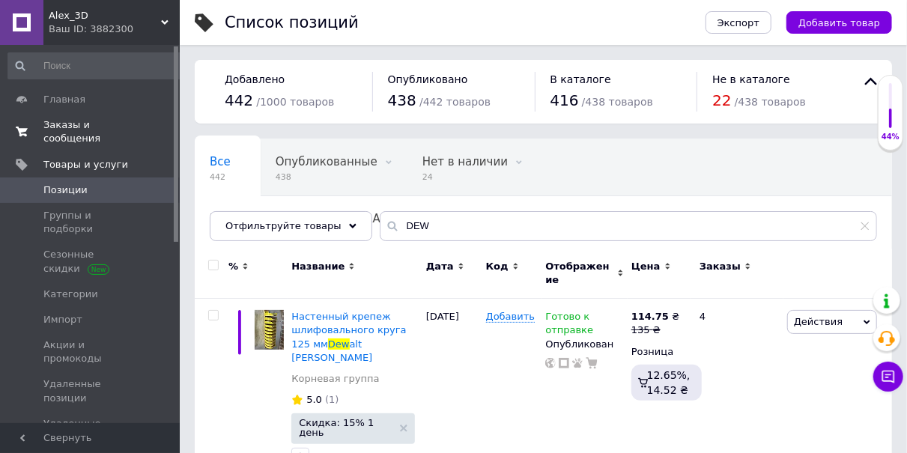
click at [123, 127] on span "Заказы и сообщения" at bounding box center [90, 131] width 95 height 27
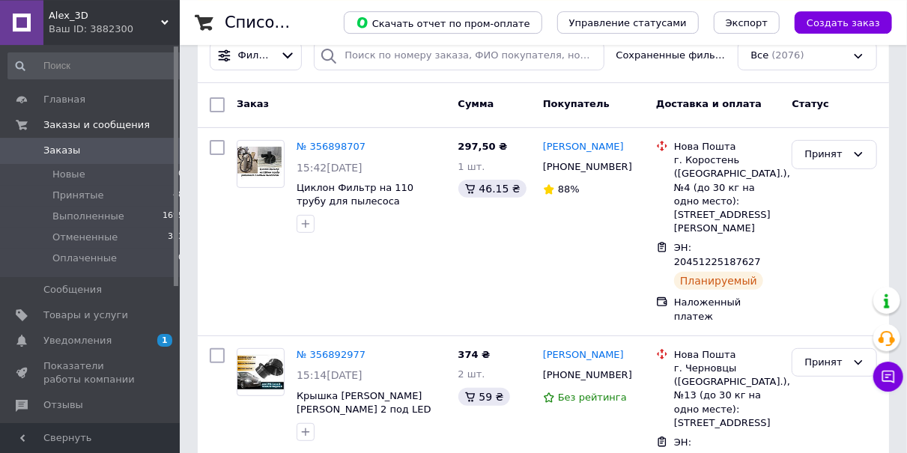
scroll to position [156, 0]
